Goal: Task Accomplishment & Management: Manage account settings

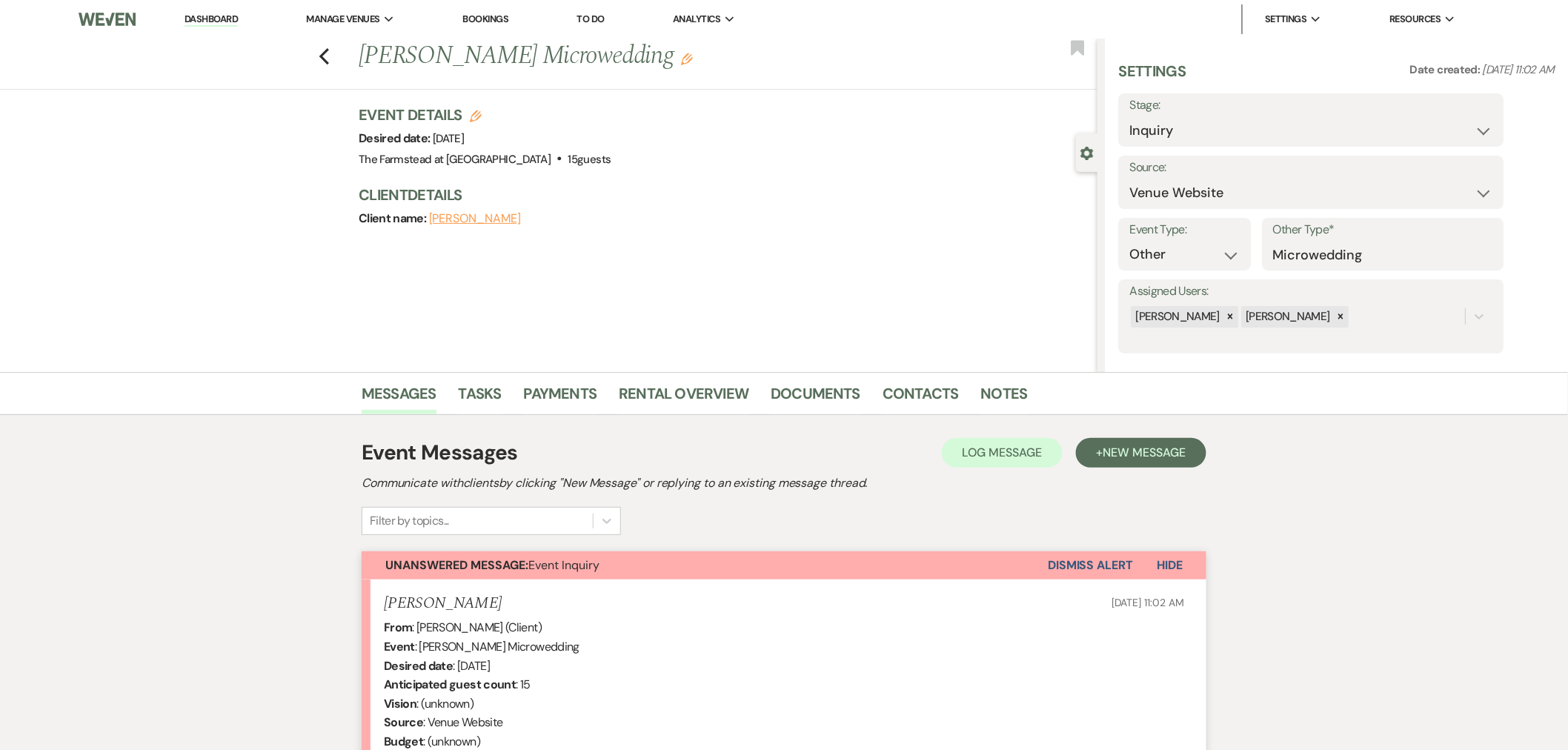
click at [204, 16] on link "Dashboard" at bounding box center [212, 19] width 54 height 14
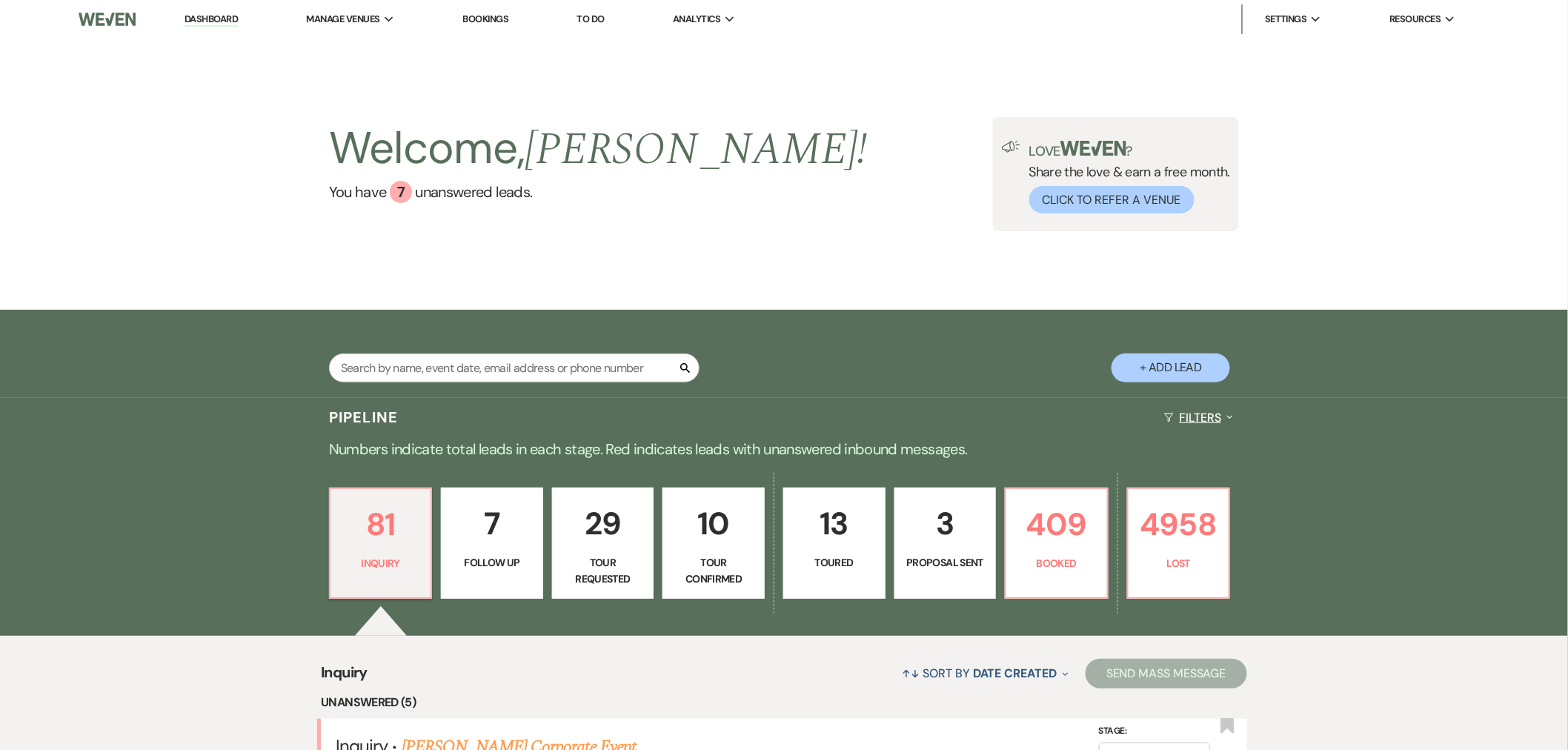
click at [1214, 409] on button "Filters Expand" at bounding box center [1199, 417] width 81 height 39
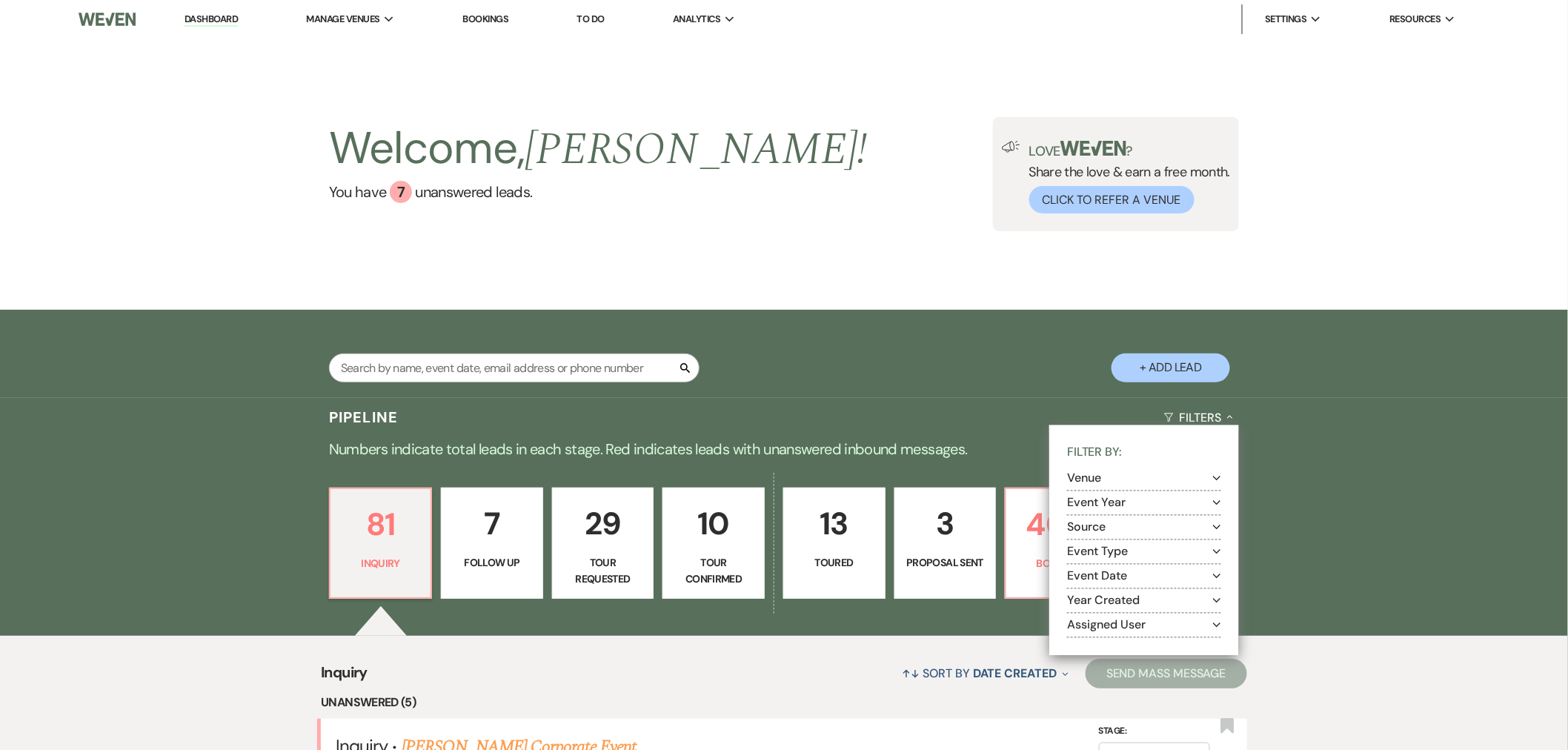
click at [1146, 476] on button "Venue Expand" at bounding box center [1143, 478] width 154 height 11
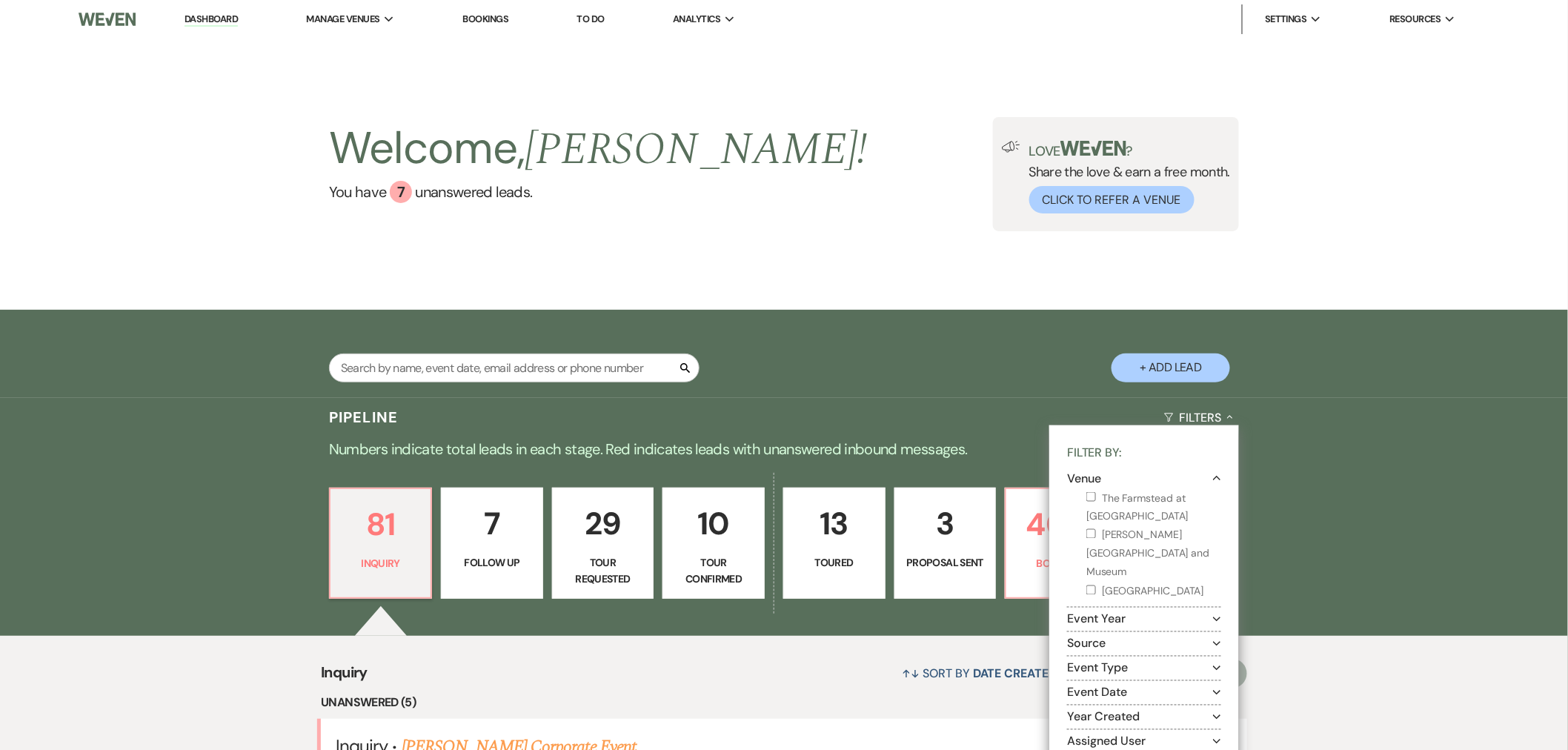
click at [1132, 501] on label "The Farmstead at [GEOGRAPHIC_DATA]" at bounding box center [1154, 507] width 135 height 37
click at [1096, 501] on input "The Farmstead at [GEOGRAPHIC_DATA]" at bounding box center [1092, 496] width 10 height 10
checkbox input "true"
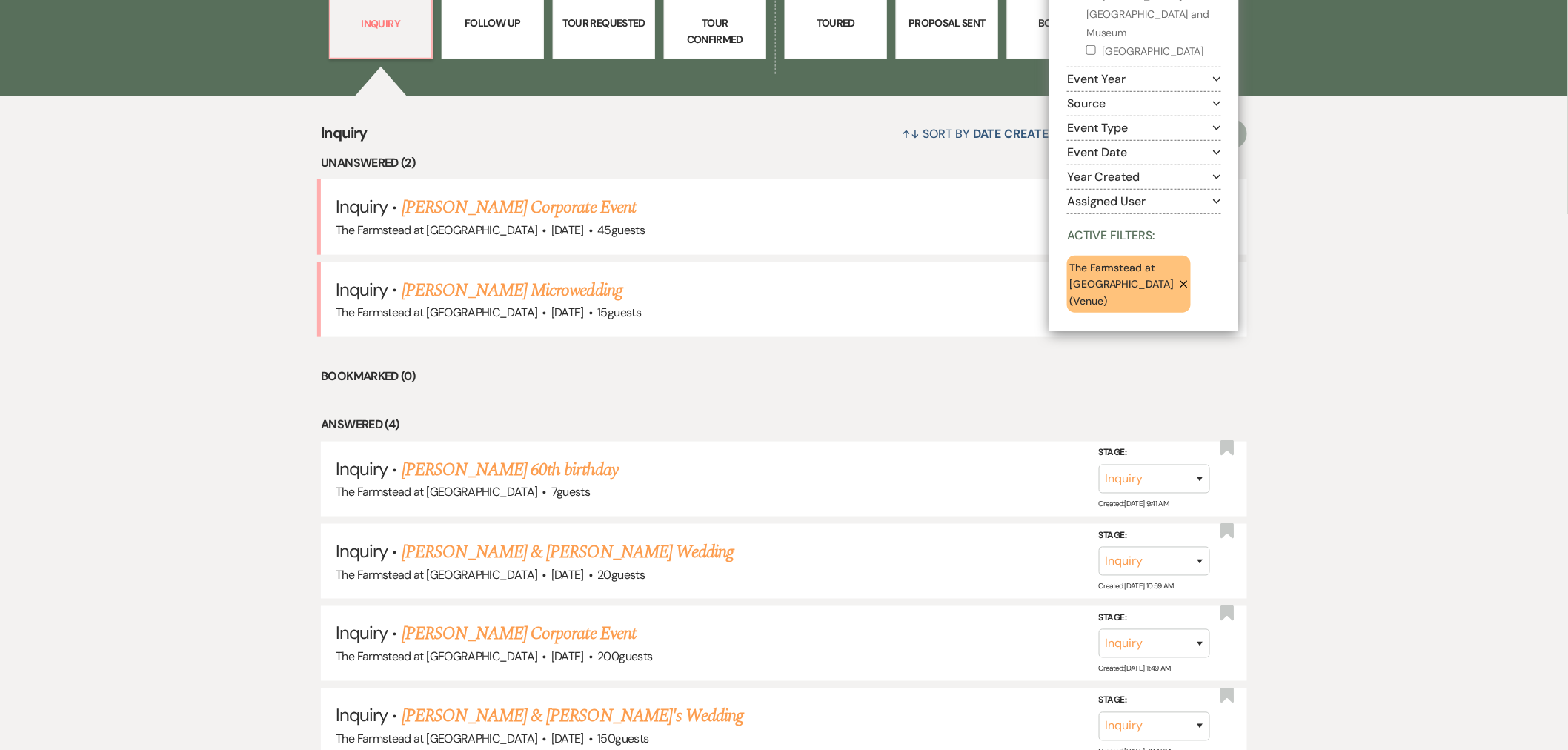
scroll to position [576, 0]
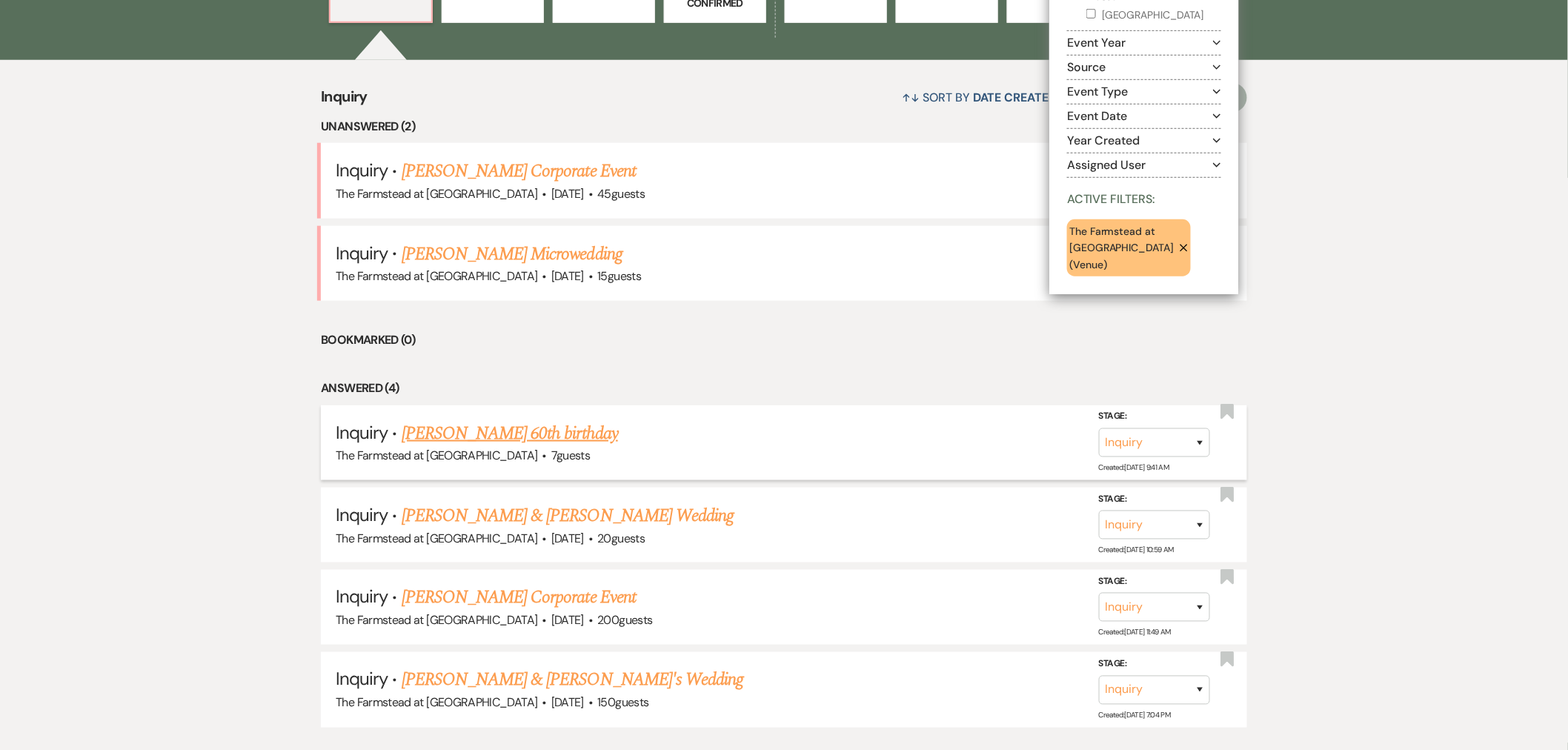
click at [538, 432] on link "[PERSON_NAME] 60th birthday" at bounding box center [510, 433] width 217 height 27
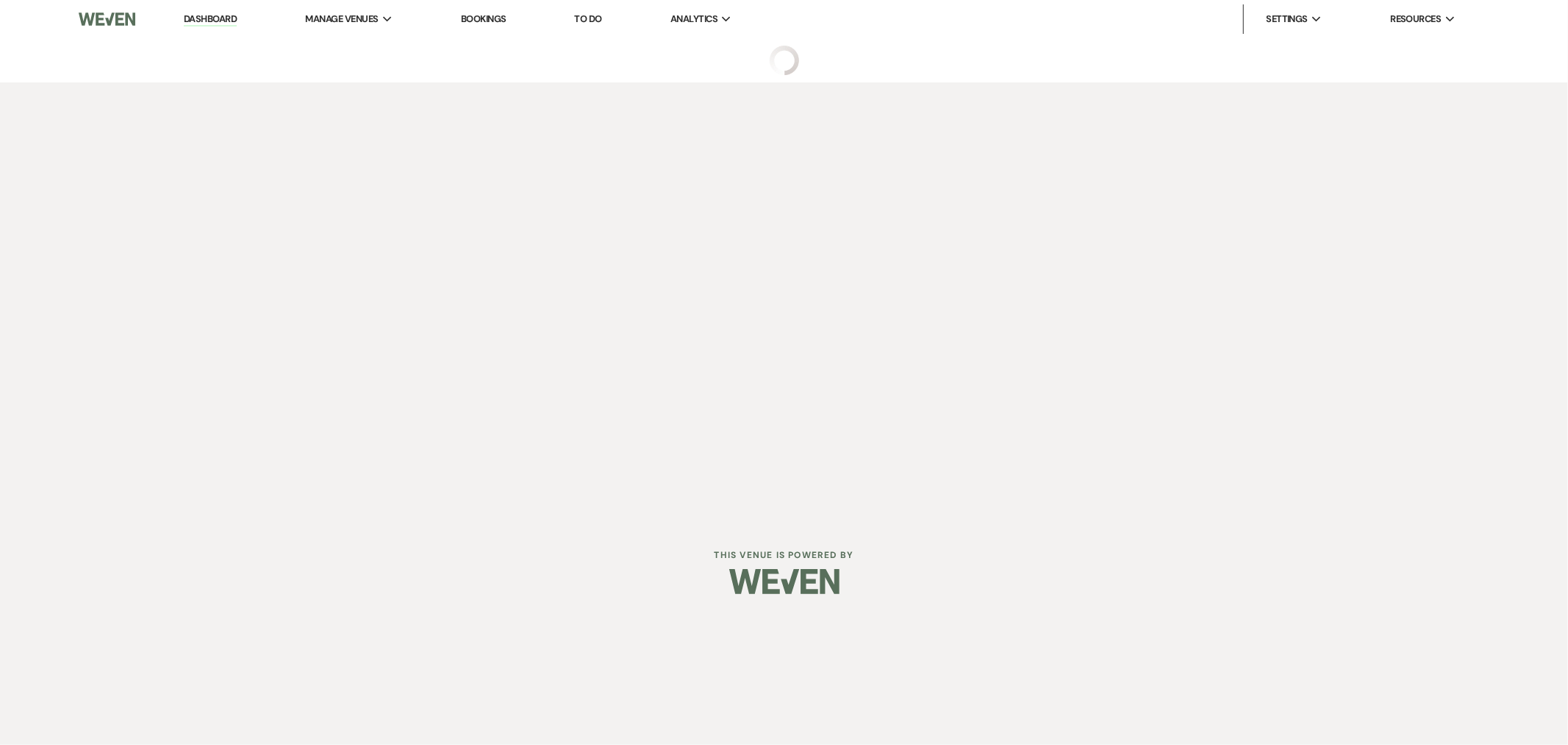
select select "5"
select select "13"
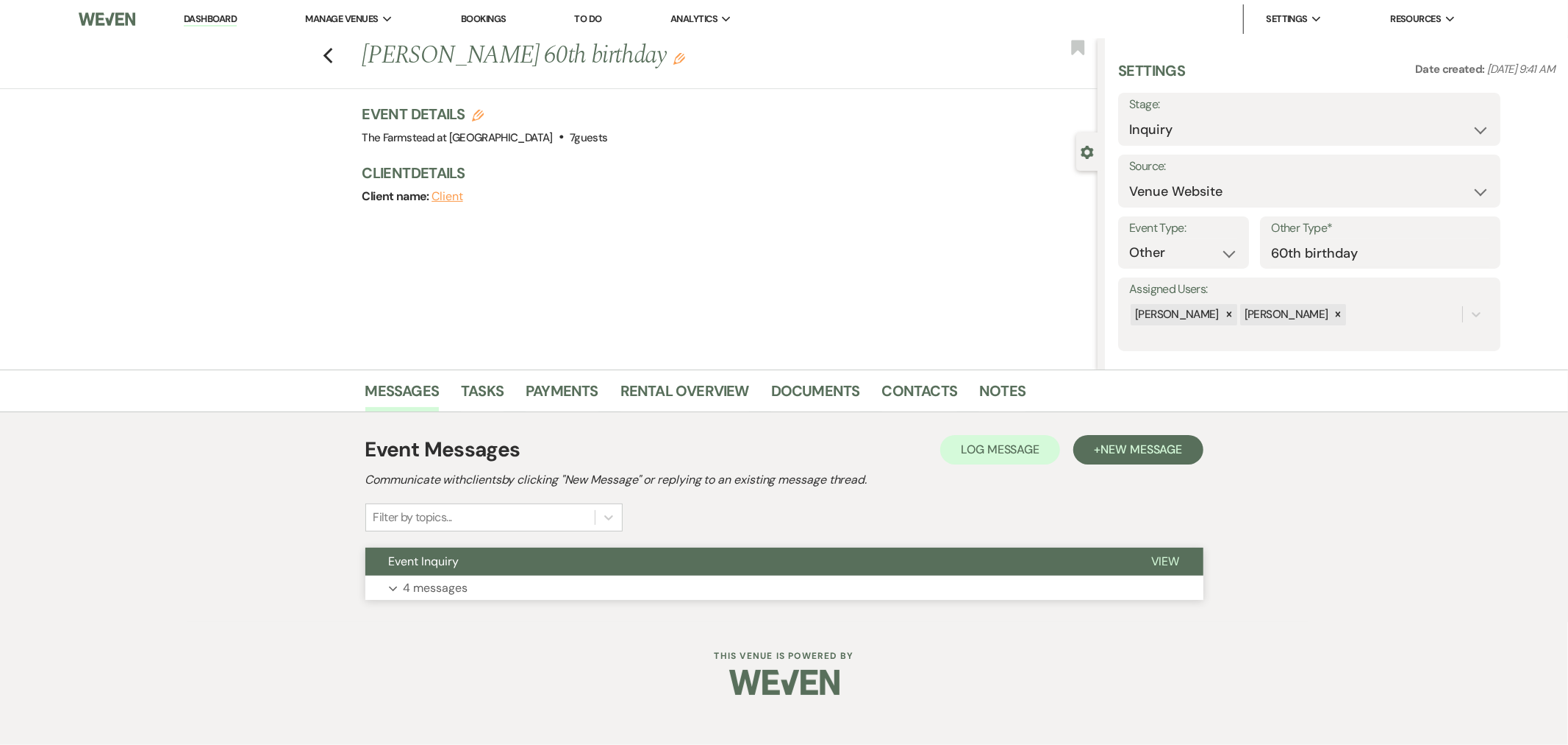
click at [474, 587] on button "Expand 4 messages" at bounding box center [784, 588] width 838 height 25
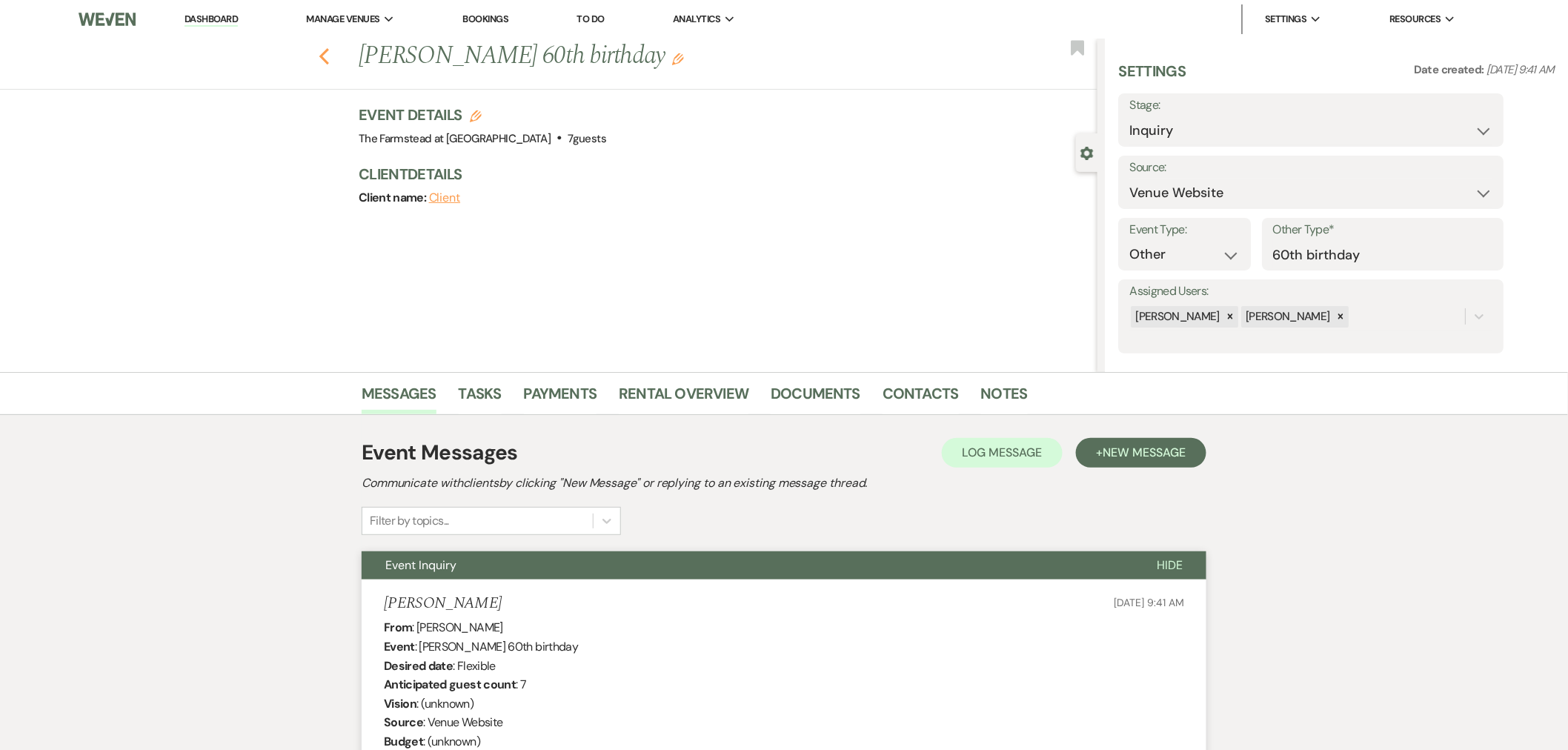
click at [329, 53] on use "button" at bounding box center [324, 56] width 10 height 16
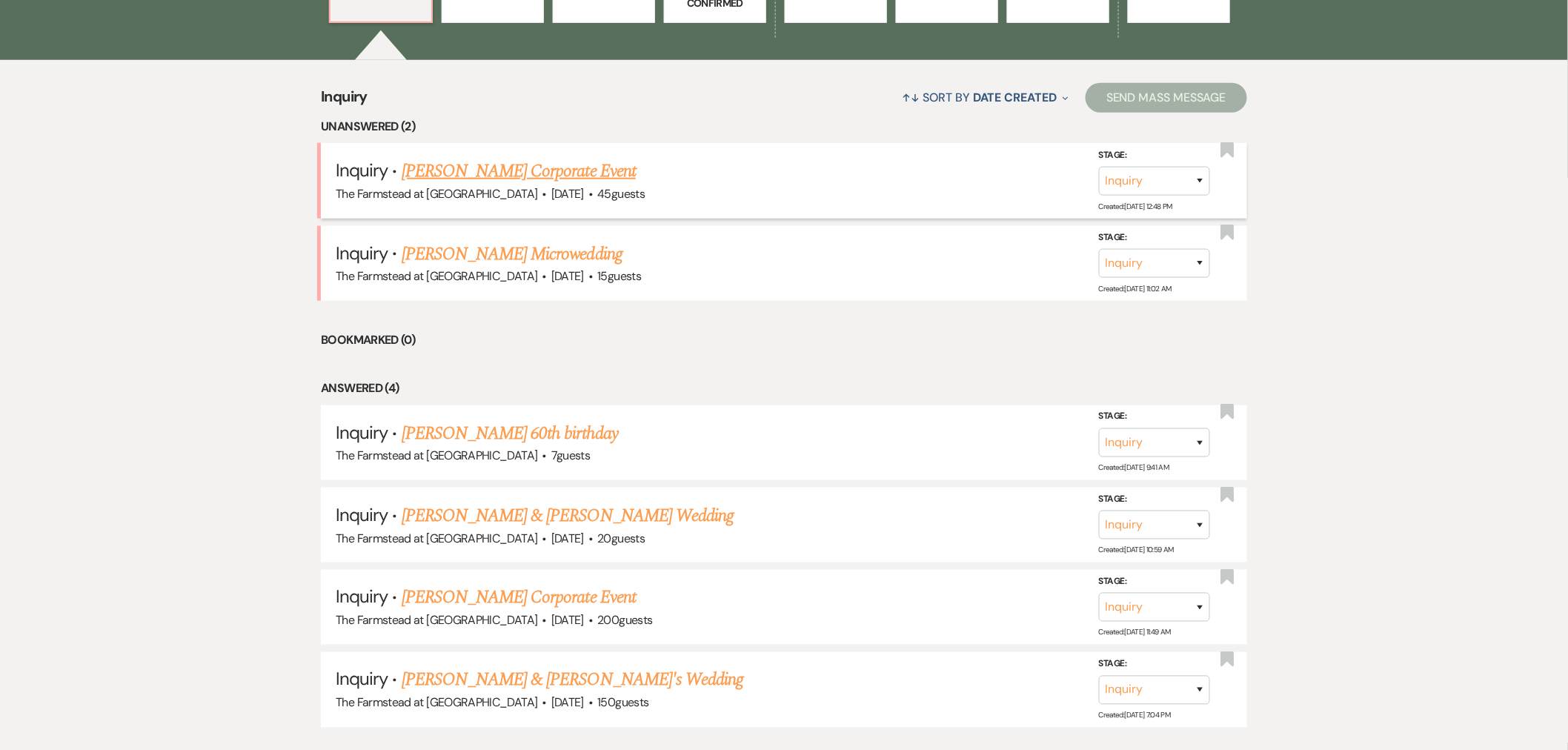
click at [528, 165] on link "[PERSON_NAME] Corporate Event" at bounding box center [519, 171] width 234 height 27
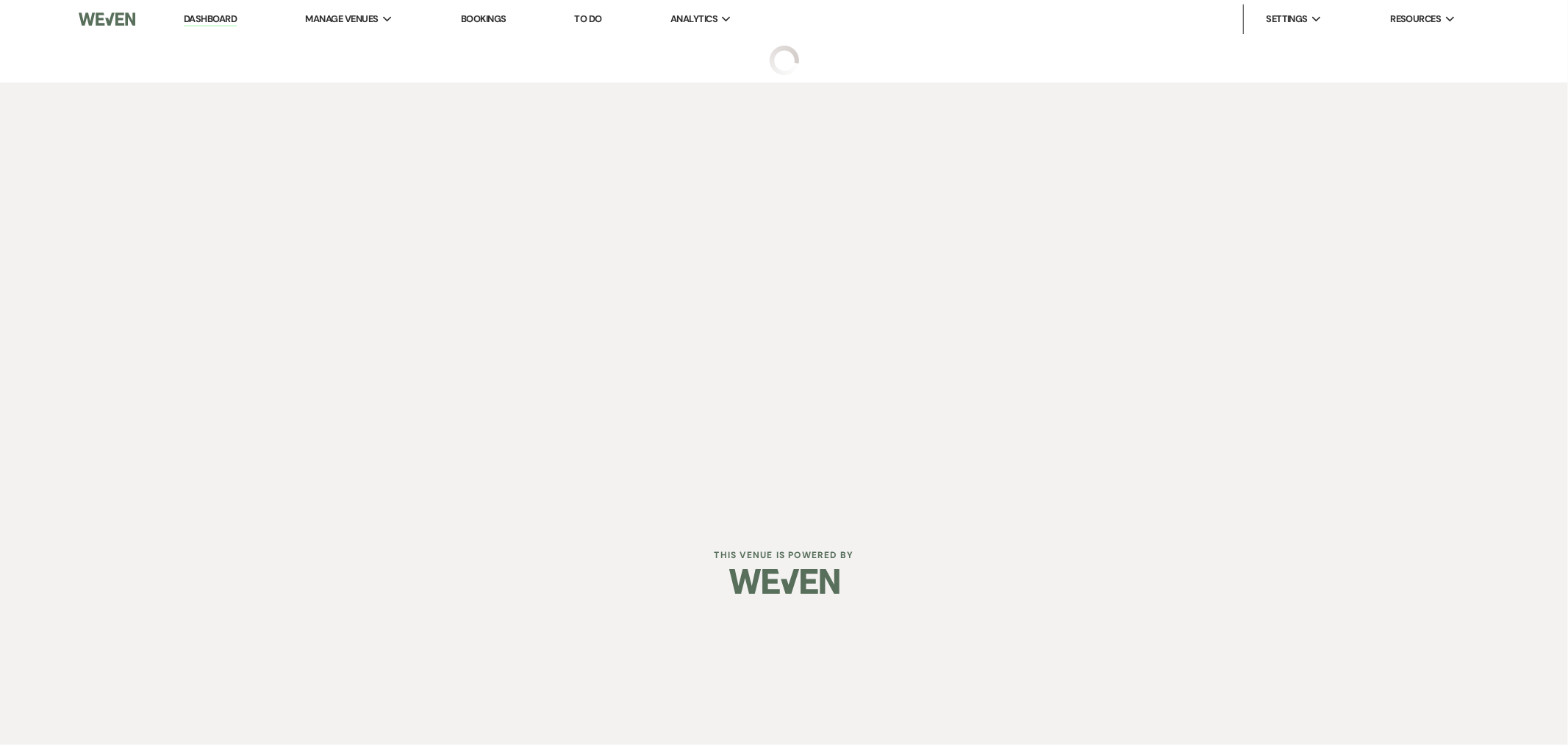
select select "5"
select select "9"
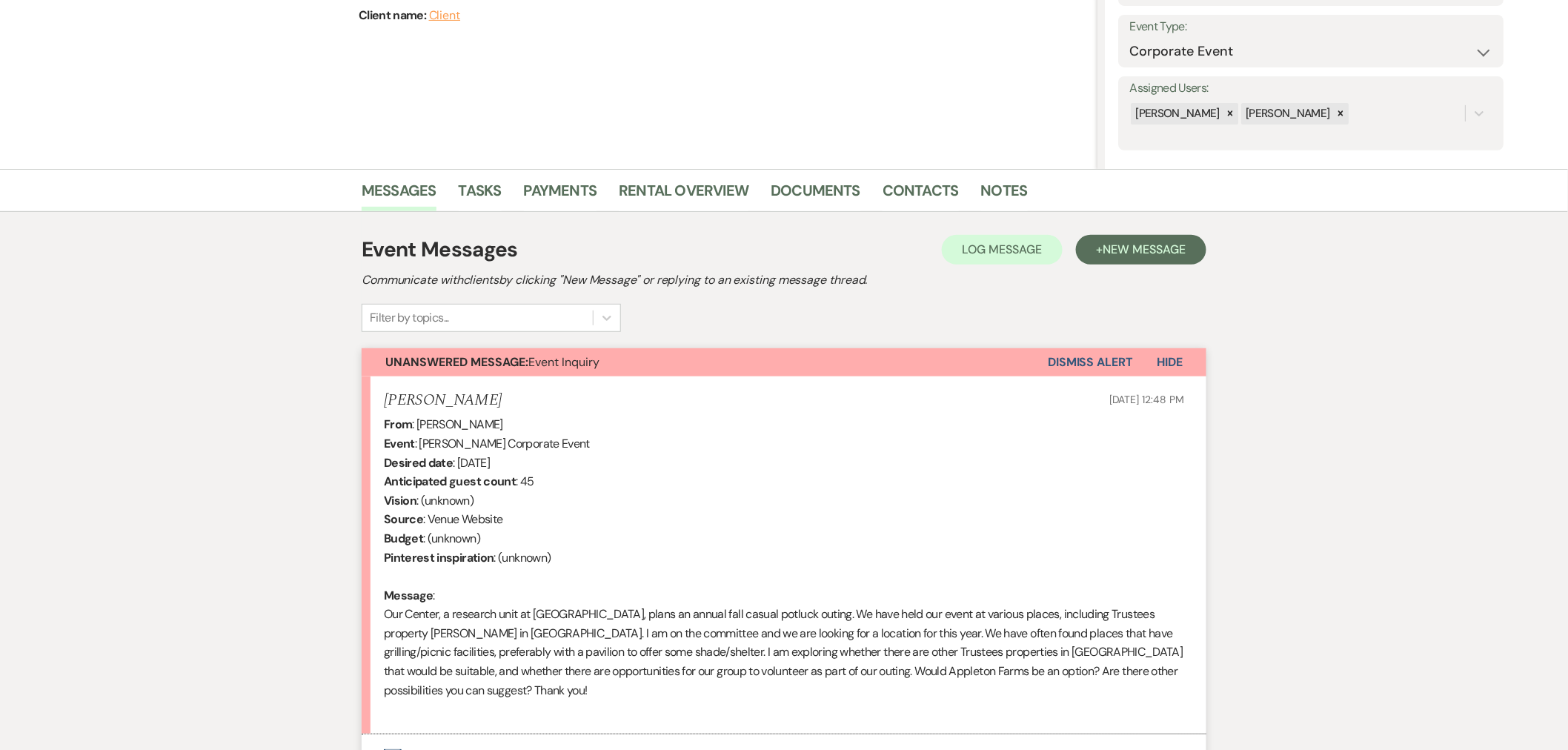
scroll to position [346, 0]
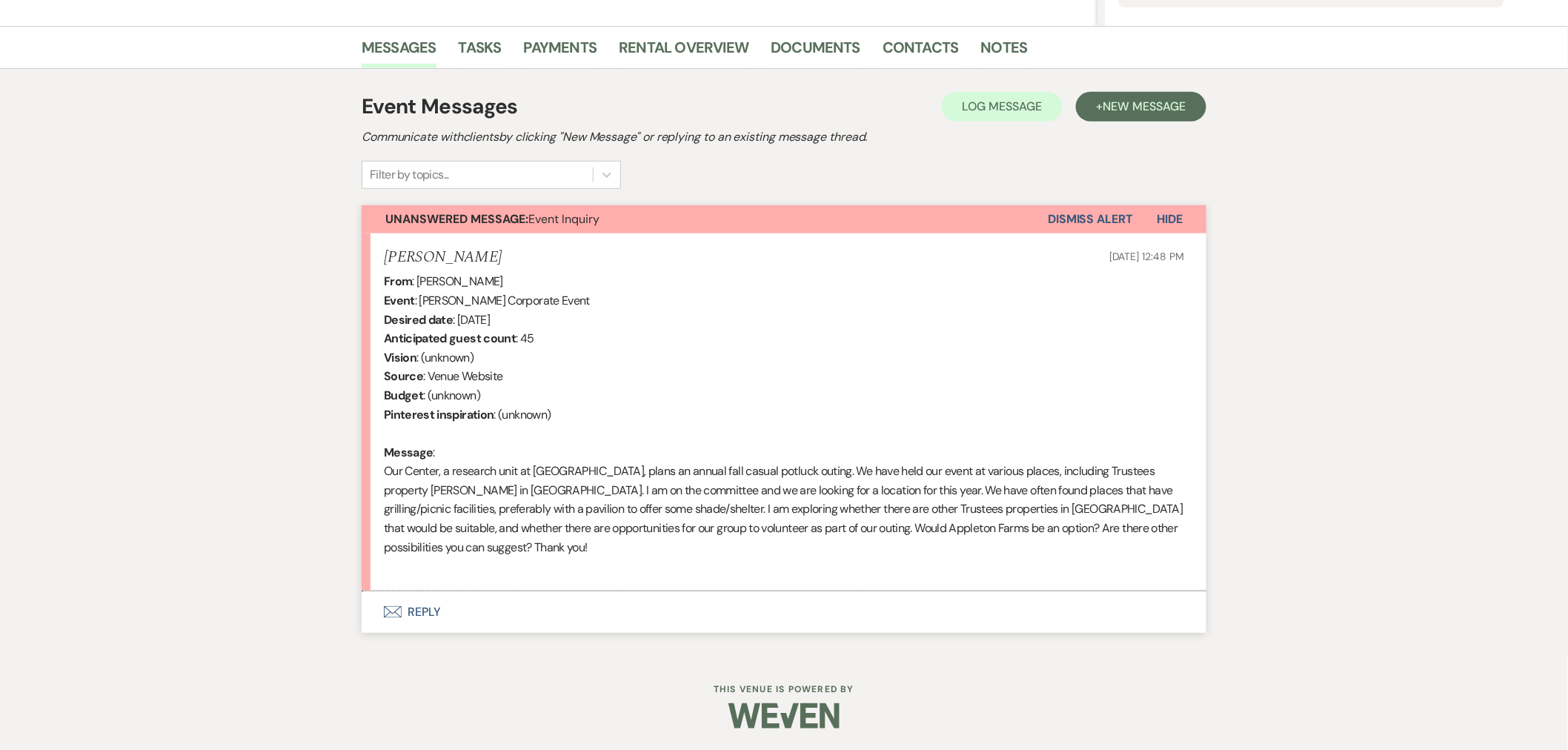
click at [589, 600] on button "Envelope Reply" at bounding box center [783, 611] width 844 height 41
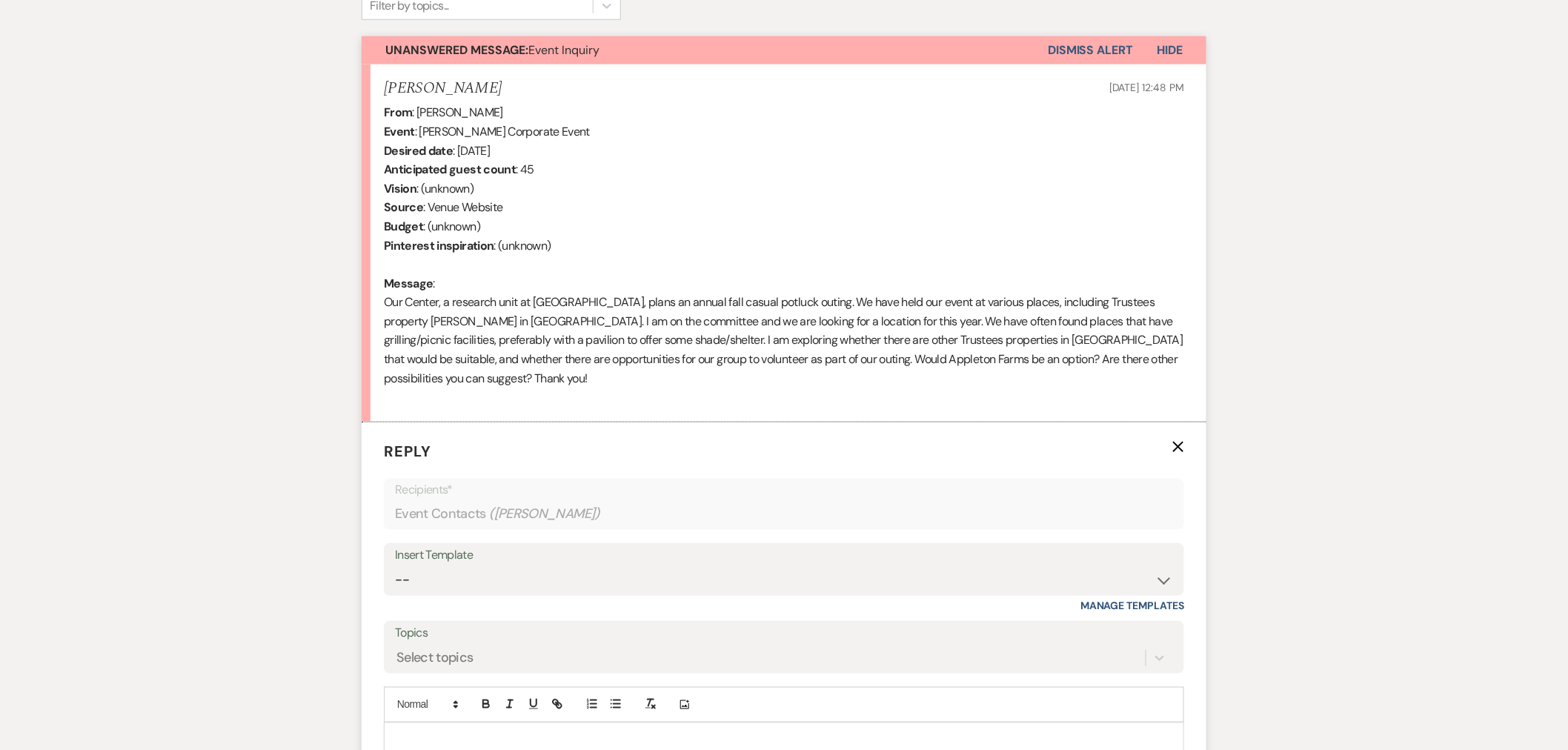
scroll to position [628, 0]
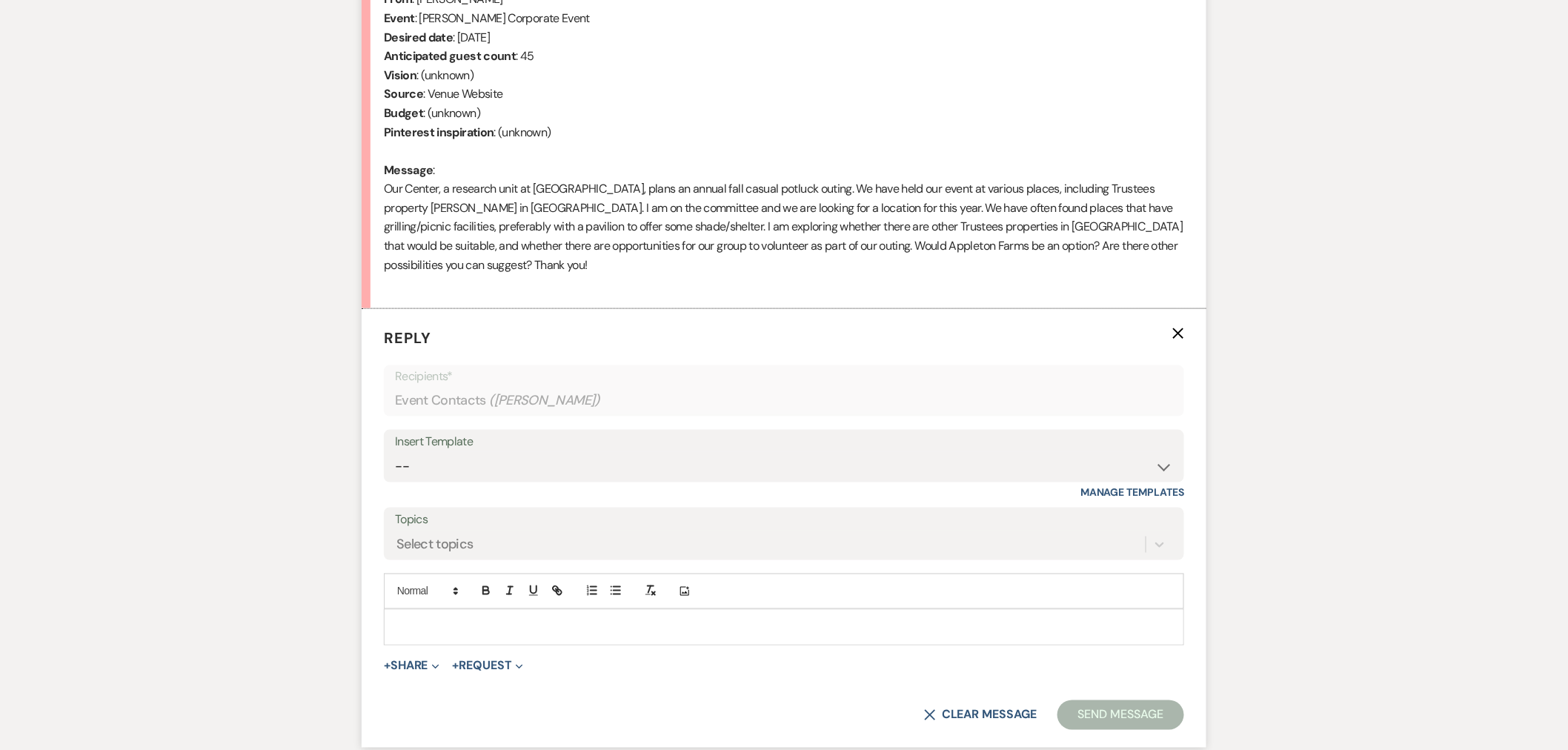
click at [492, 627] on p at bounding box center [784, 626] width 776 height 16
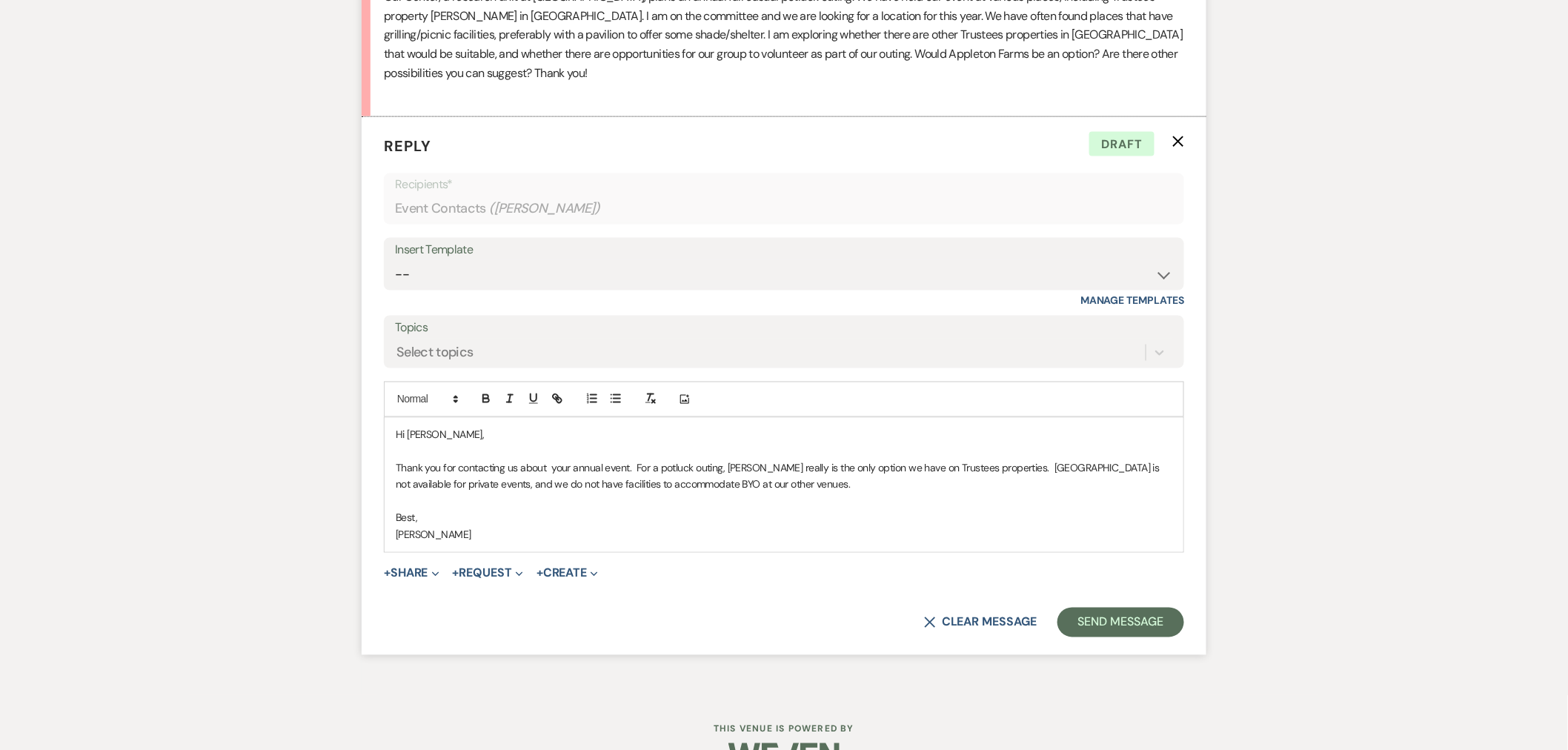
scroll to position [860, 0]
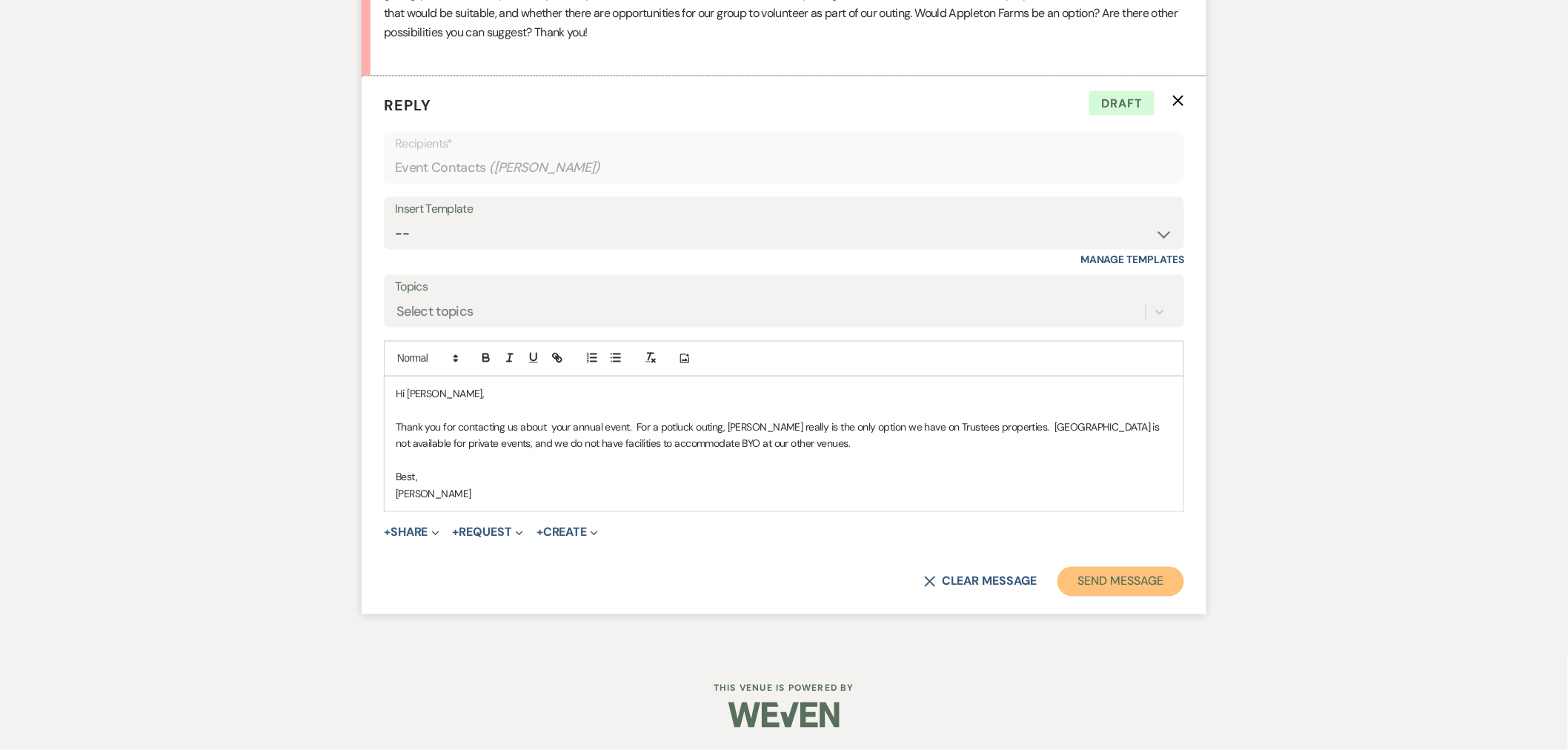
click at [1097, 575] on button "Send Message" at bounding box center [1120, 581] width 127 height 30
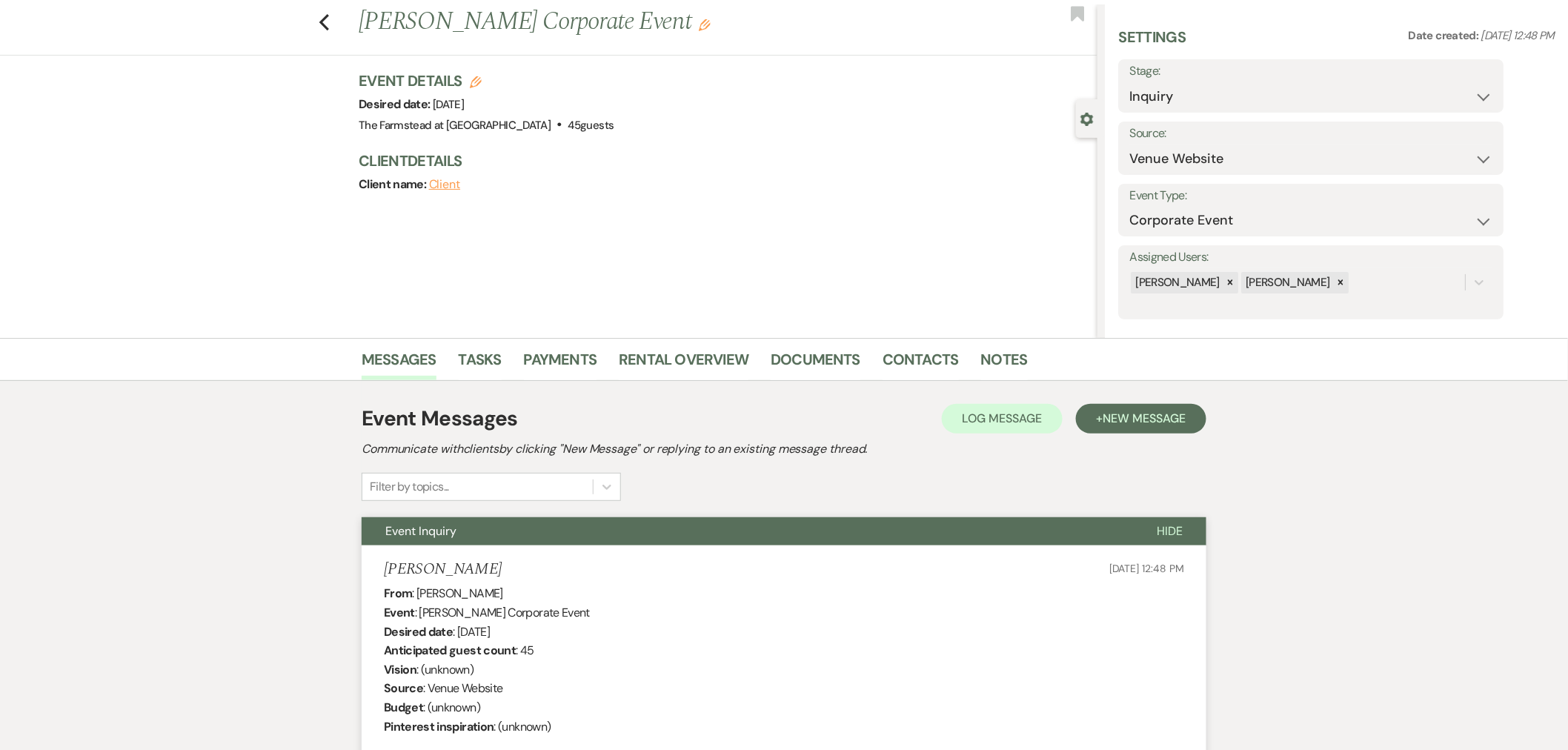
scroll to position [0, 0]
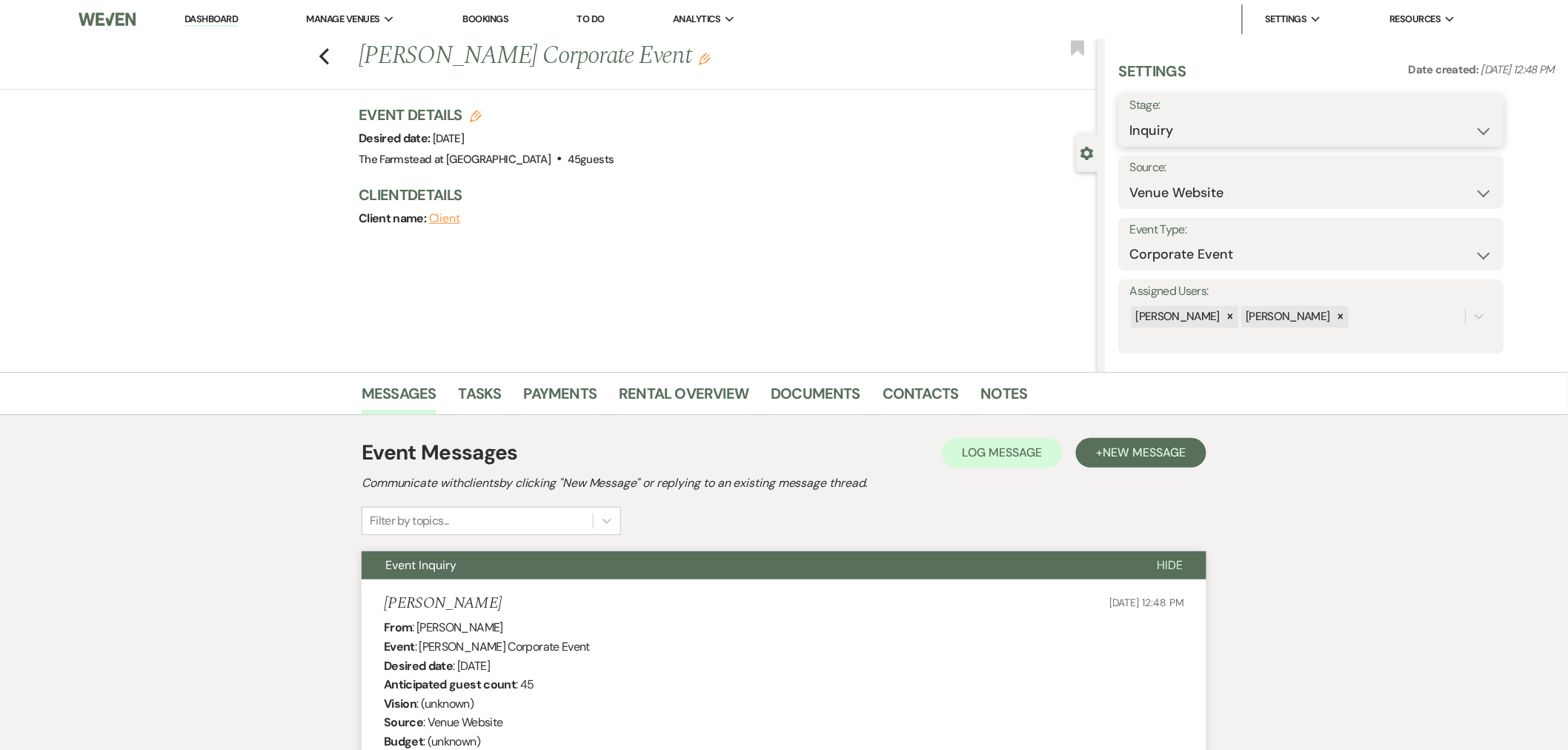
click at [1339, 133] on select "Inquiry Follow Up Tour Requested Tour Confirmed Toured Proposal Sent Booked Lost" at bounding box center [1310, 130] width 363 height 29
select select "8"
click at [1129, 116] on select "Inquiry Follow Up Tour Requested Tour Confirmed Toured Proposal Sent Booked Lost" at bounding box center [1310, 130] width 363 height 29
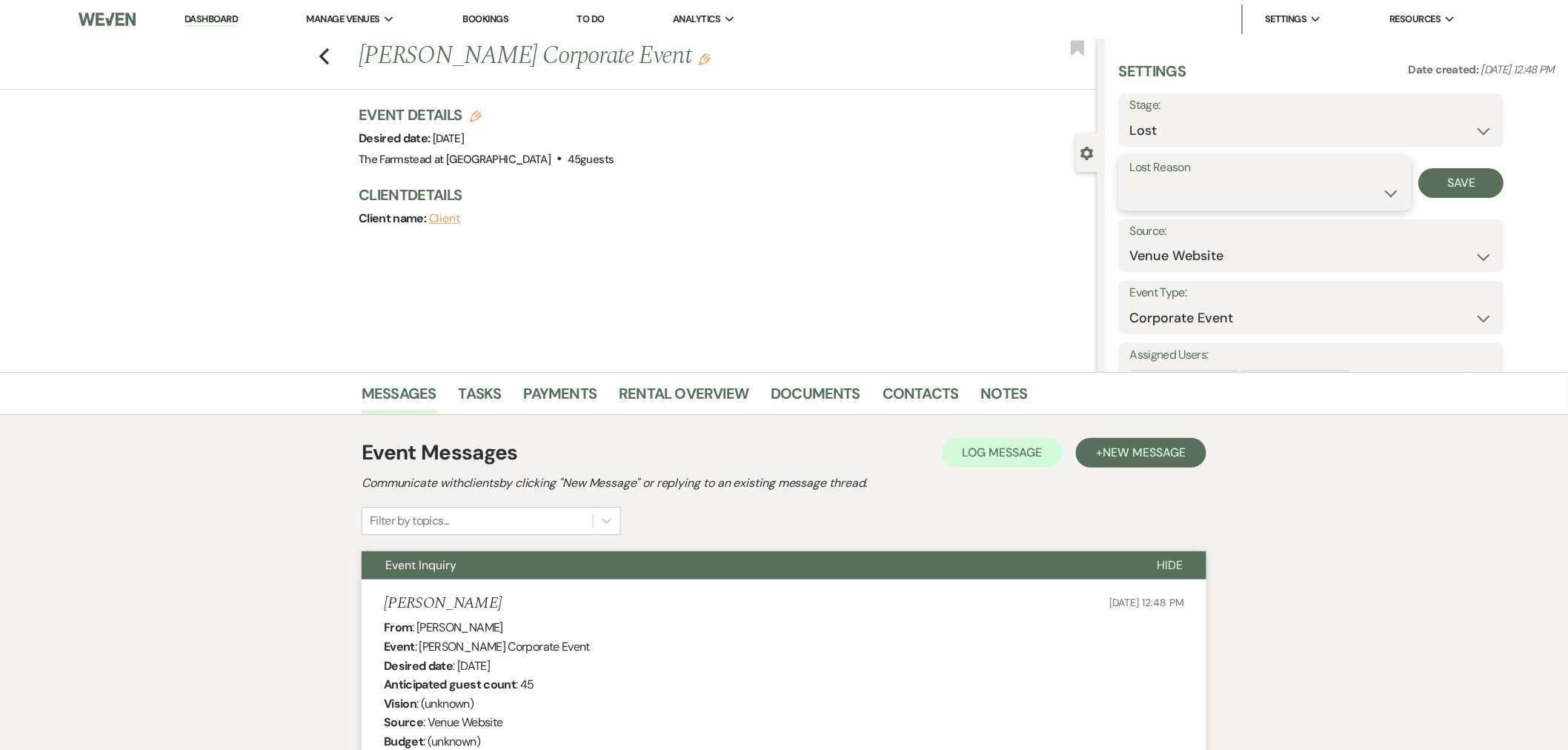
click at [1205, 185] on select "Booked Elsewhere Budget Date Unavailable No Response Not a Good Match Capacity …" at bounding box center [1264, 193] width 270 height 29
select select "10"
click at [1129, 178] on select "Booked Elsewhere Budget Date Unavailable No Response Not a Good Match Capacity …" at bounding box center [1264, 193] width 270 height 29
click at [1453, 184] on button "Save" at bounding box center [1461, 183] width 85 height 30
click at [209, 18] on link "Dashboard" at bounding box center [212, 19] width 54 height 14
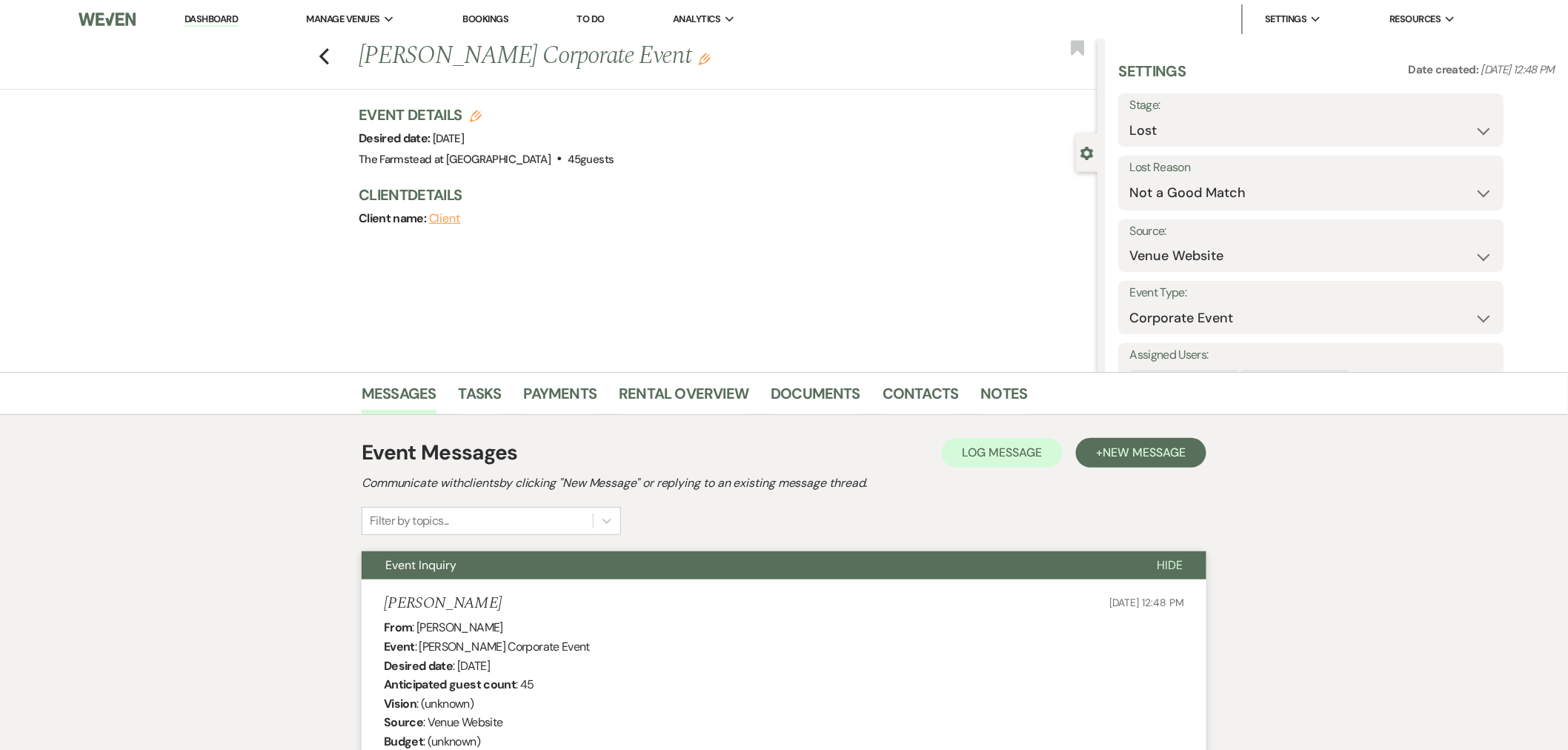
select select "8"
select select "10"
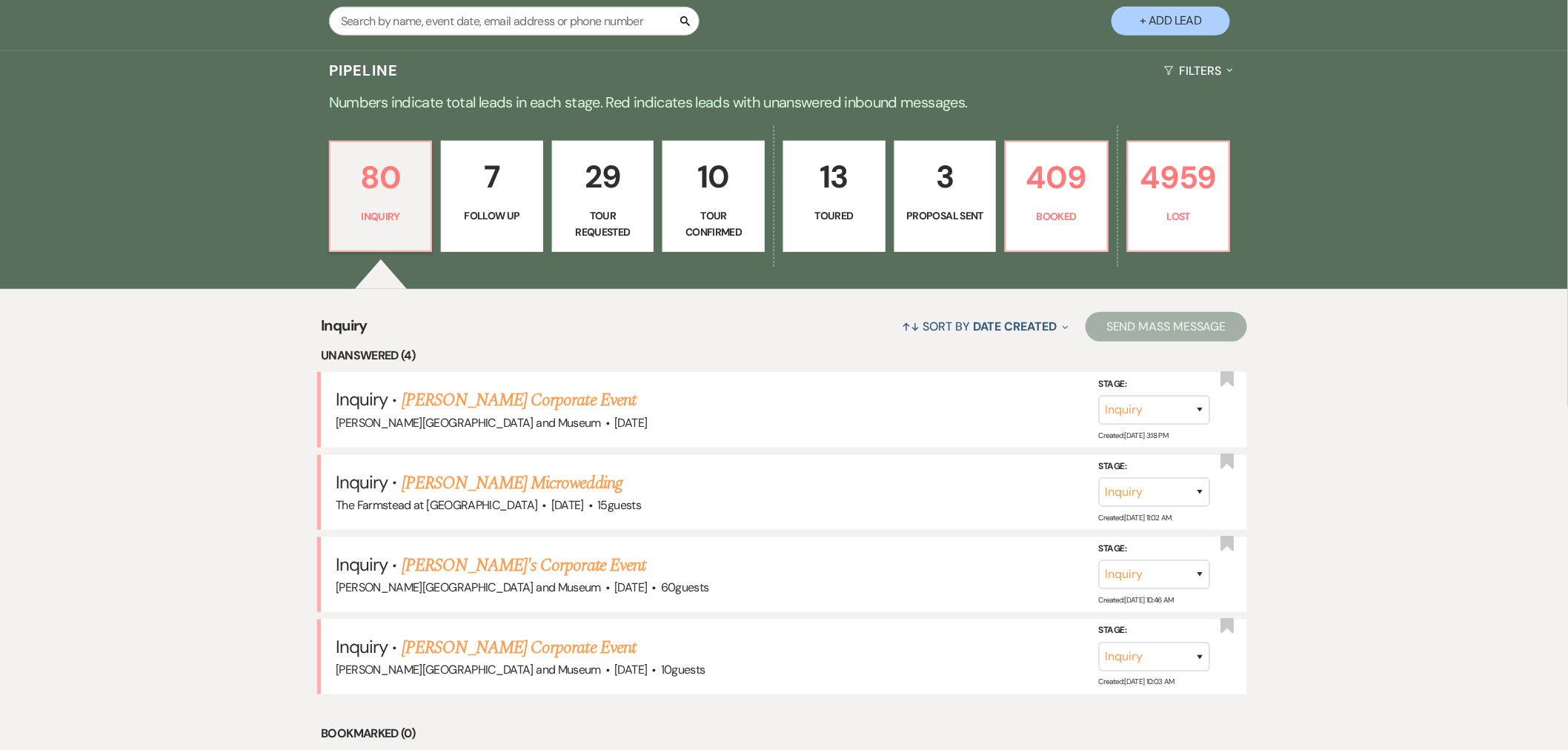
scroll to position [384, 0]
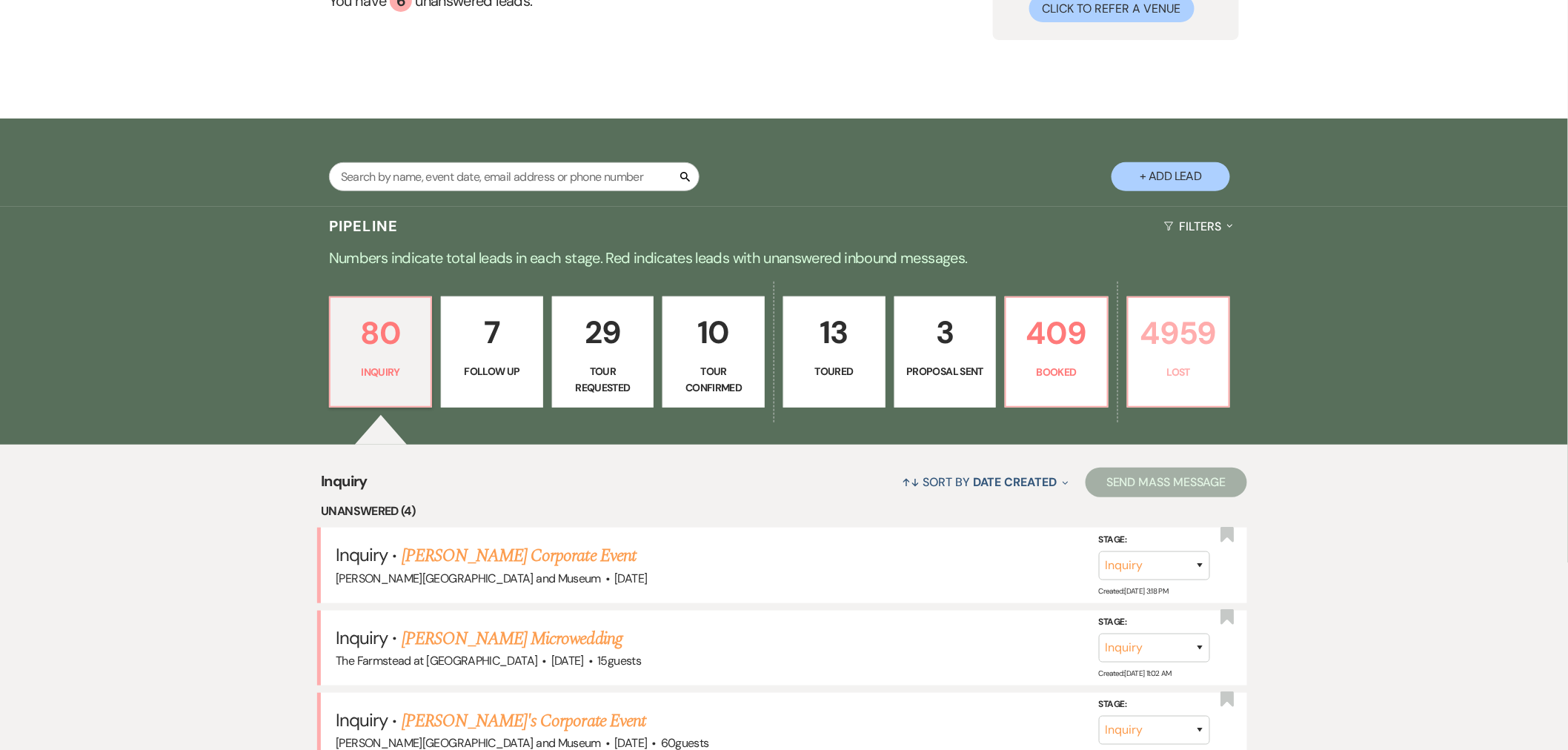
click at [1202, 367] on p "Lost" at bounding box center [1179, 372] width 83 height 16
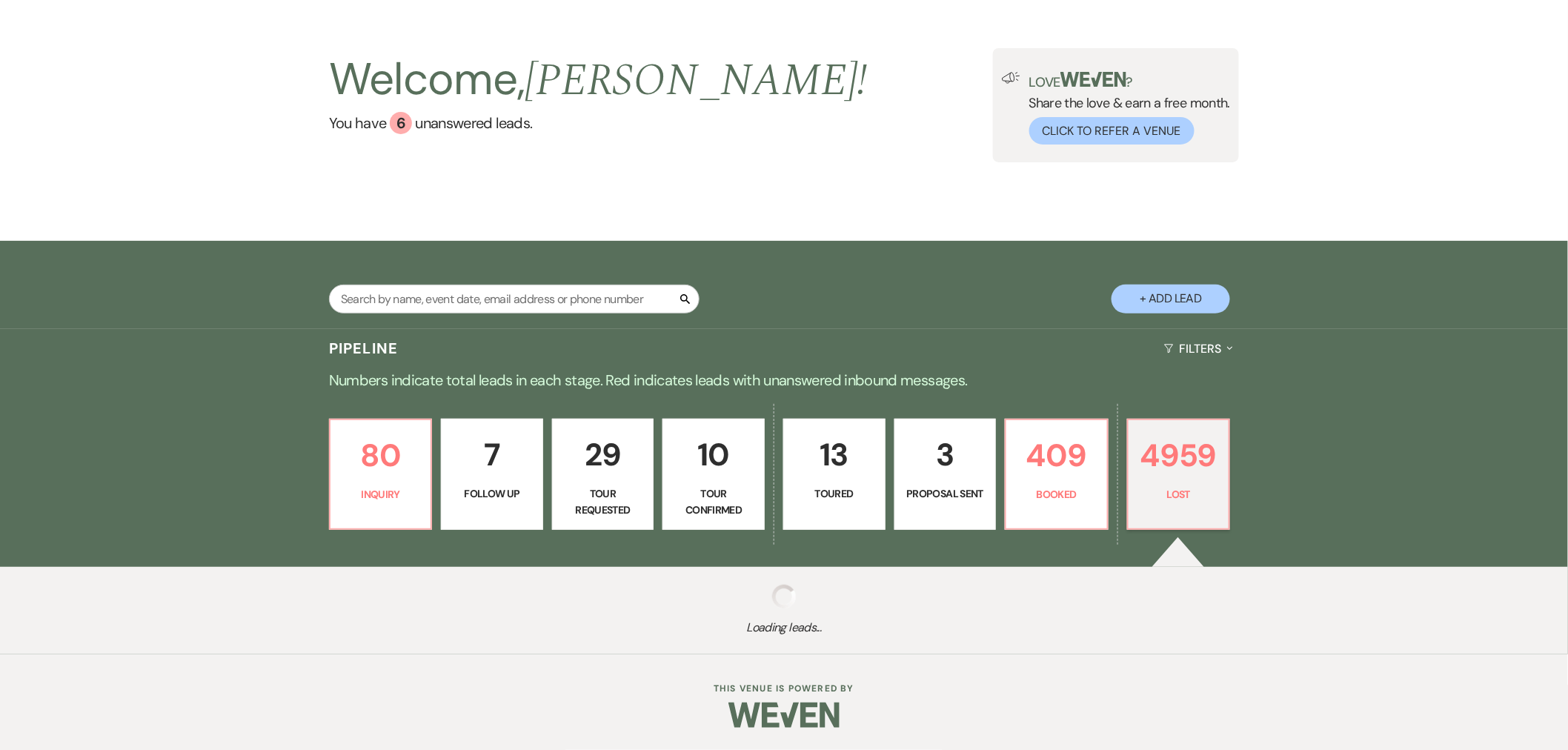
scroll to position [69, 0]
select select "8"
select select "6"
select select "8"
select select "10"
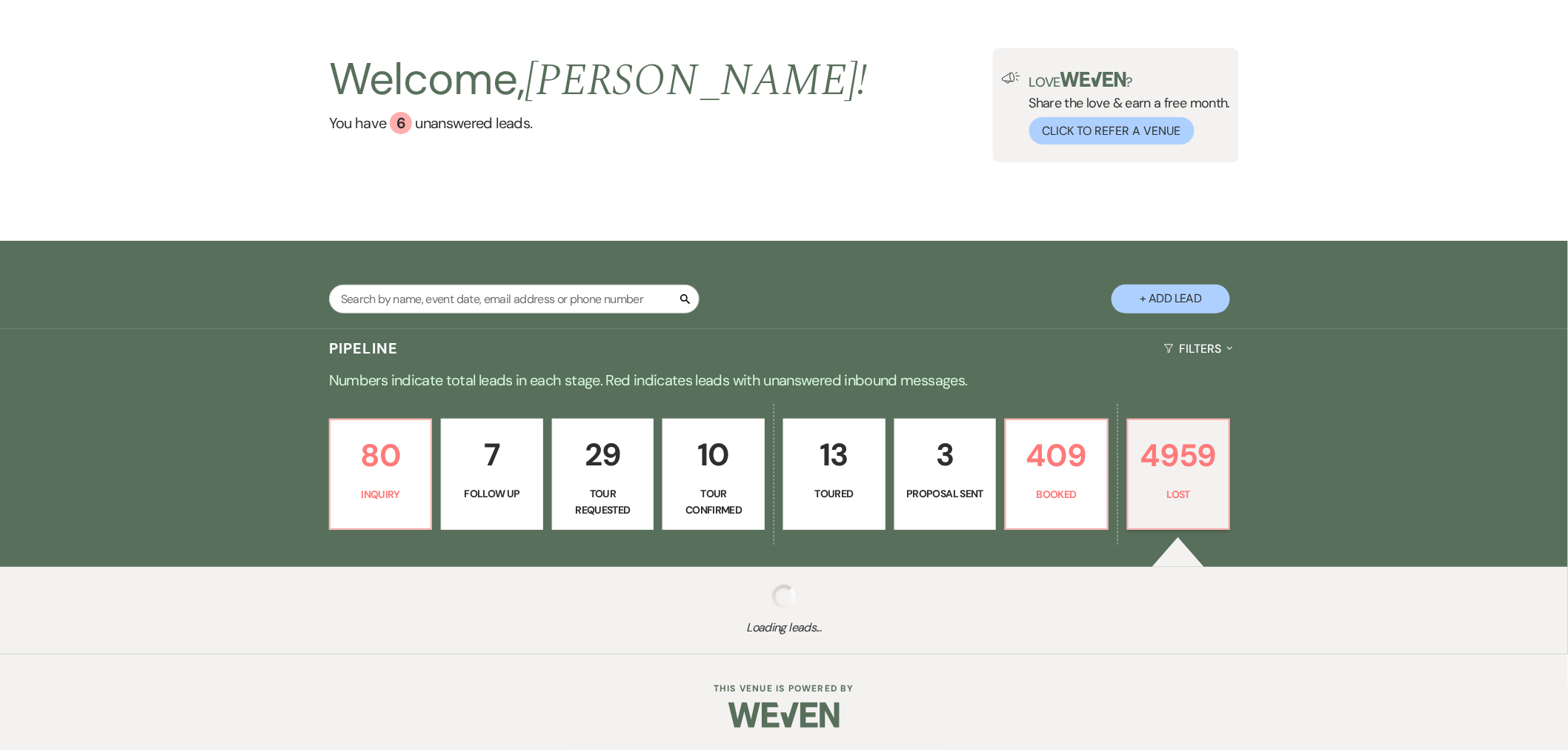
select select "8"
select select "10"
select select "8"
select select "6"
select select "8"
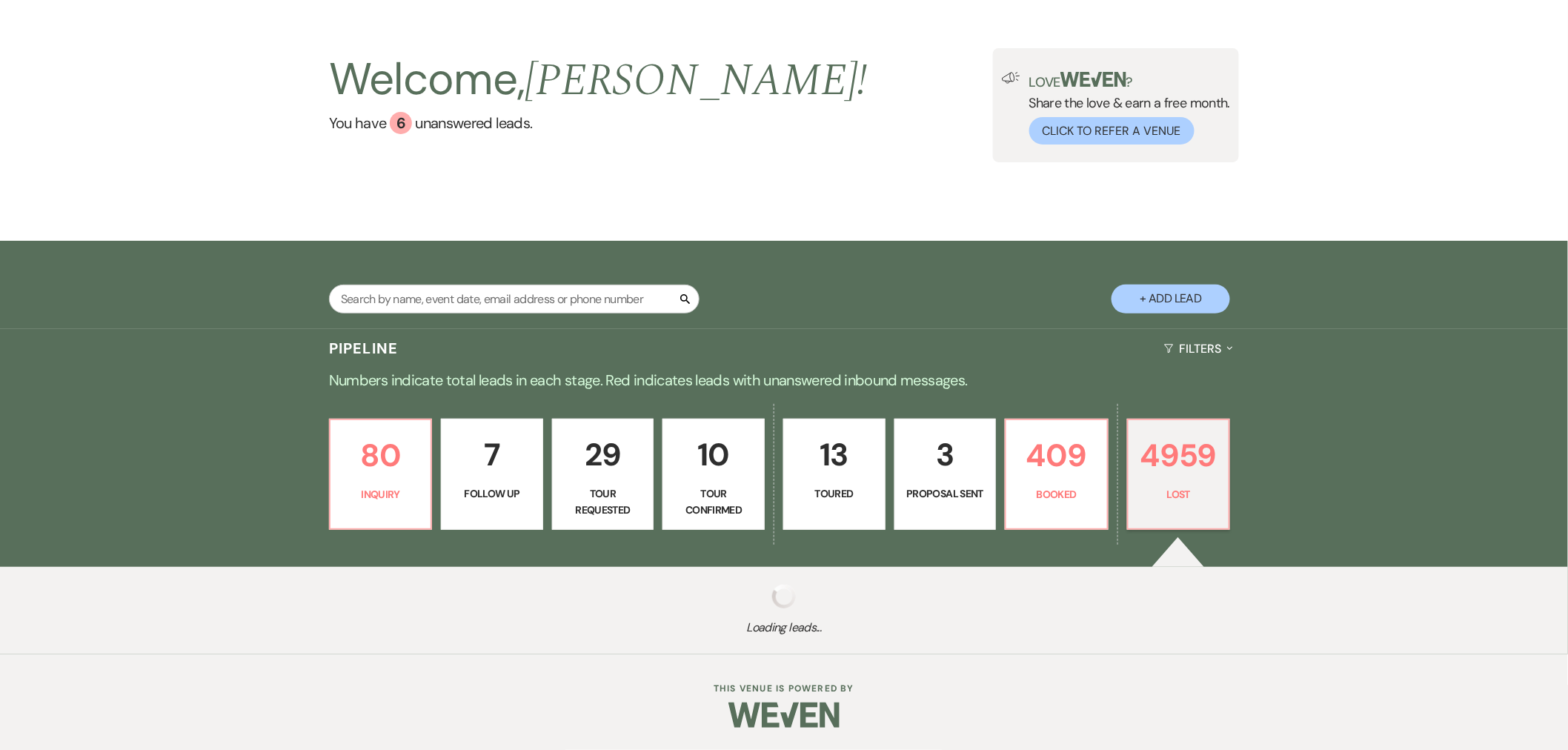
select select "10"
select select "8"
select select "1"
select select "8"
select select "1"
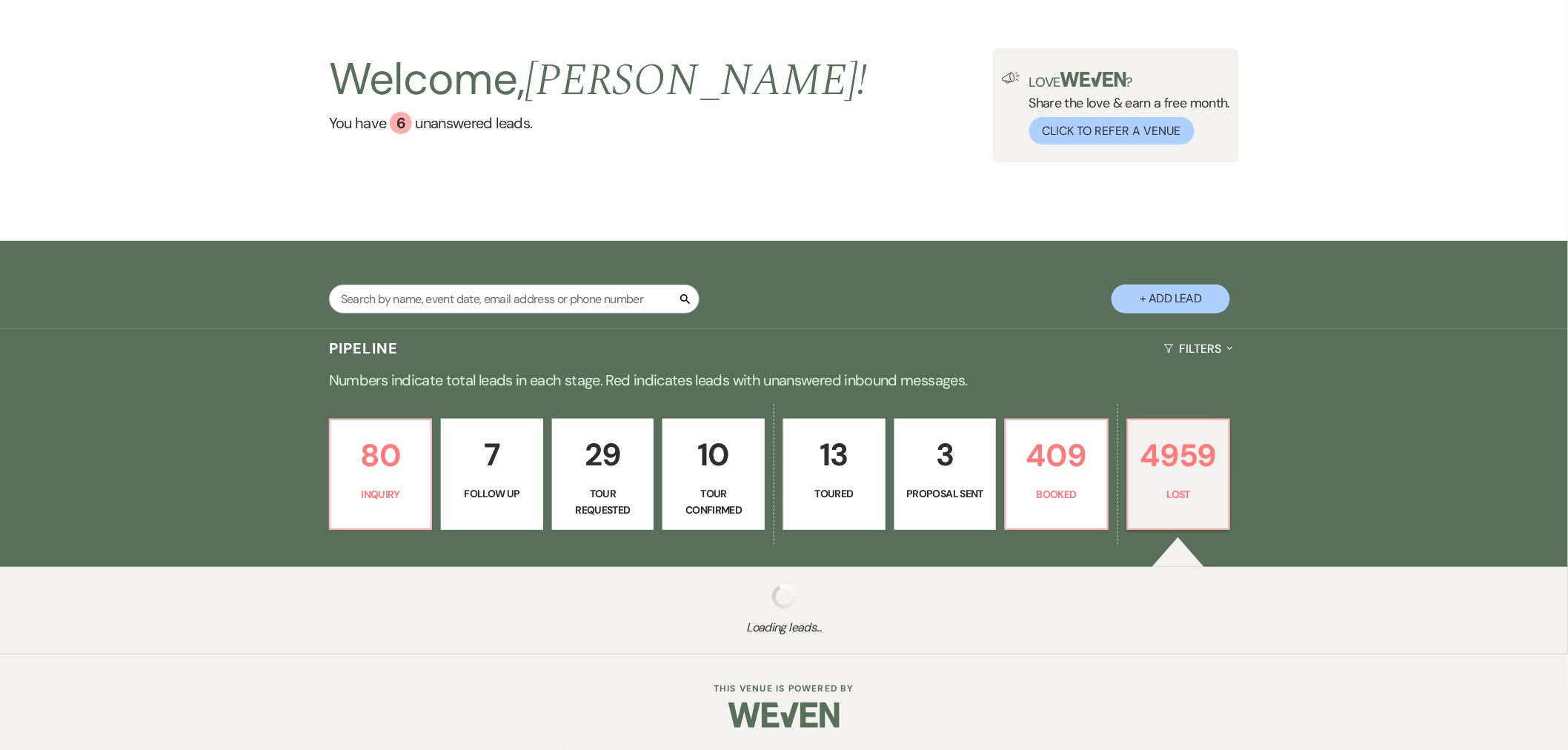
select select "8"
select select "10"
select select "8"
select select "10"
select select "8"
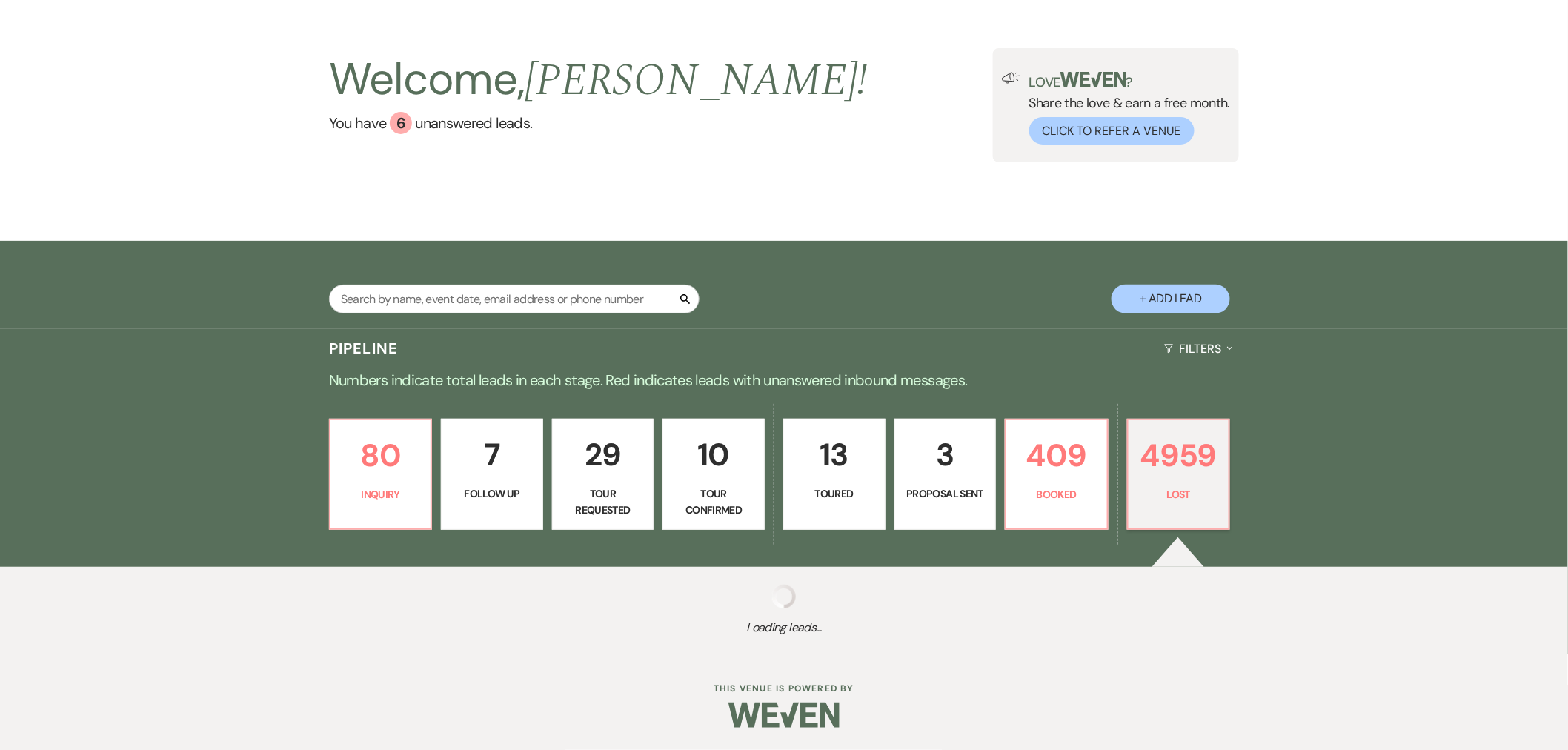
select select "1"
select select "8"
select select "10"
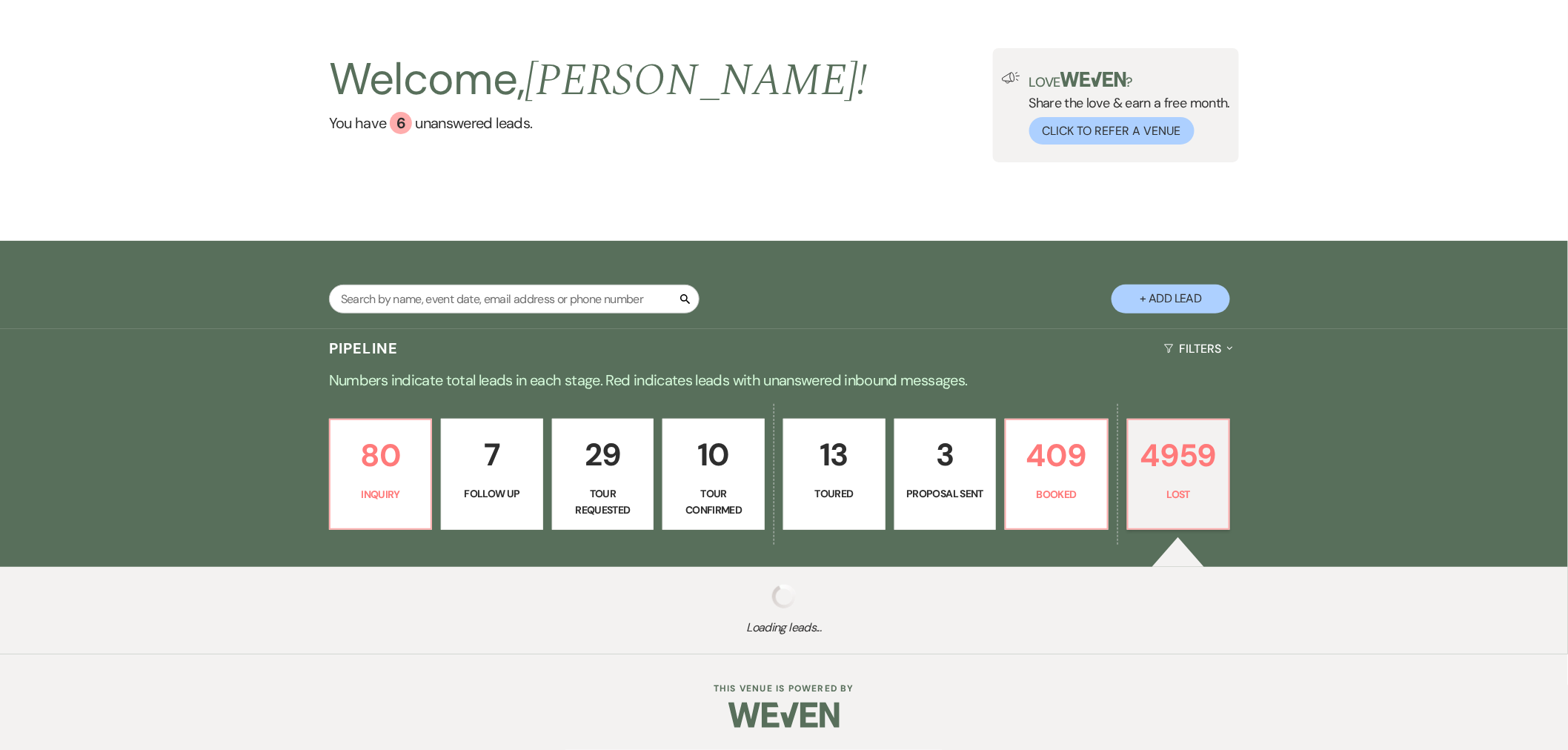
select select "8"
select select "1"
select select "8"
select select "1"
select select "8"
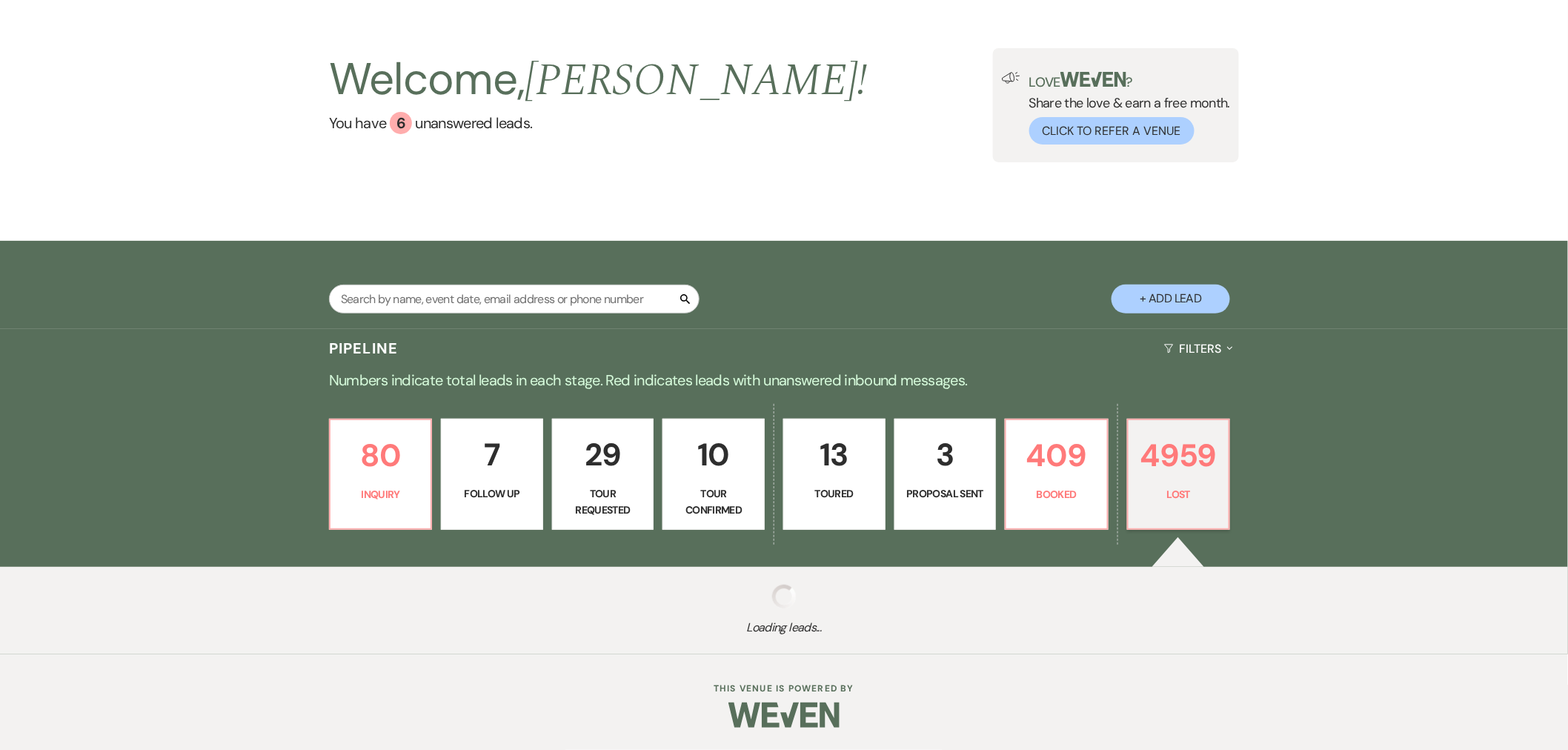
select select "5"
select select "8"
select select "10"
select select "8"
select select "1"
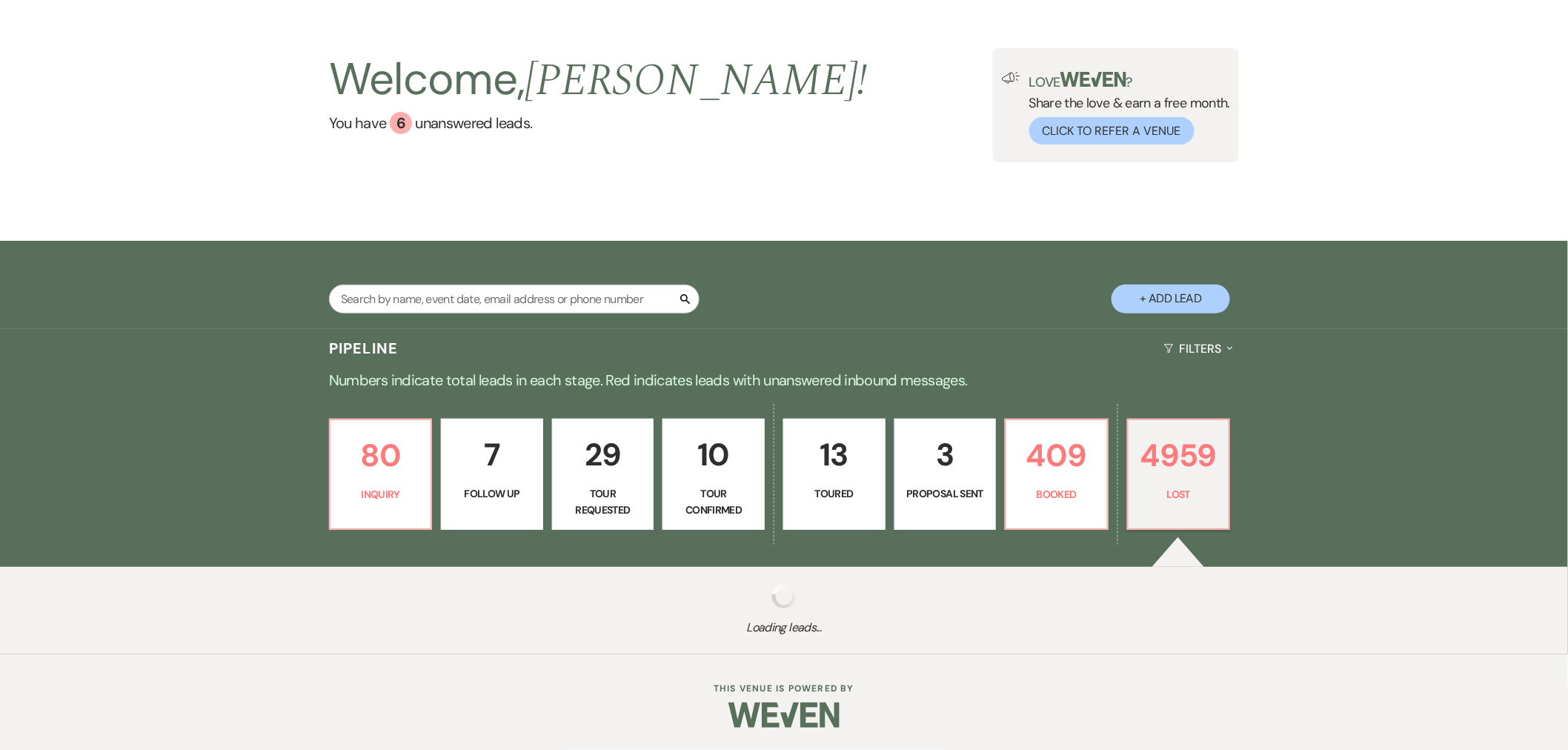
select select "8"
select select "5"
select select "8"
select select "10"
select select "8"
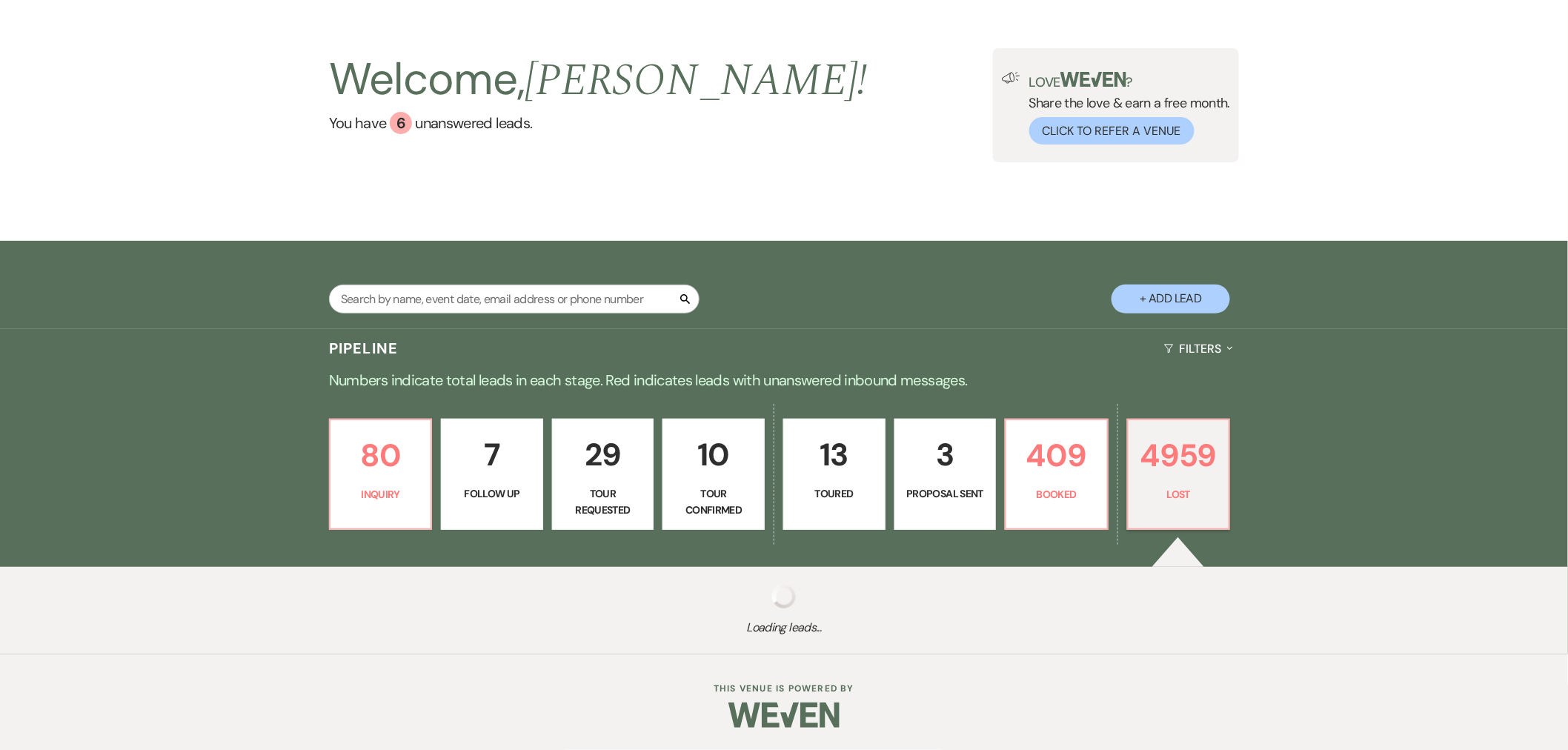
select select "1"
select select "8"
select select "5"
select select "8"
select select "10"
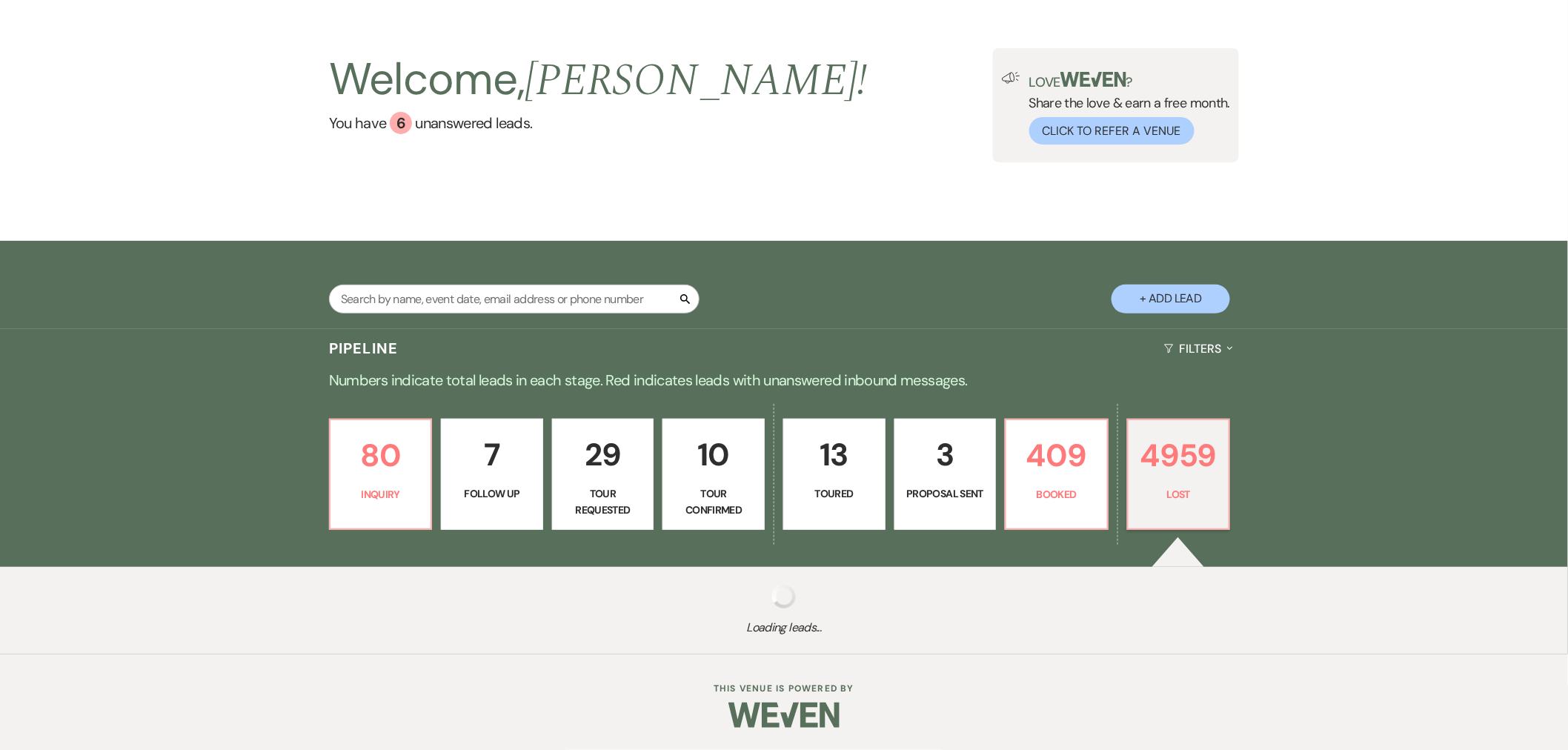
select select "8"
select select "1"
select select "8"
select select "5"
select select "8"
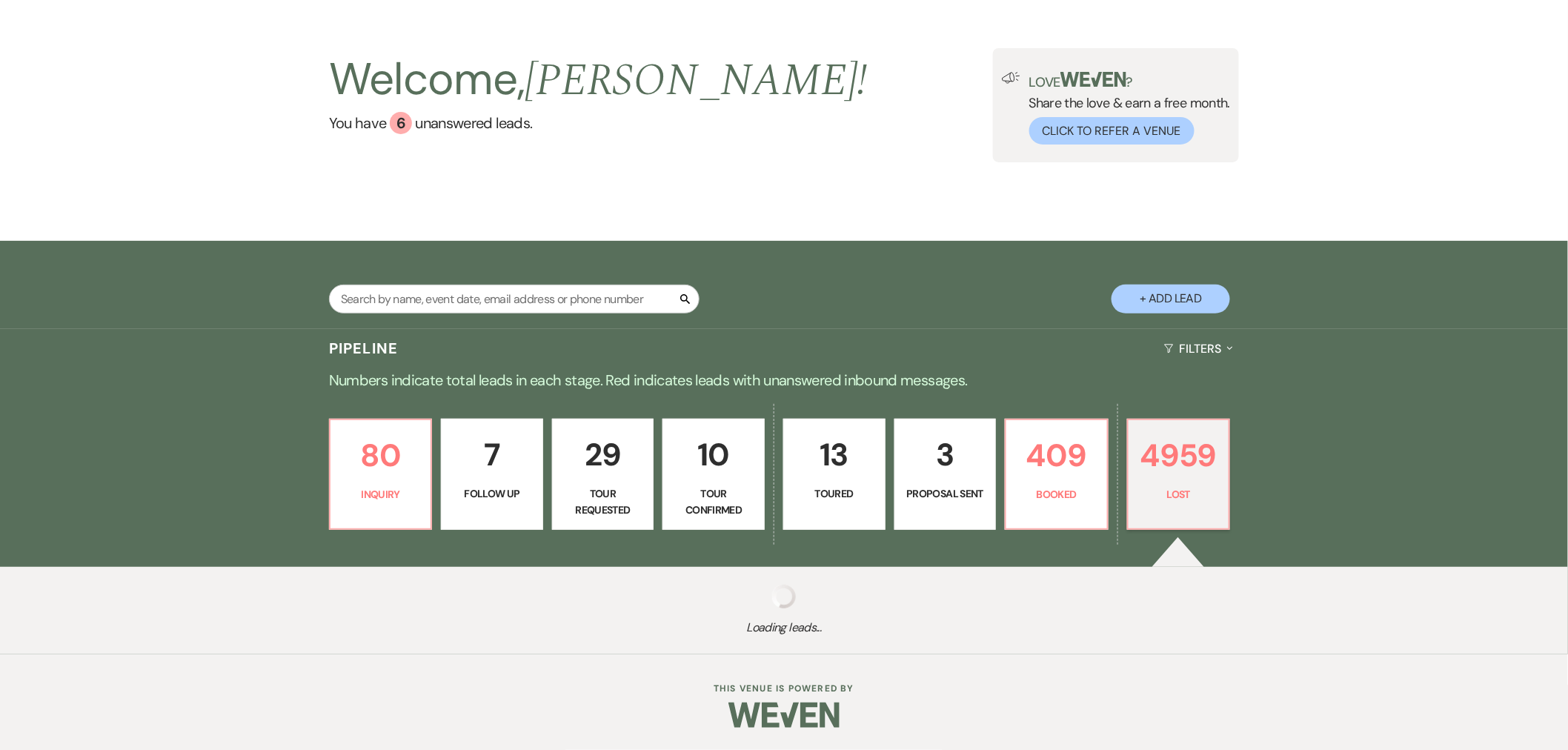
select select "10"
select select "8"
select select "5"
select select "8"
select select "10"
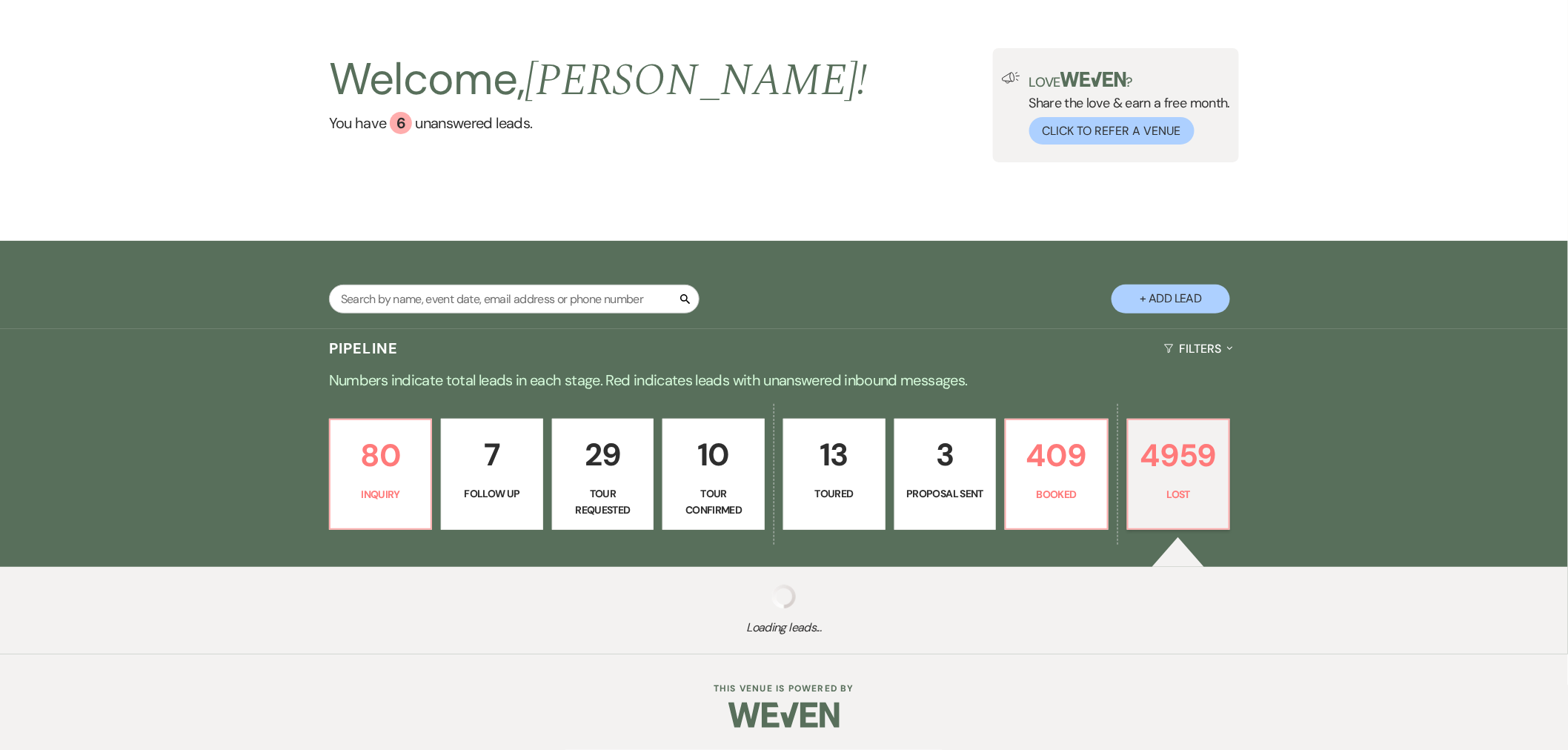
select select "8"
select select "5"
select select "8"
select select "5"
select select "8"
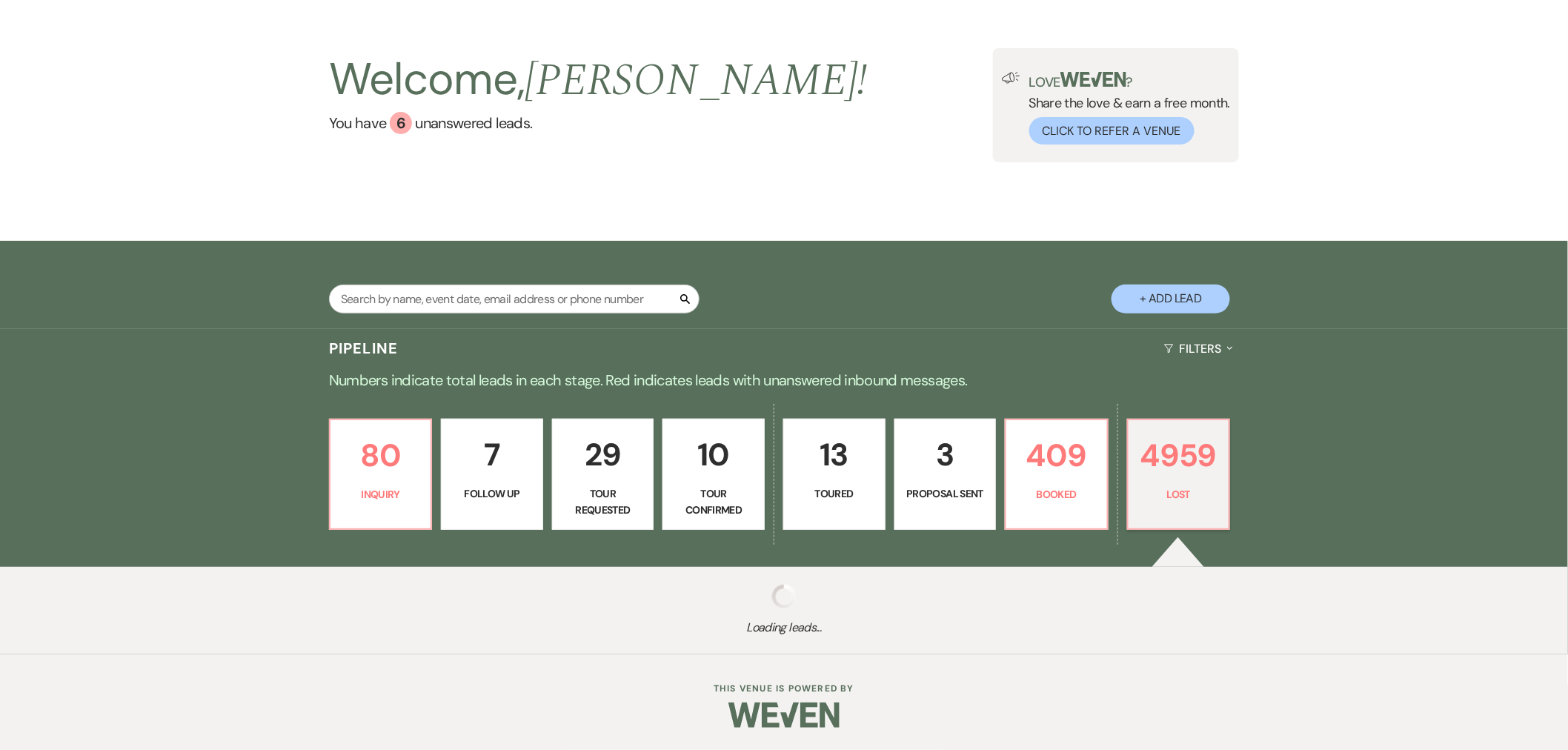
select select "10"
select select "8"
select select "10"
select select "8"
select select "5"
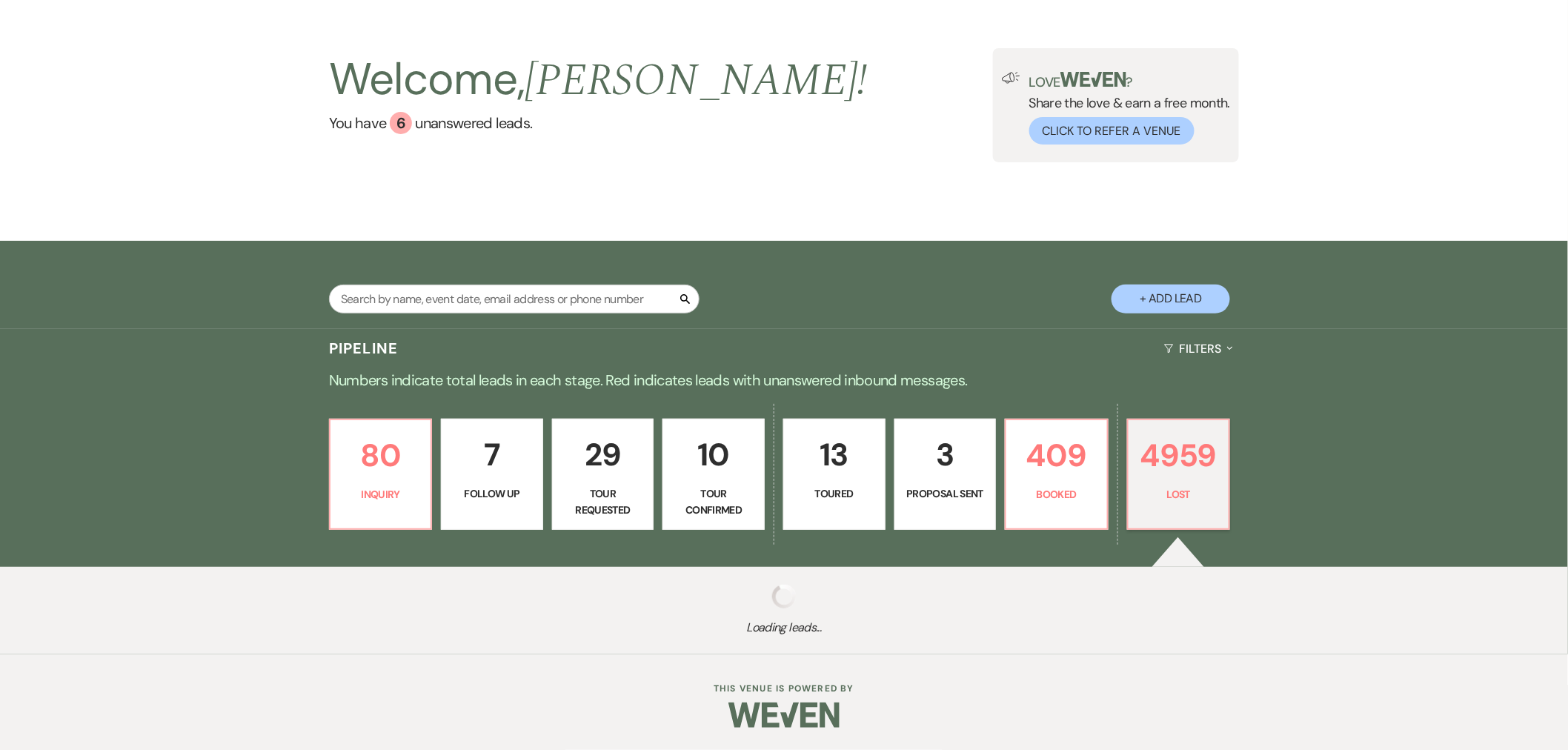
select select "8"
select select "11"
select select "8"
select select "10"
select select "8"
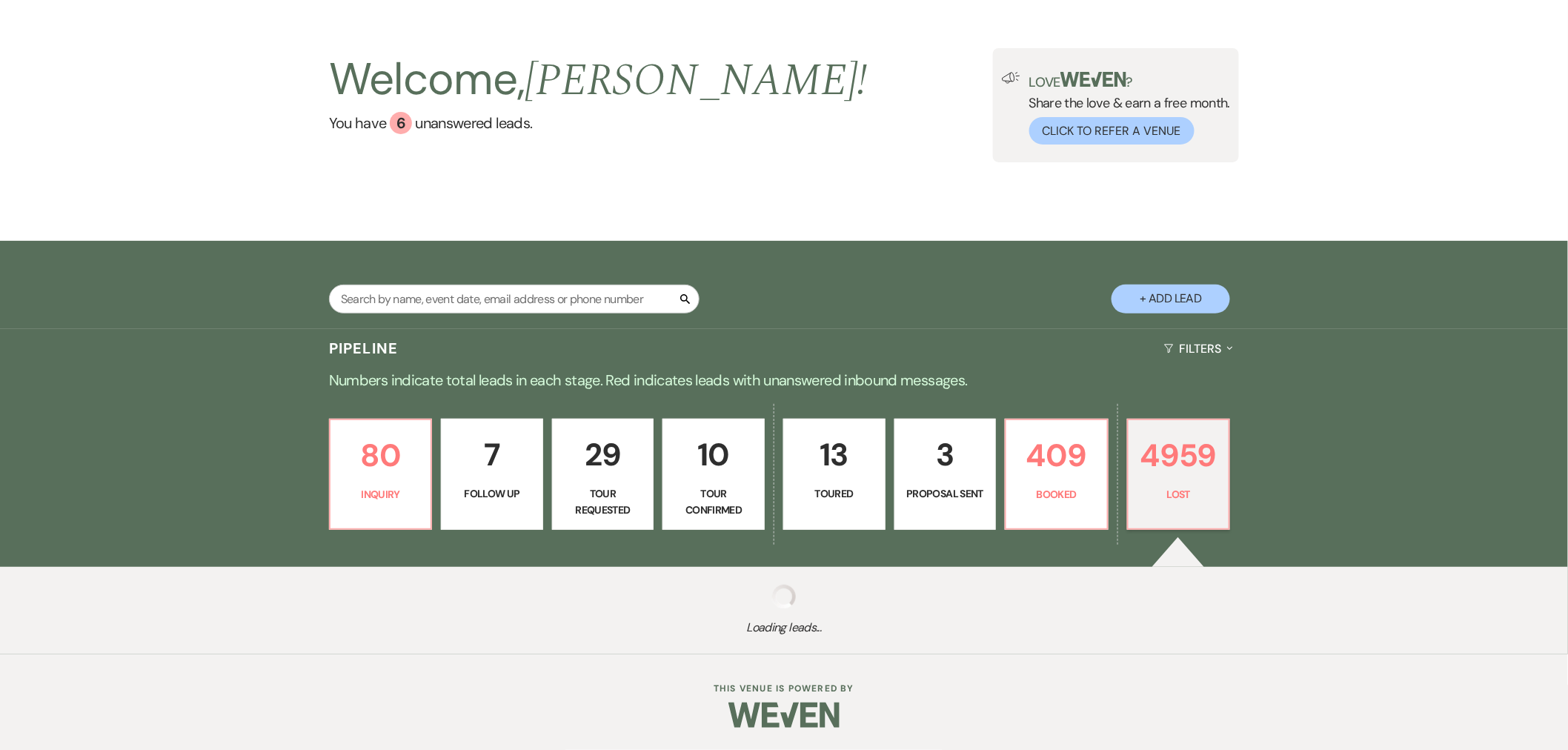
select select "5"
select select "8"
select select "6"
select select "8"
select select "10"
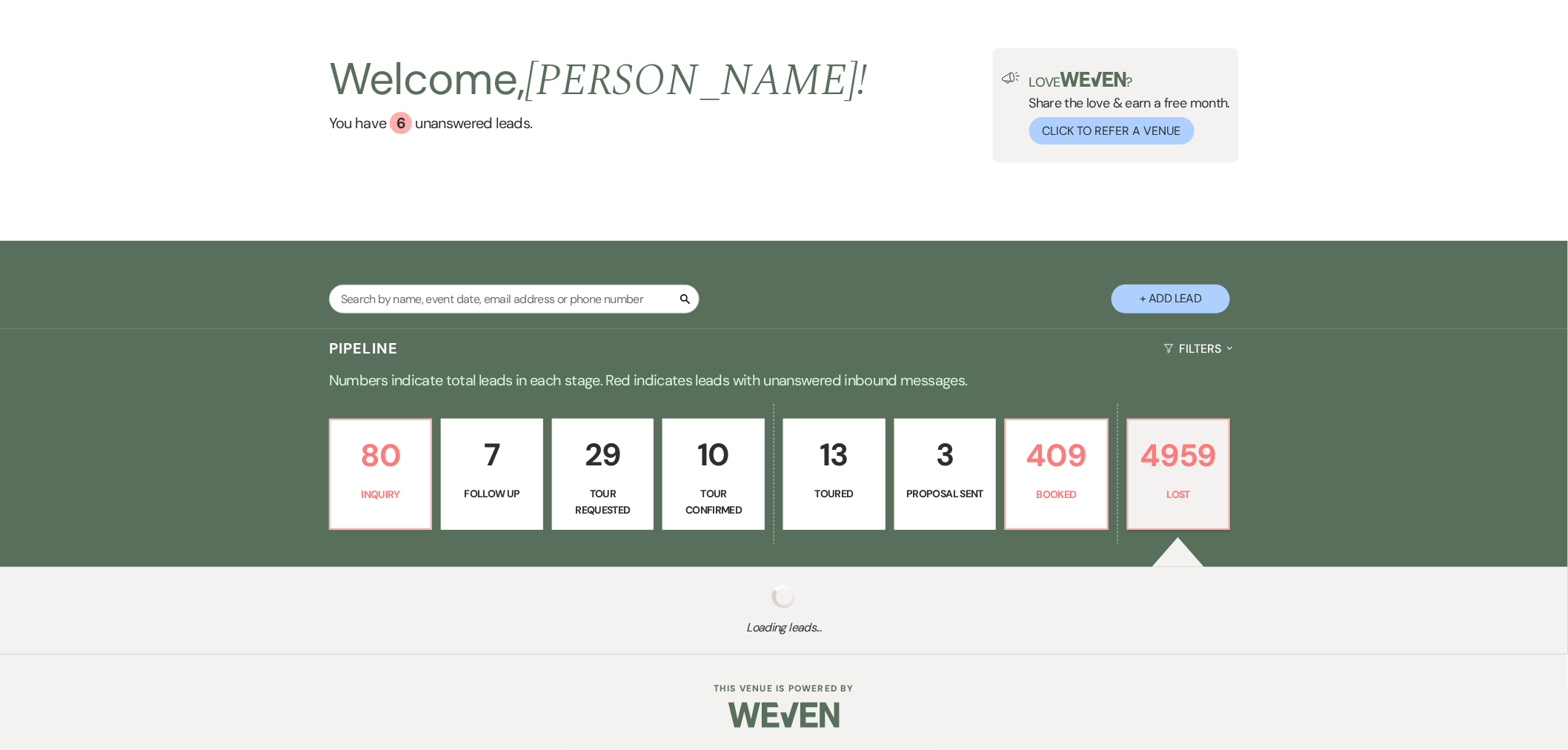
select select "8"
select select "10"
select select "8"
select select "5"
select select "8"
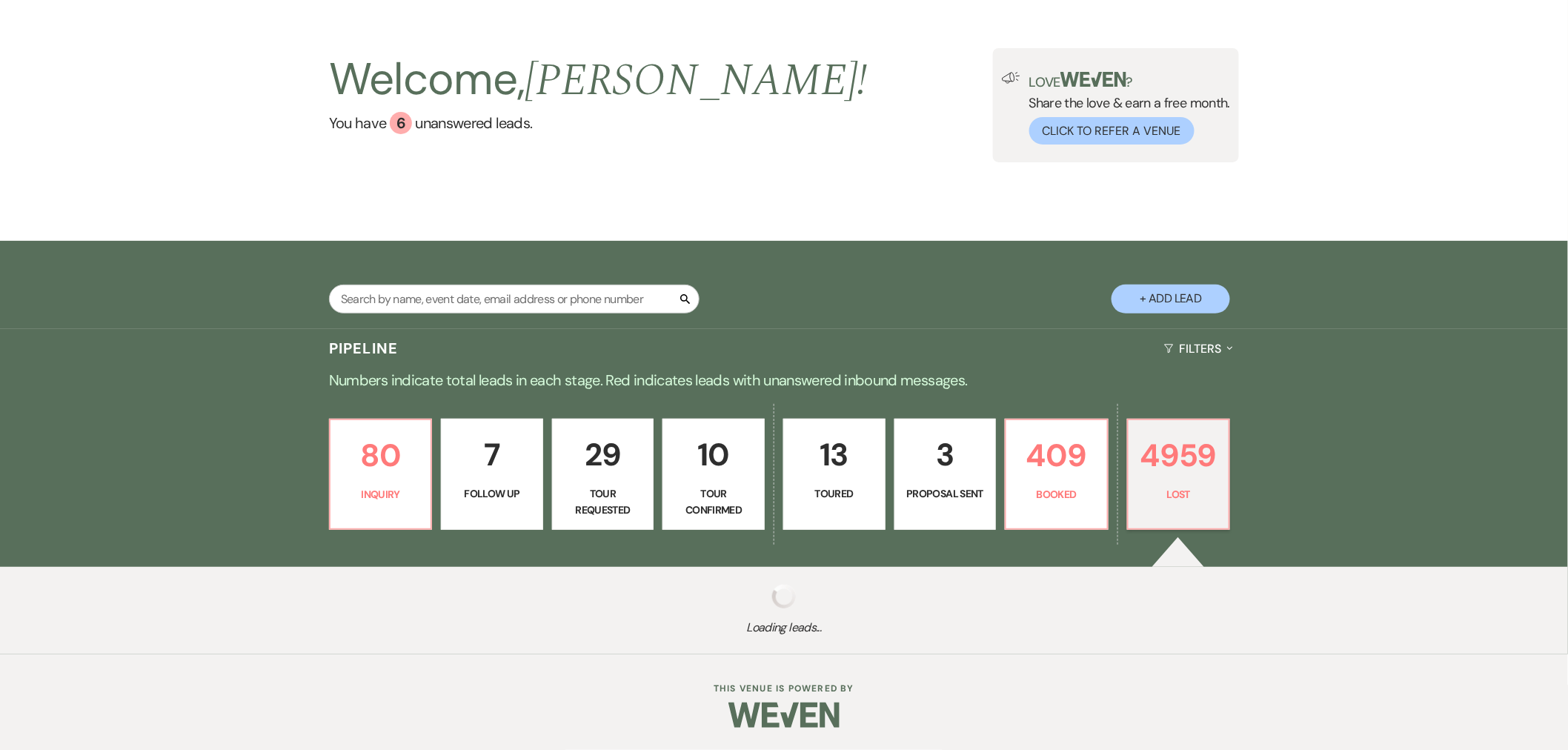
select select "10"
select select "8"
select select "5"
select select "8"
select select "5"
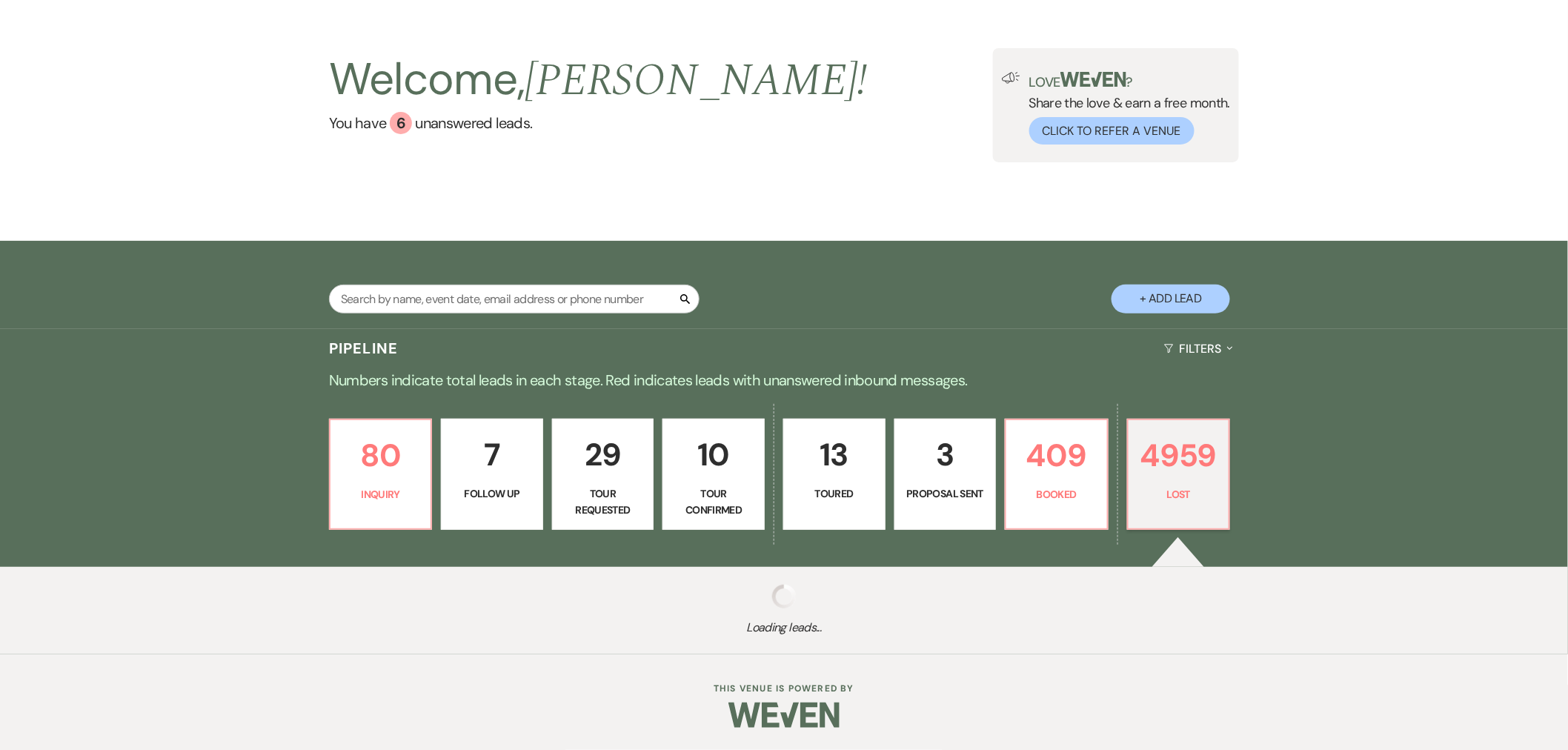
select select "8"
select select "10"
select select "8"
select select "1"
select select "8"
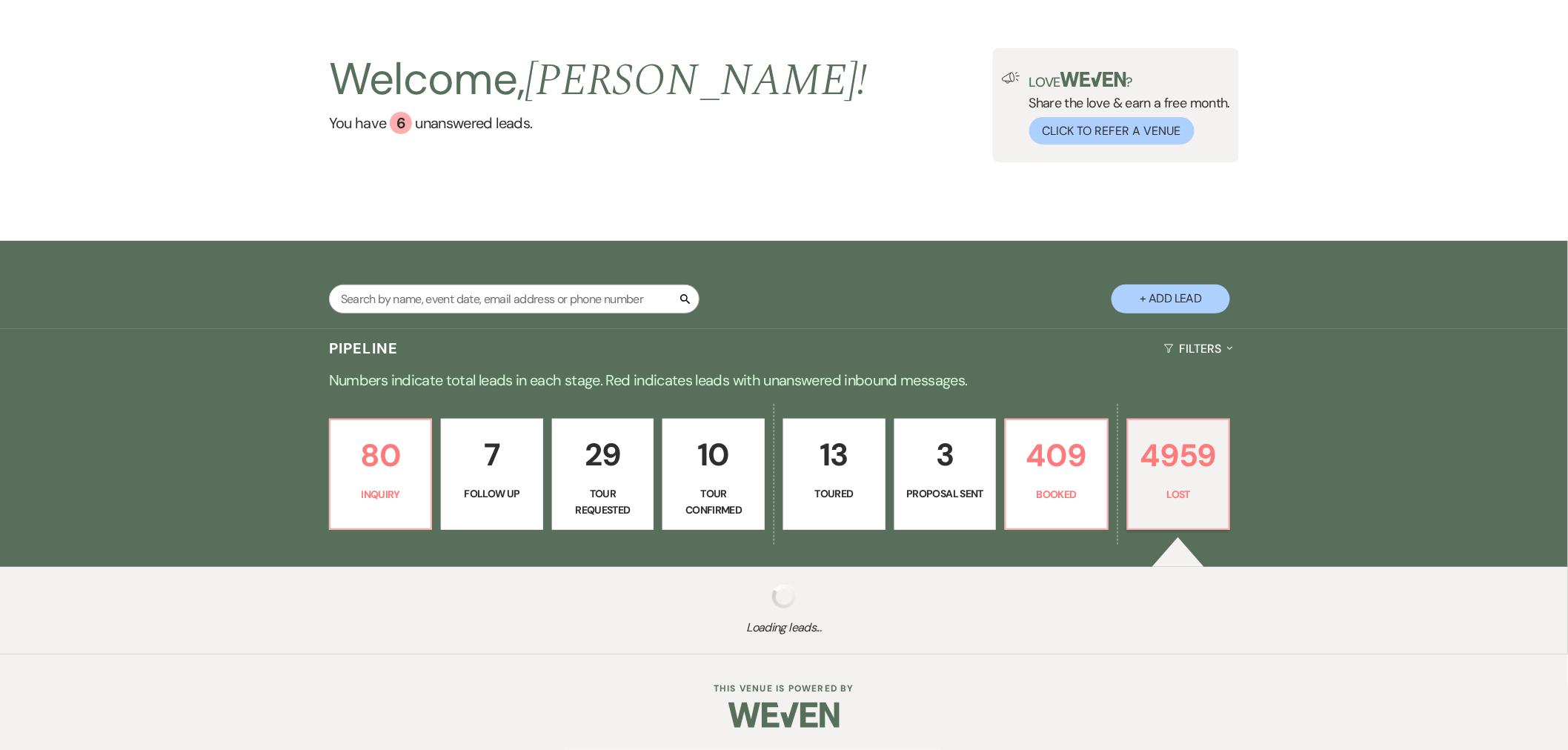
select select "1"
select select "8"
select select "5"
select select "8"
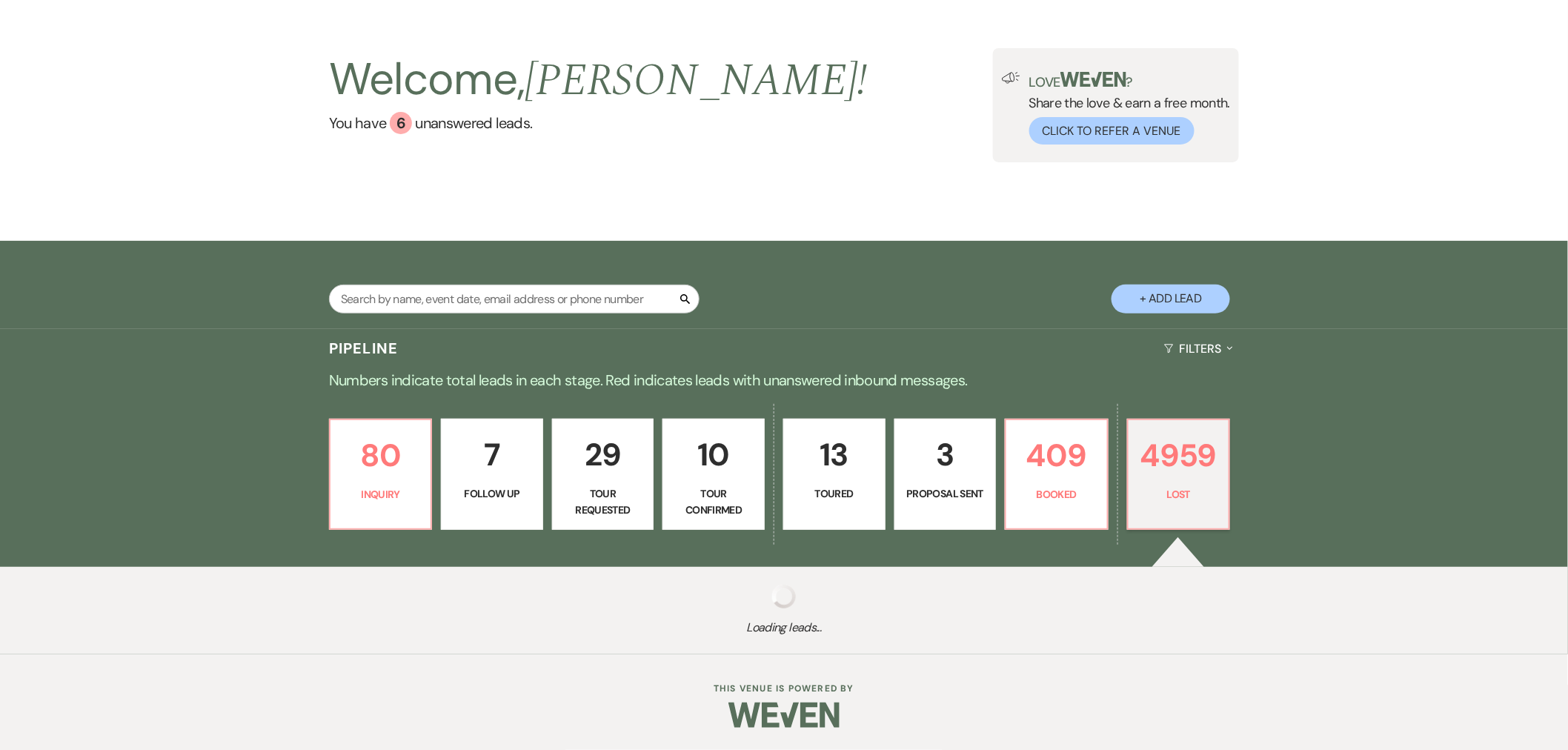
select select "10"
select select "8"
select select "5"
select select "8"
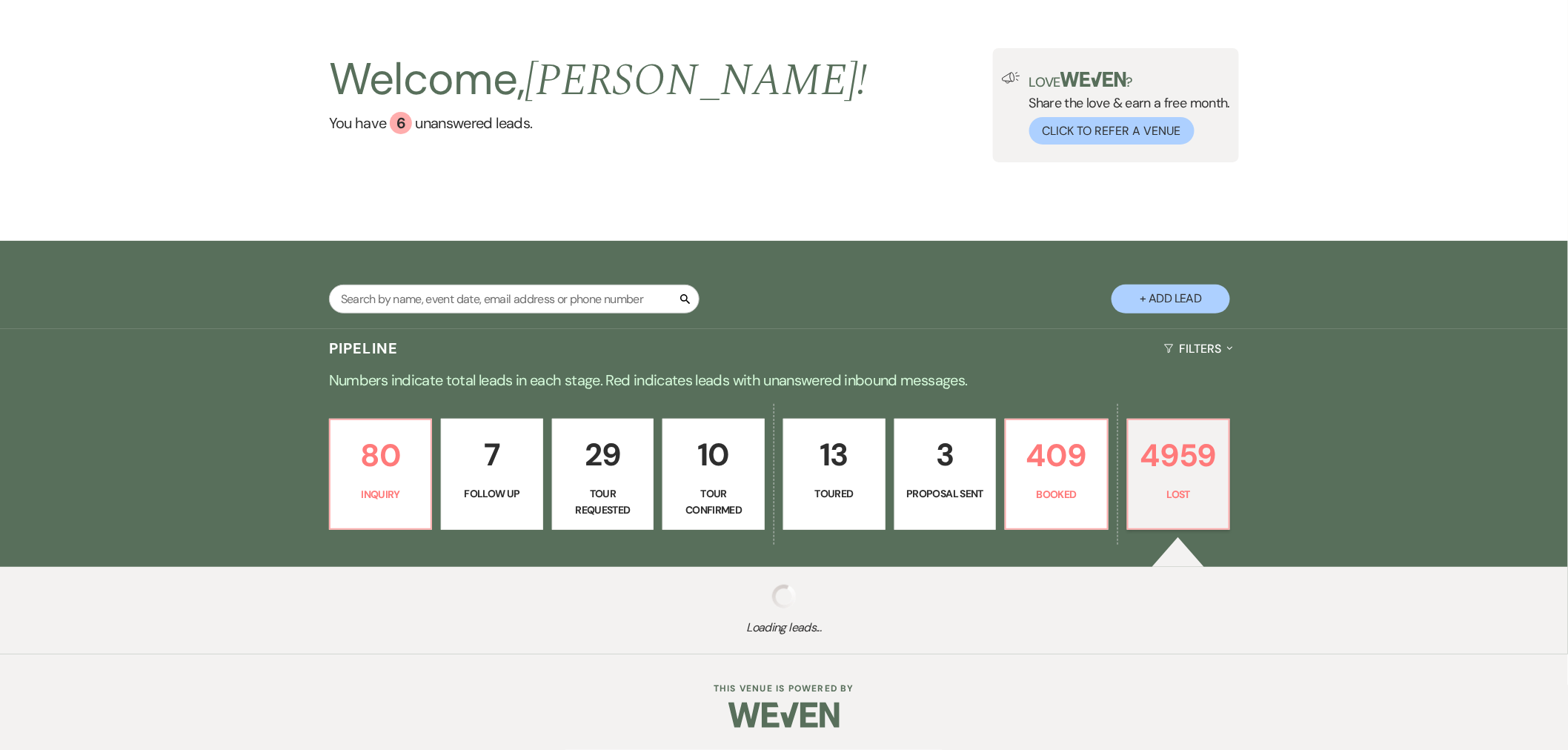
select select "10"
select select "8"
select select "5"
select select "8"
select select "1"
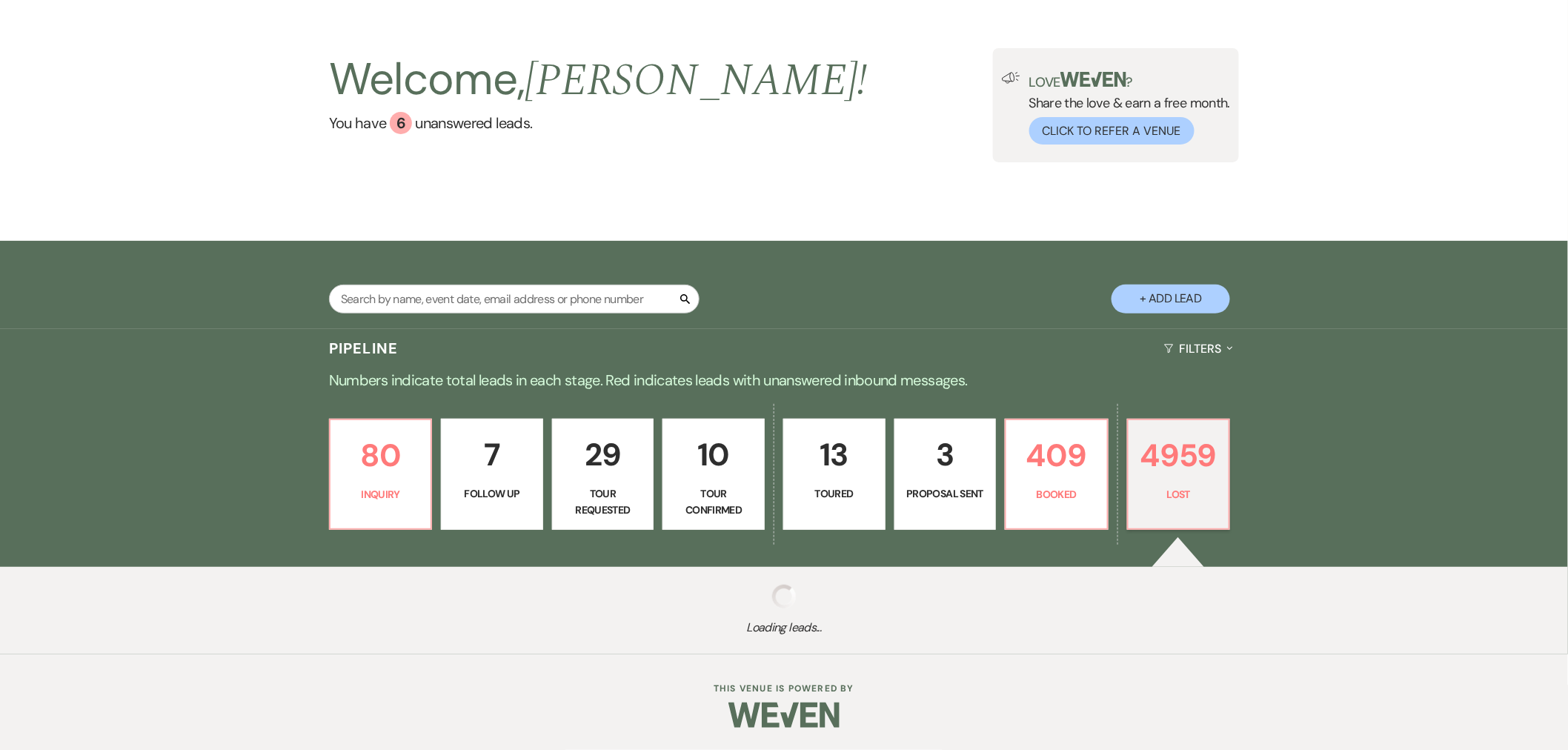
select select "8"
select select "7"
select select "8"
select select "10"
select select "8"
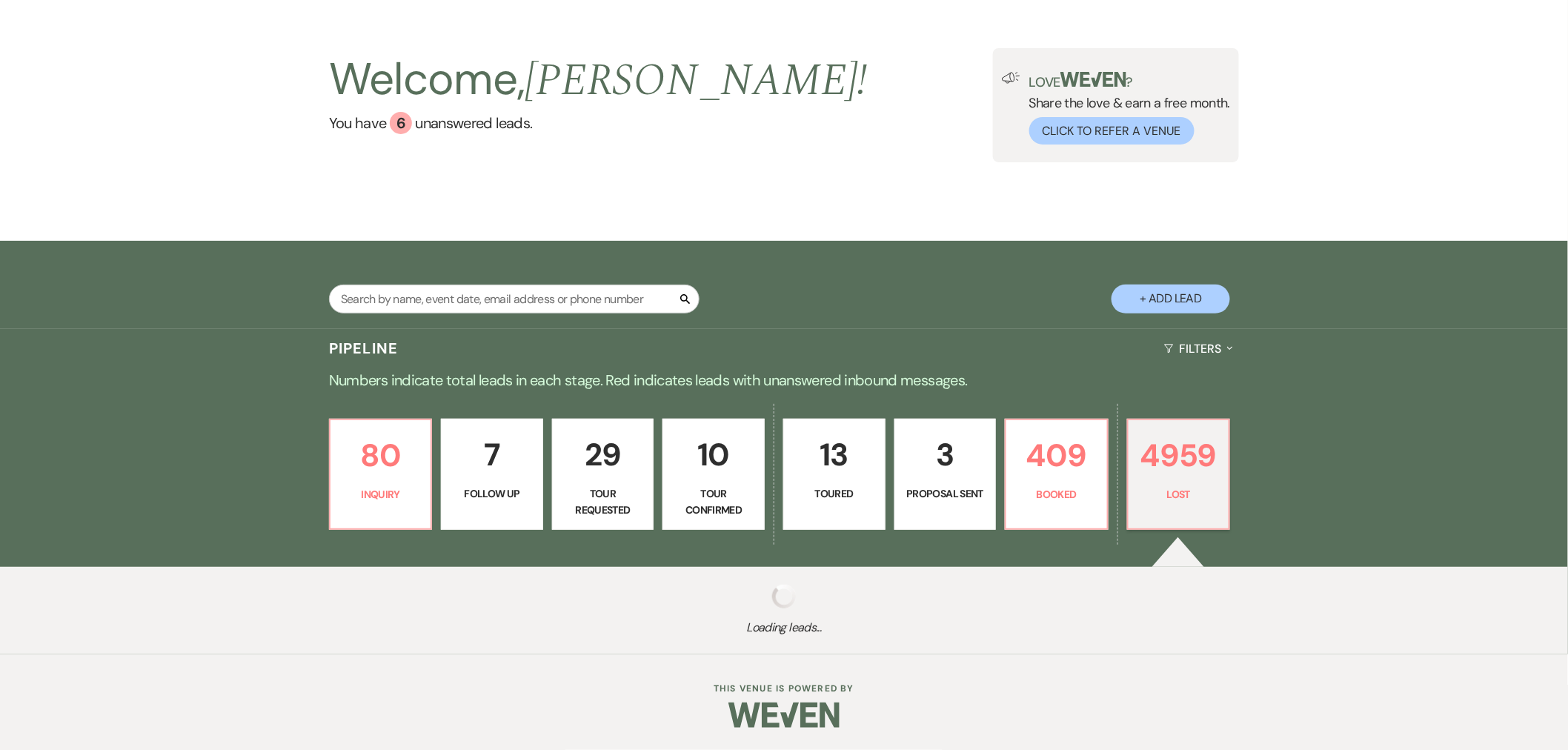
select select "10"
select select "8"
select select "6"
select select "8"
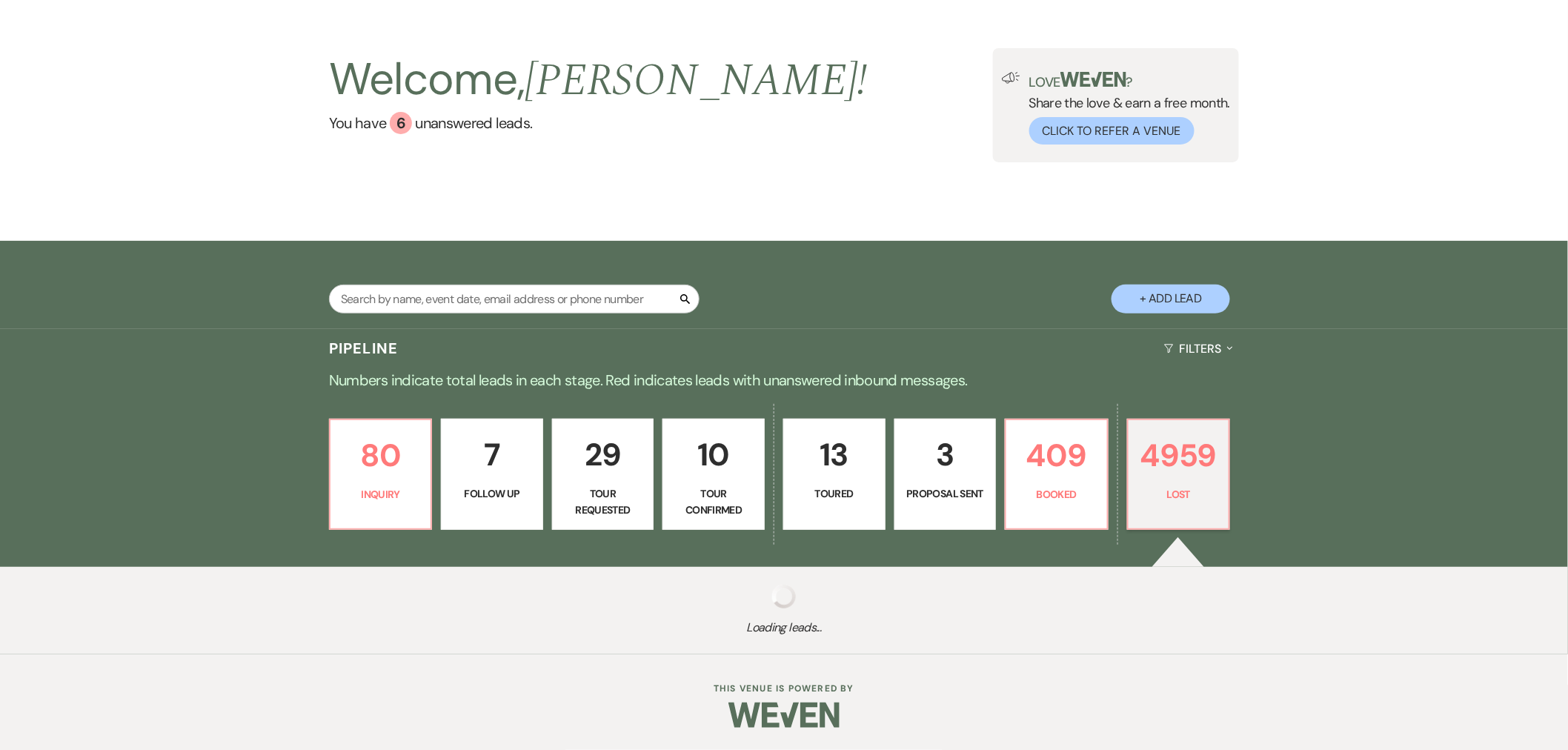
select select "8"
select select "10"
select select "8"
select select "1"
select select "8"
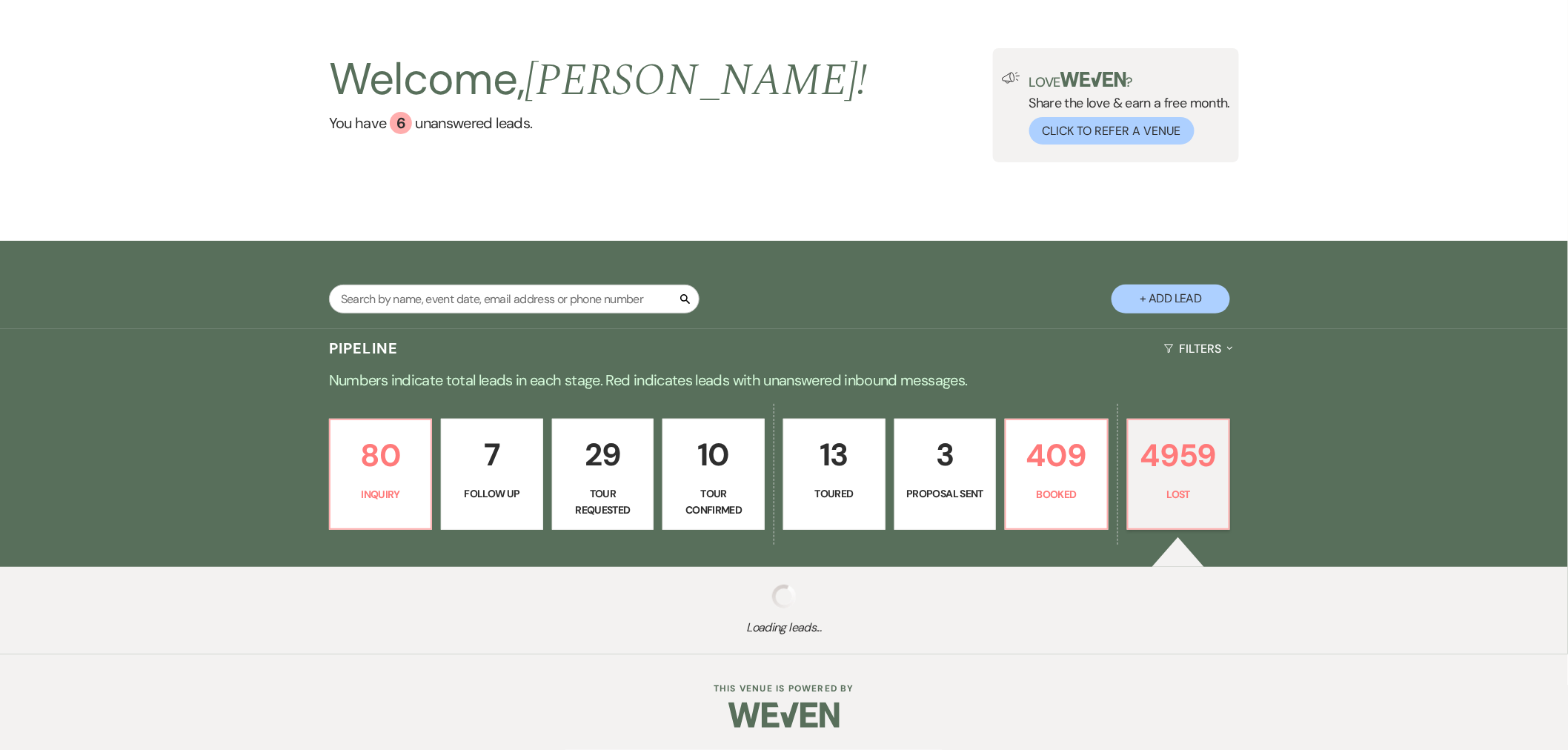
select select "8"
select select "11"
select select "8"
select select "10"
select select "8"
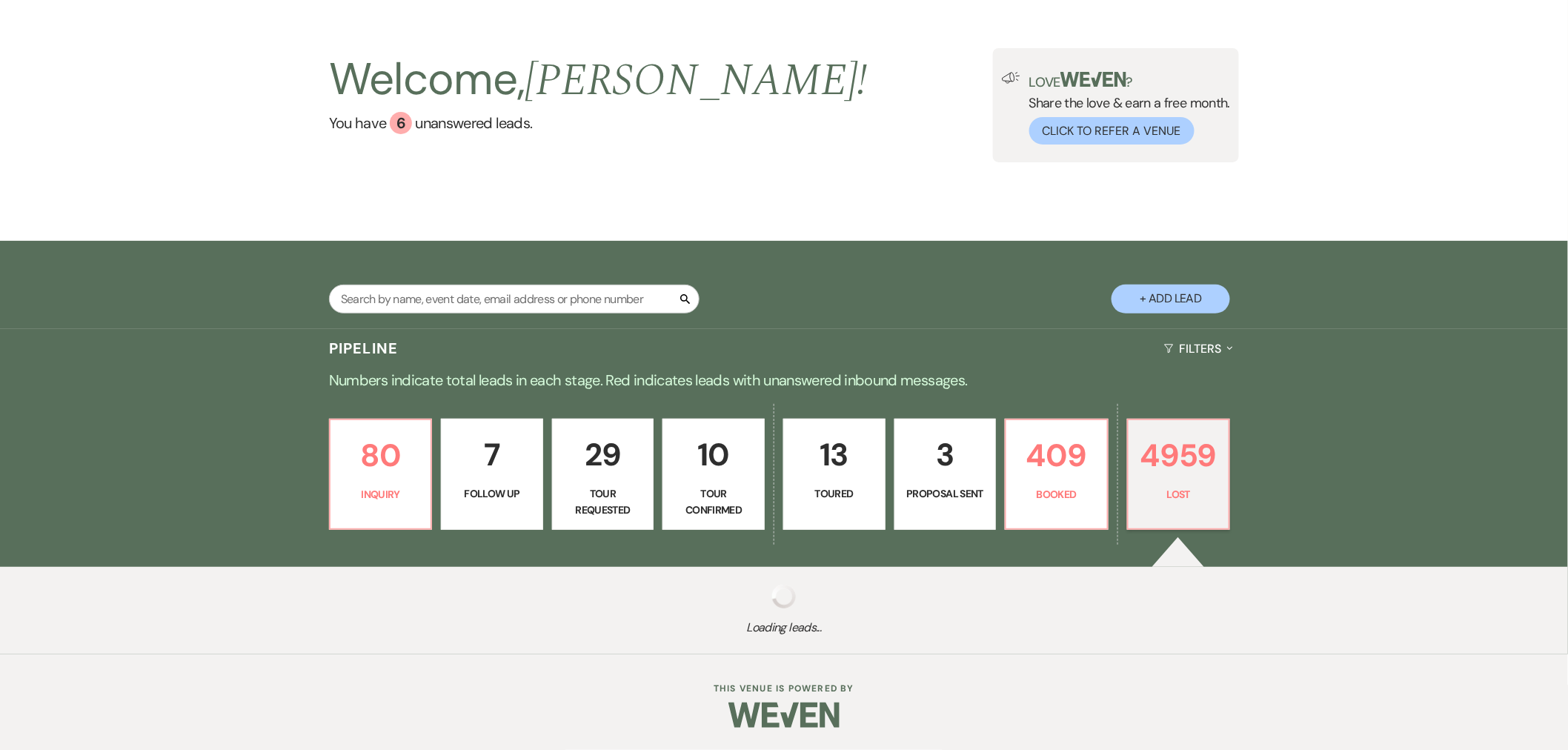
select select "5"
select select "8"
select select "5"
select select "8"
select select "1"
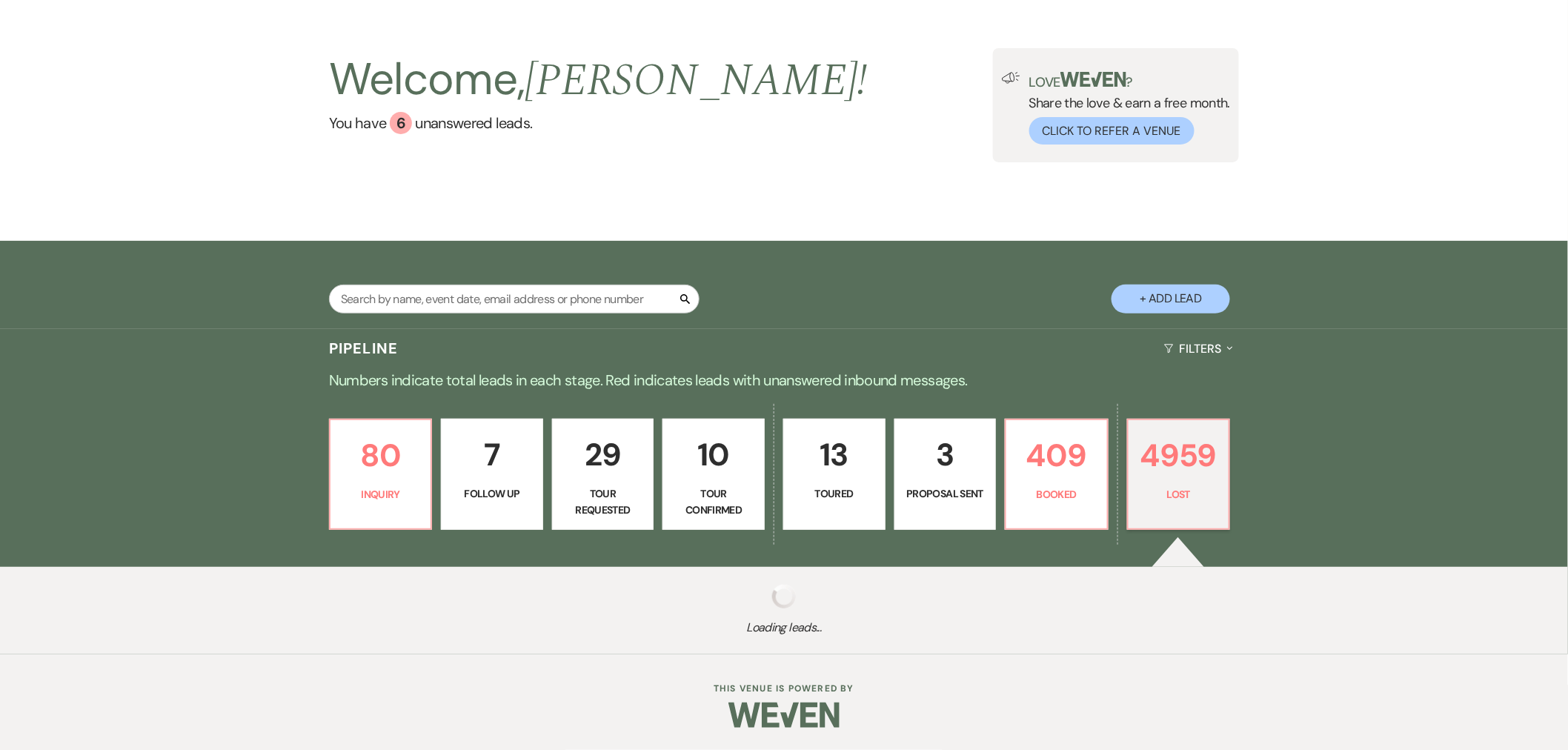
select select "8"
select select "10"
select select "8"
select select "10"
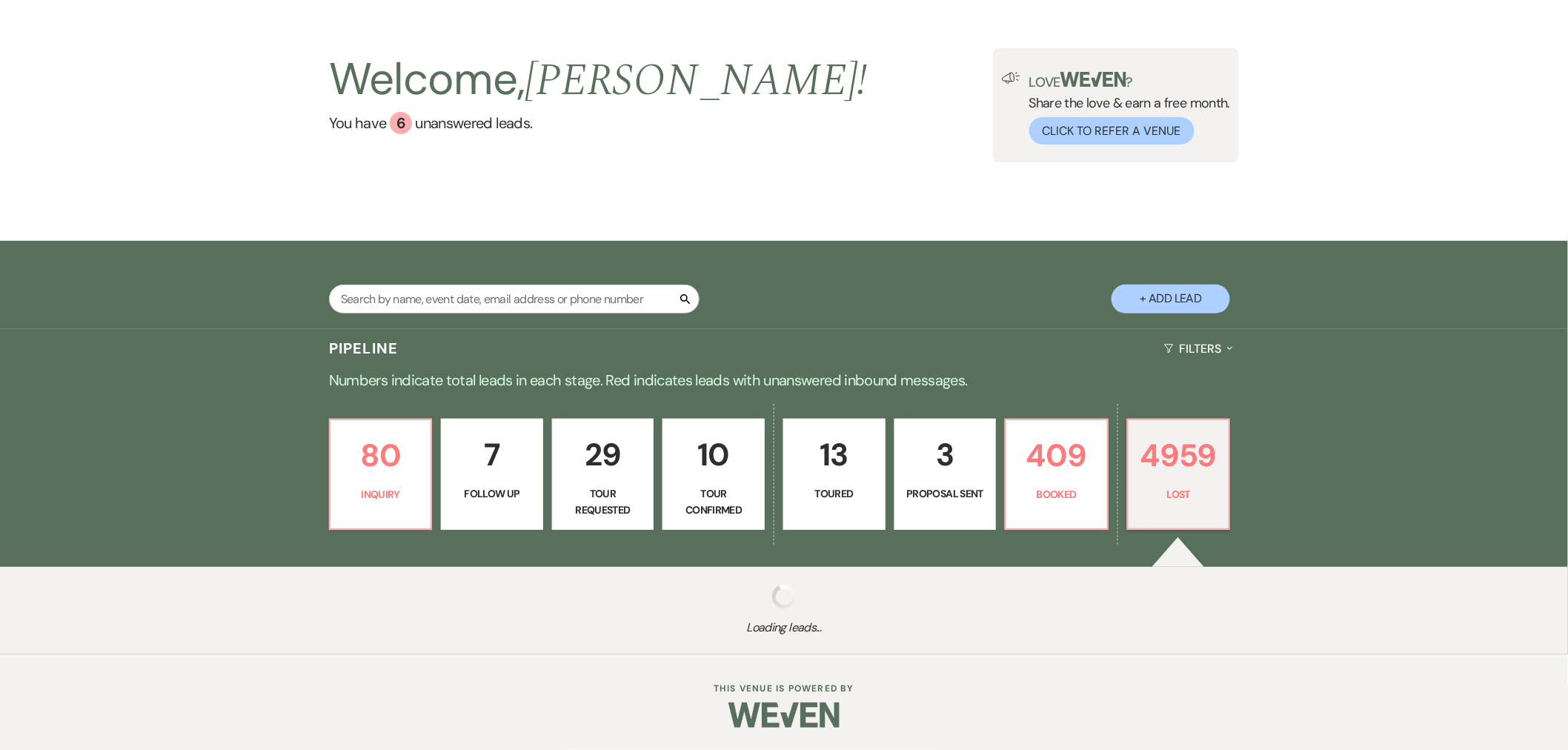
select select "8"
select select "5"
select select "8"
select select "5"
select select "8"
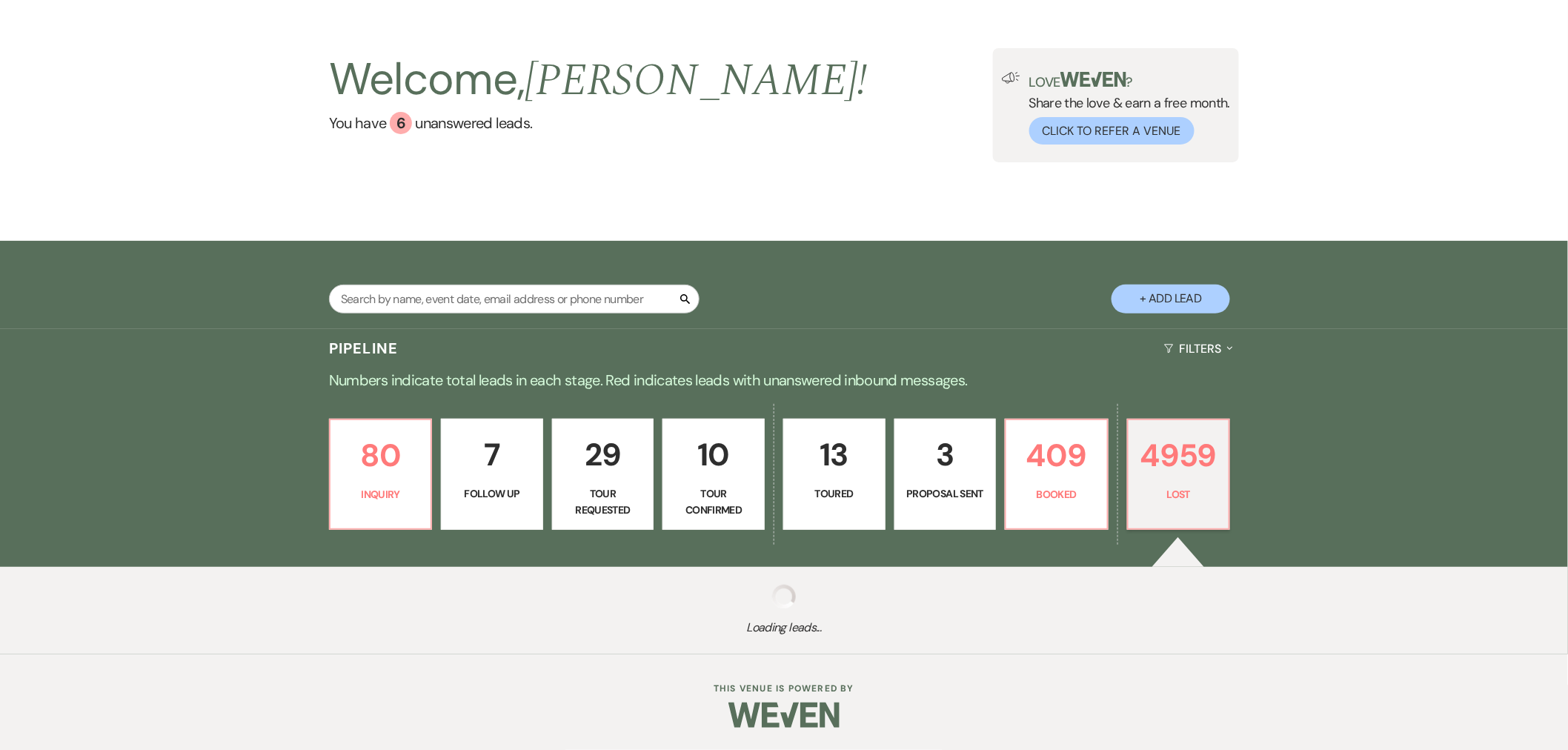
select select "5"
select select "8"
select select "5"
select select "8"
select select "10"
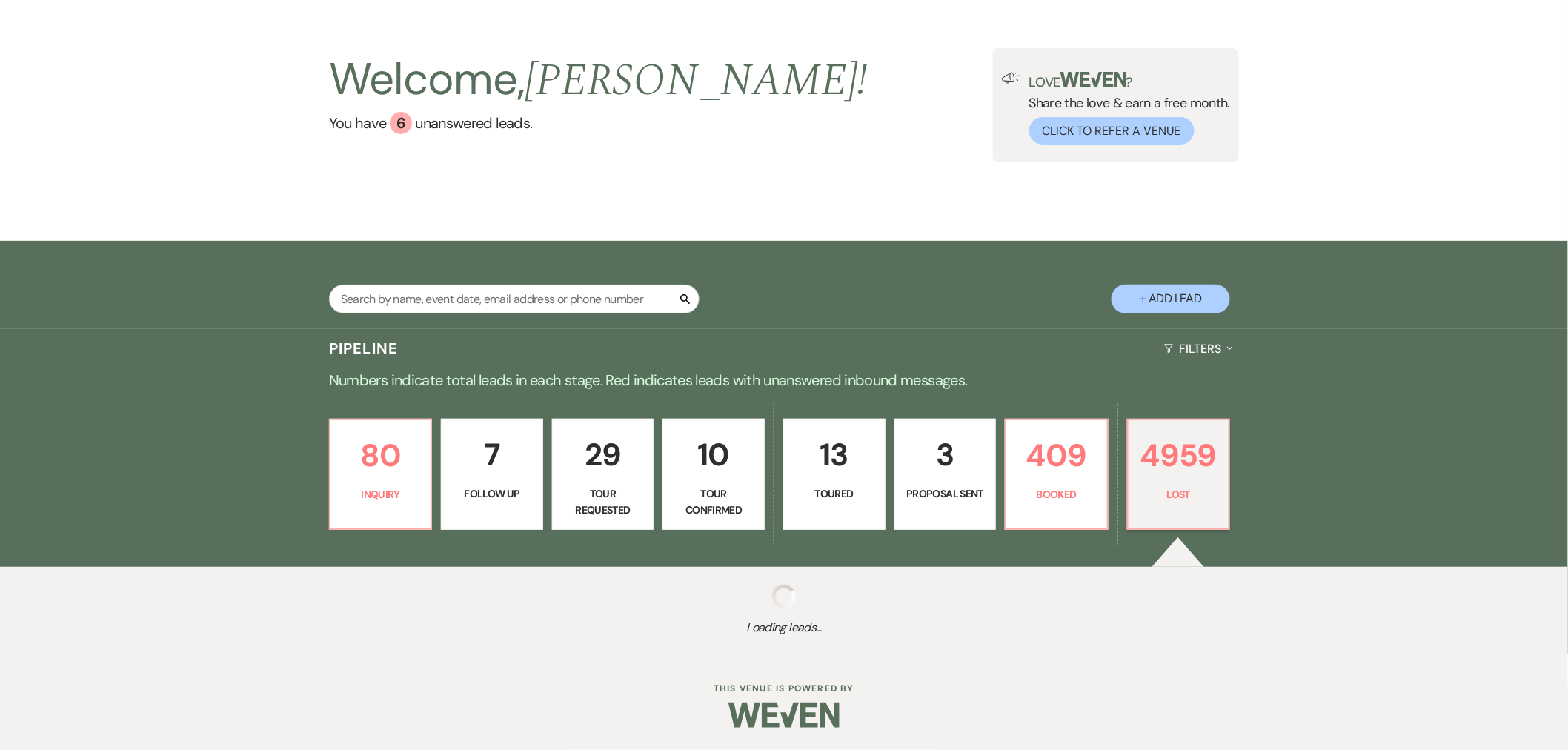
select select "8"
select select "5"
select select "8"
select select "5"
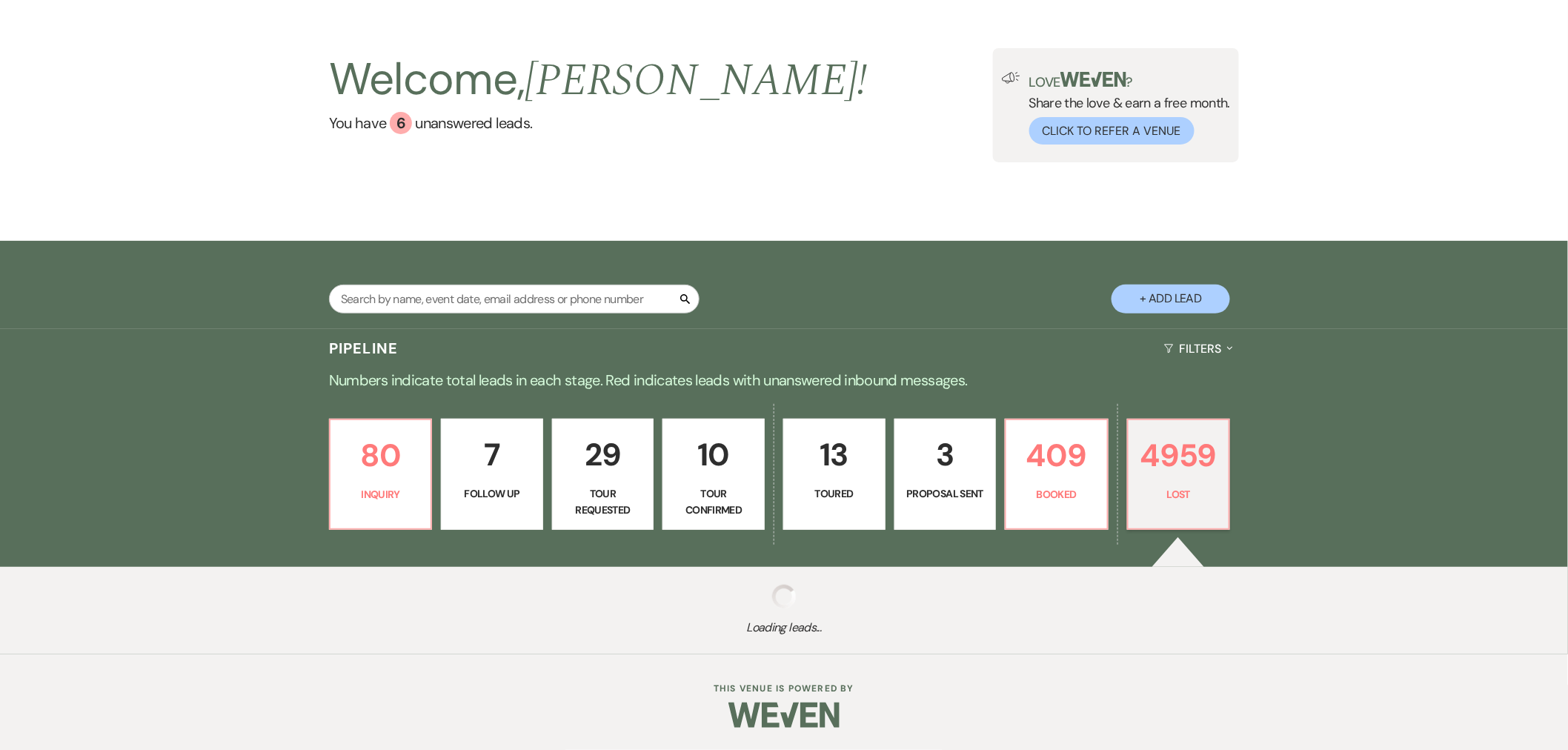
select select "8"
select select "5"
select select "8"
select select "7"
select select "8"
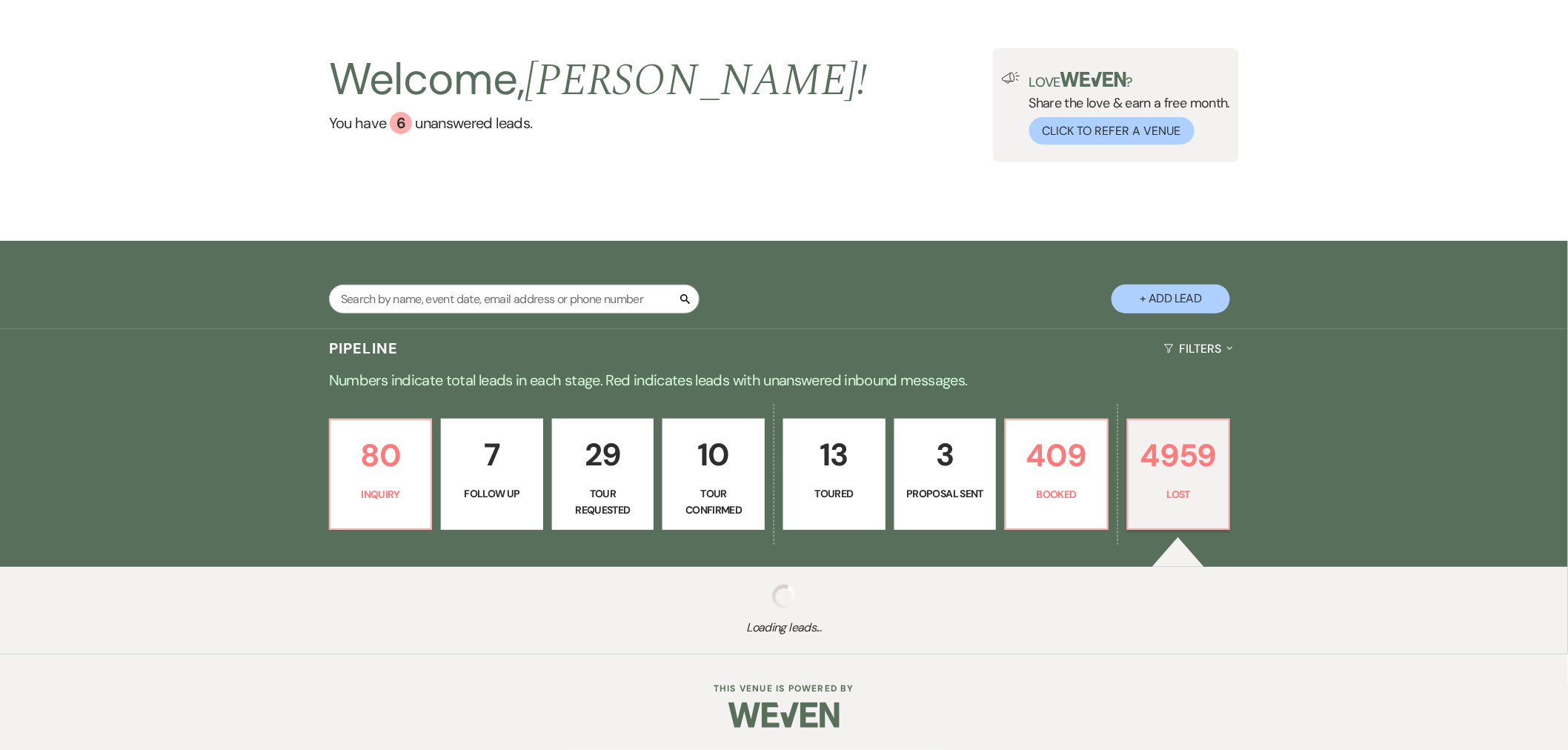
select select "11"
select select "8"
select select "10"
select select "8"
select select "1"
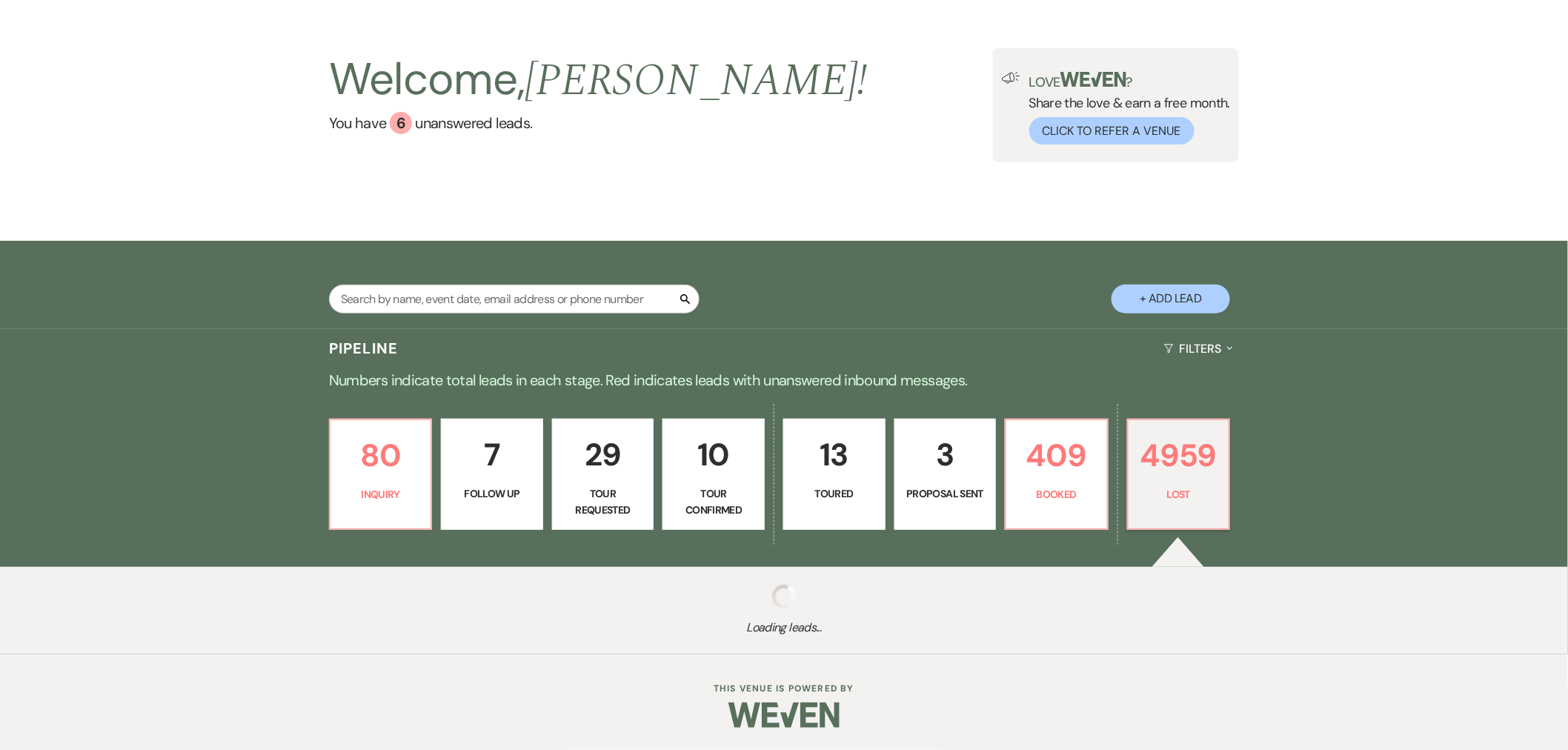
select select "8"
select select "5"
select select "8"
select select "5"
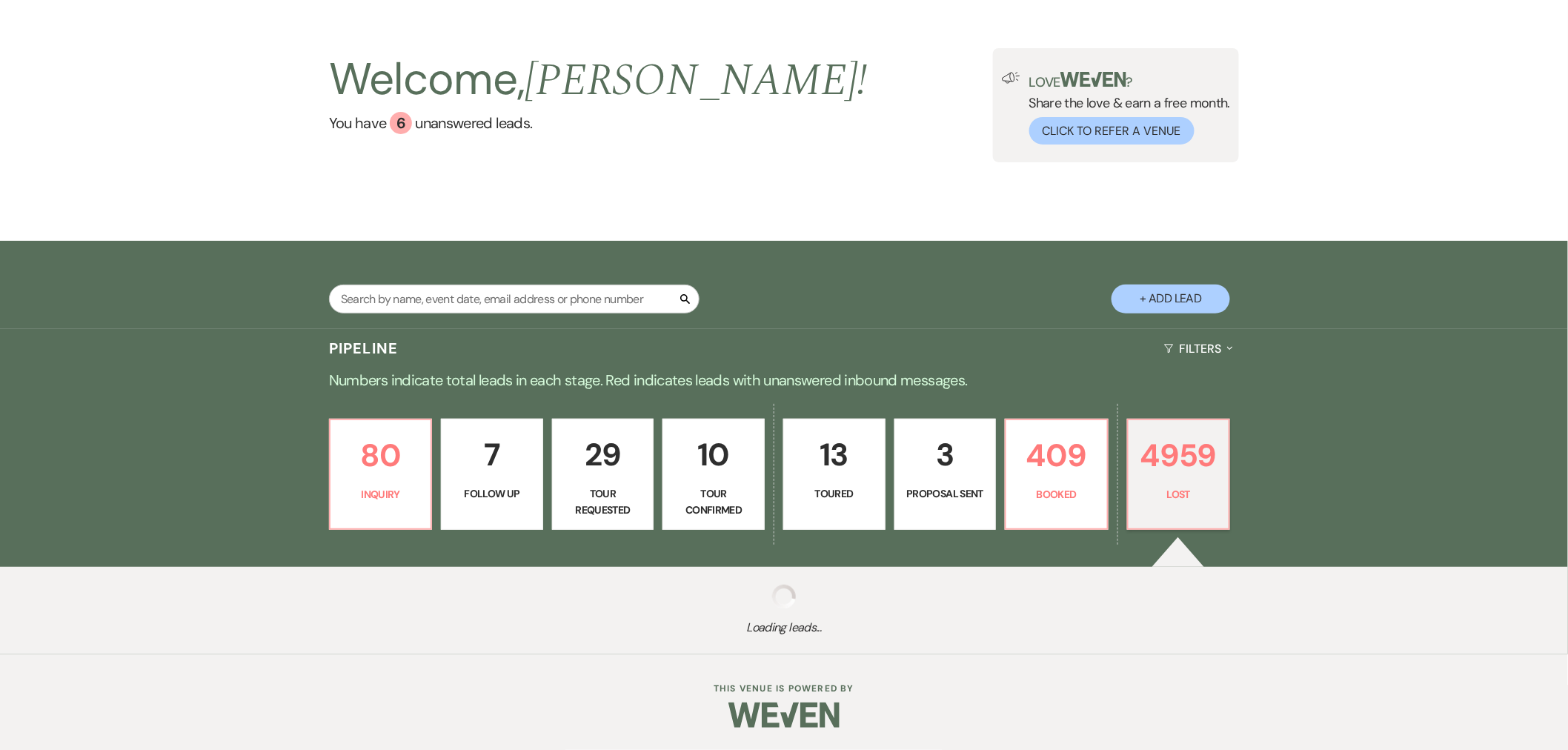
select select "8"
select select "6"
select select "8"
select select "5"
select select "8"
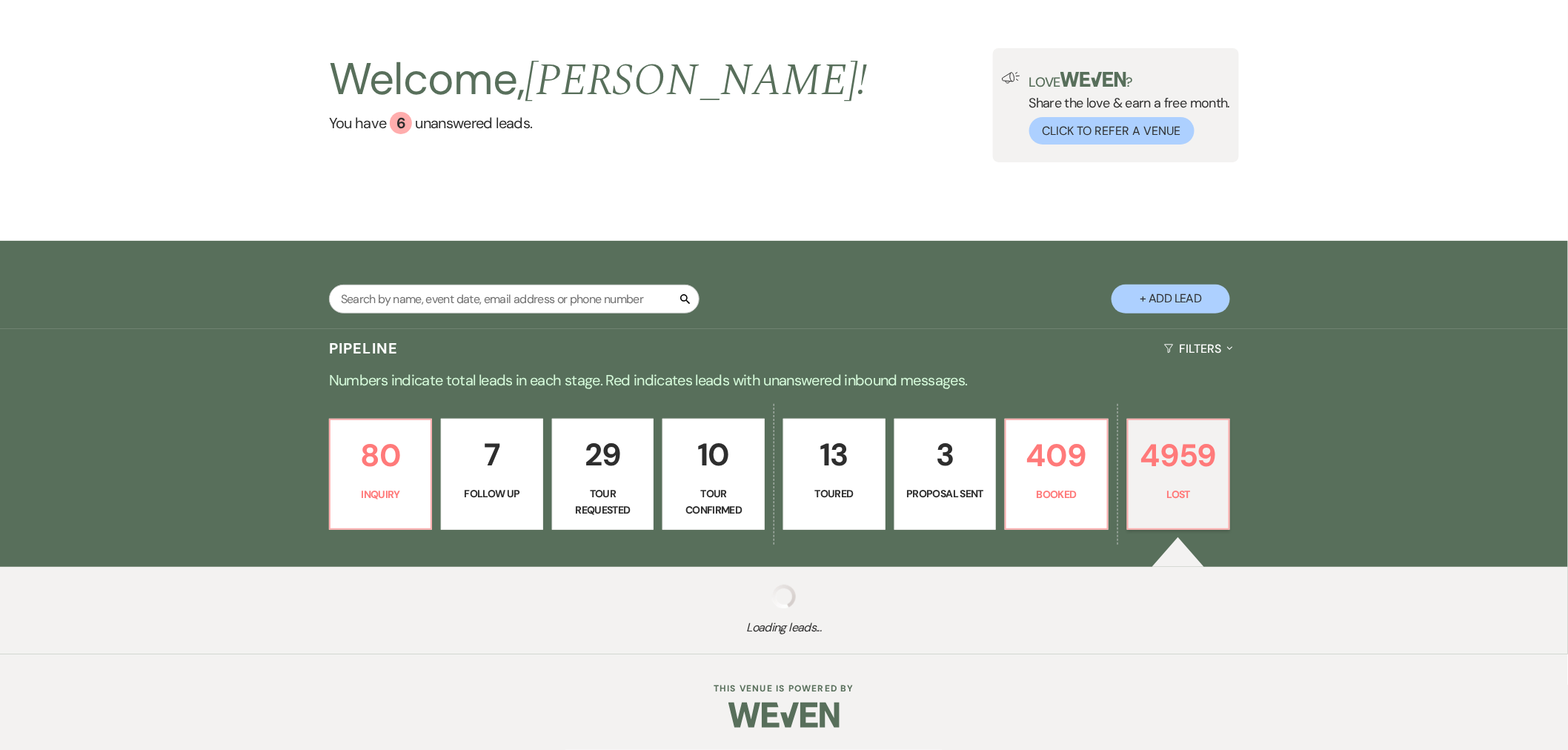
select select "5"
select select "8"
select select "1"
select select "8"
select select "5"
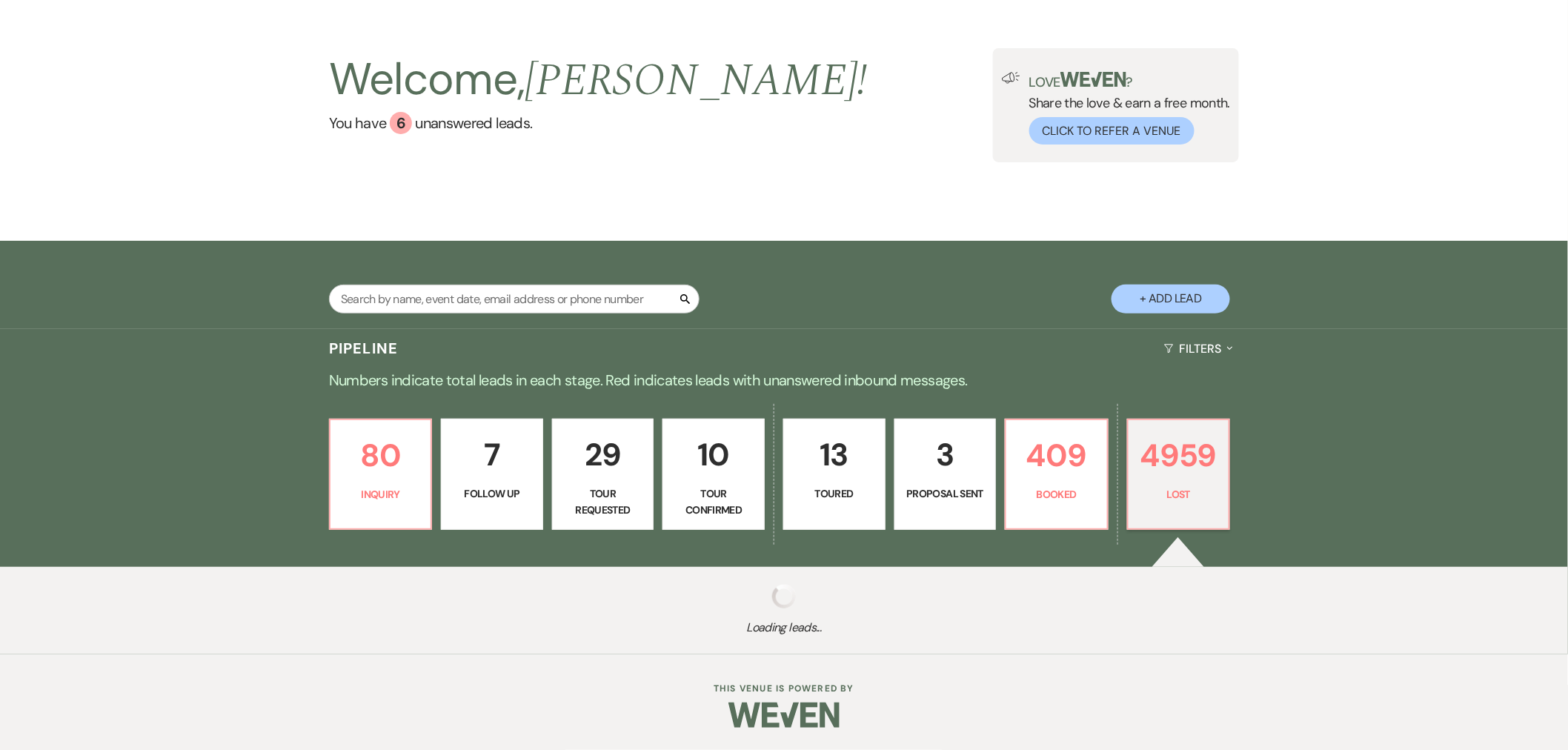
select select "8"
select select "5"
select select "8"
select select "5"
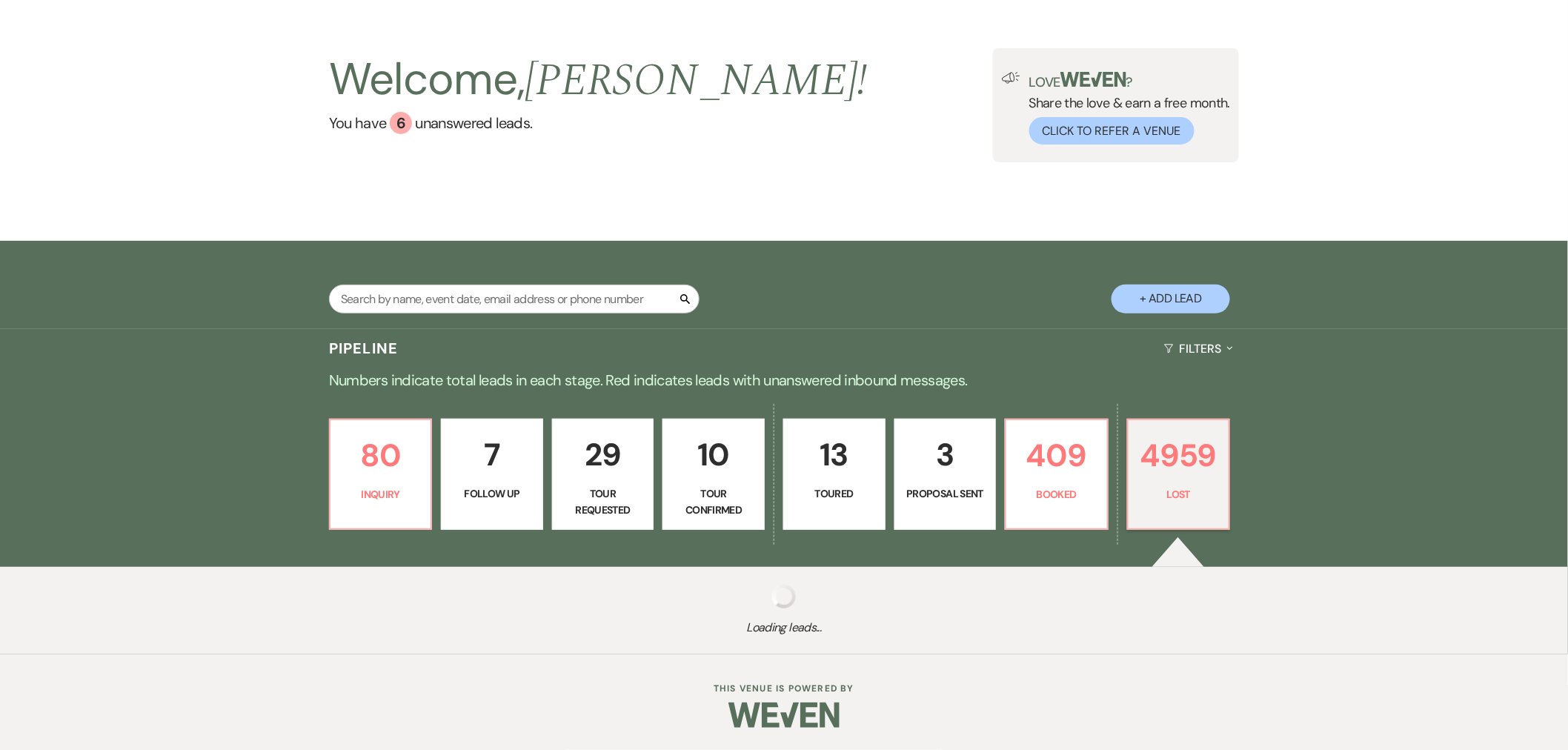
select select "8"
select select "5"
select select "8"
select select "5"
select select "8"
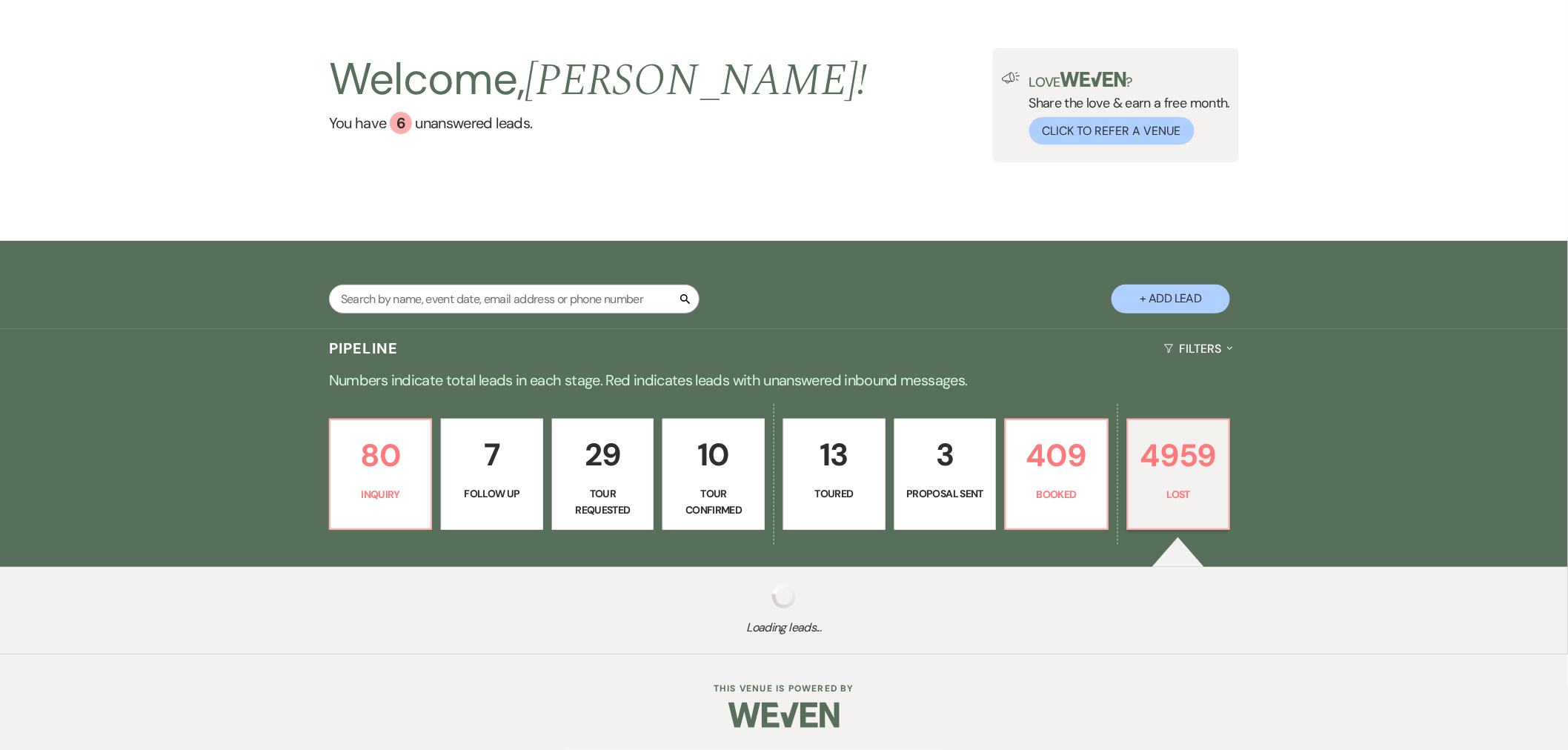
select select "7"
select select "8"
select select "5"
select select "8"
select select "6"
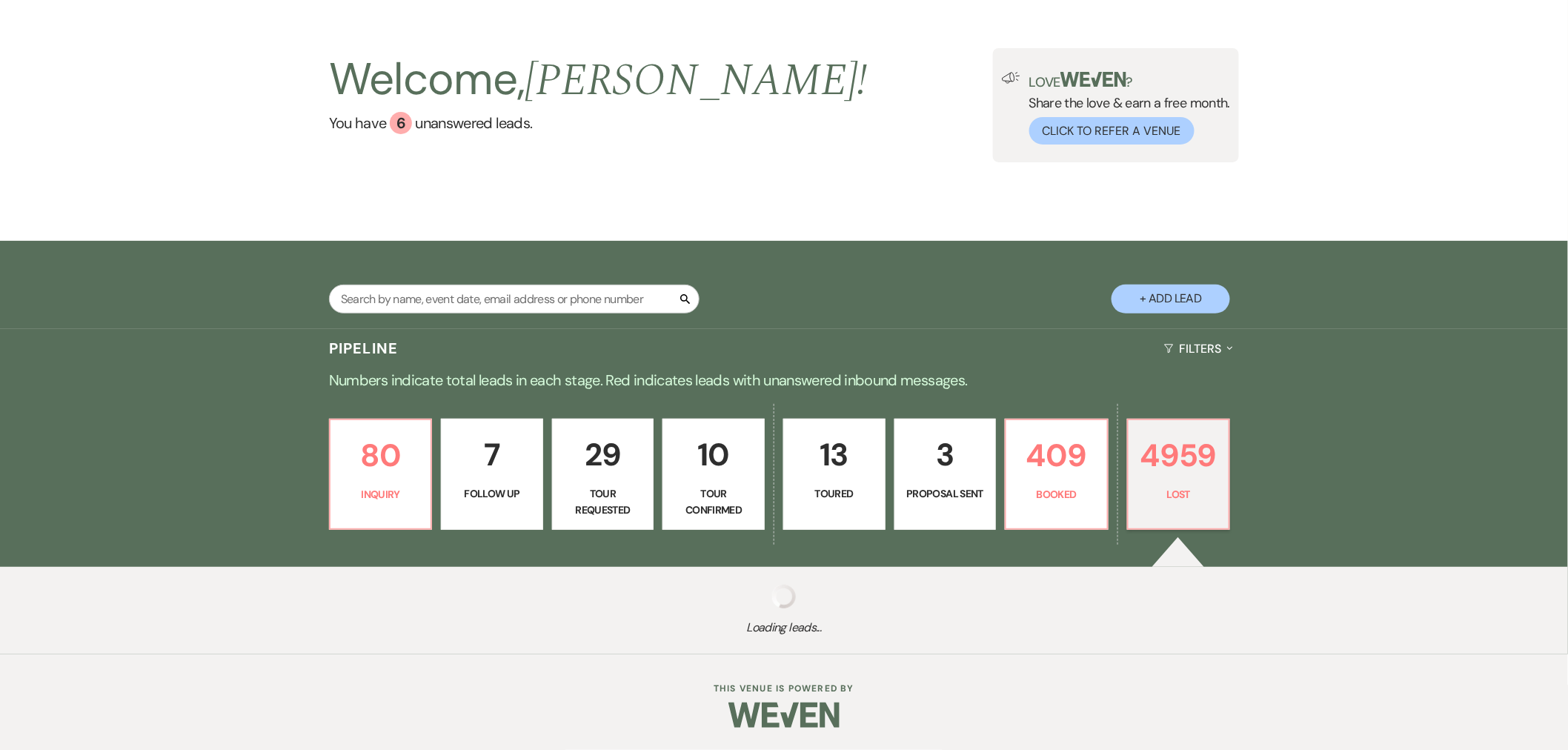
select select "8"
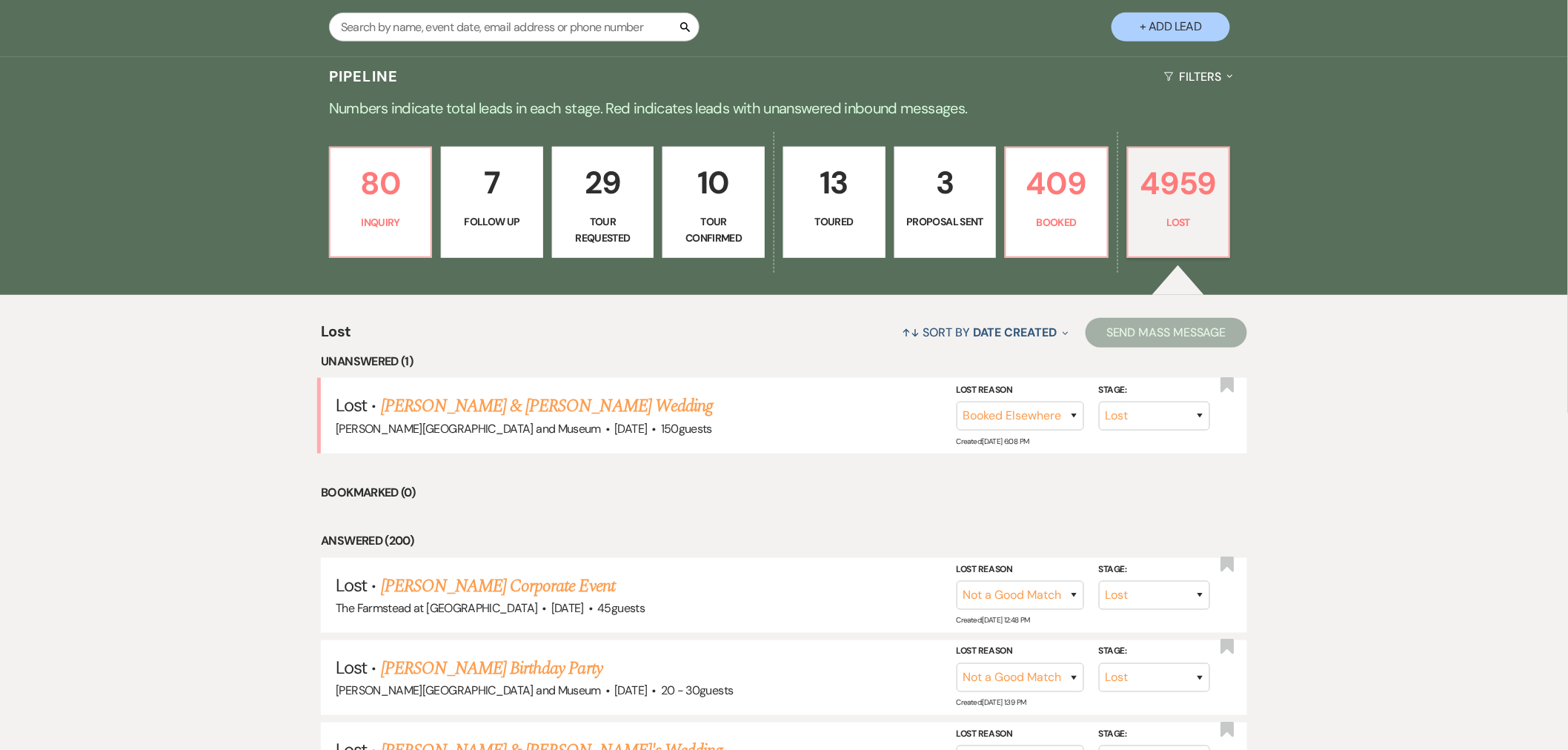
scroll to position [0, 0]
